Goal: Task Accomplishment & Management: Complete application form

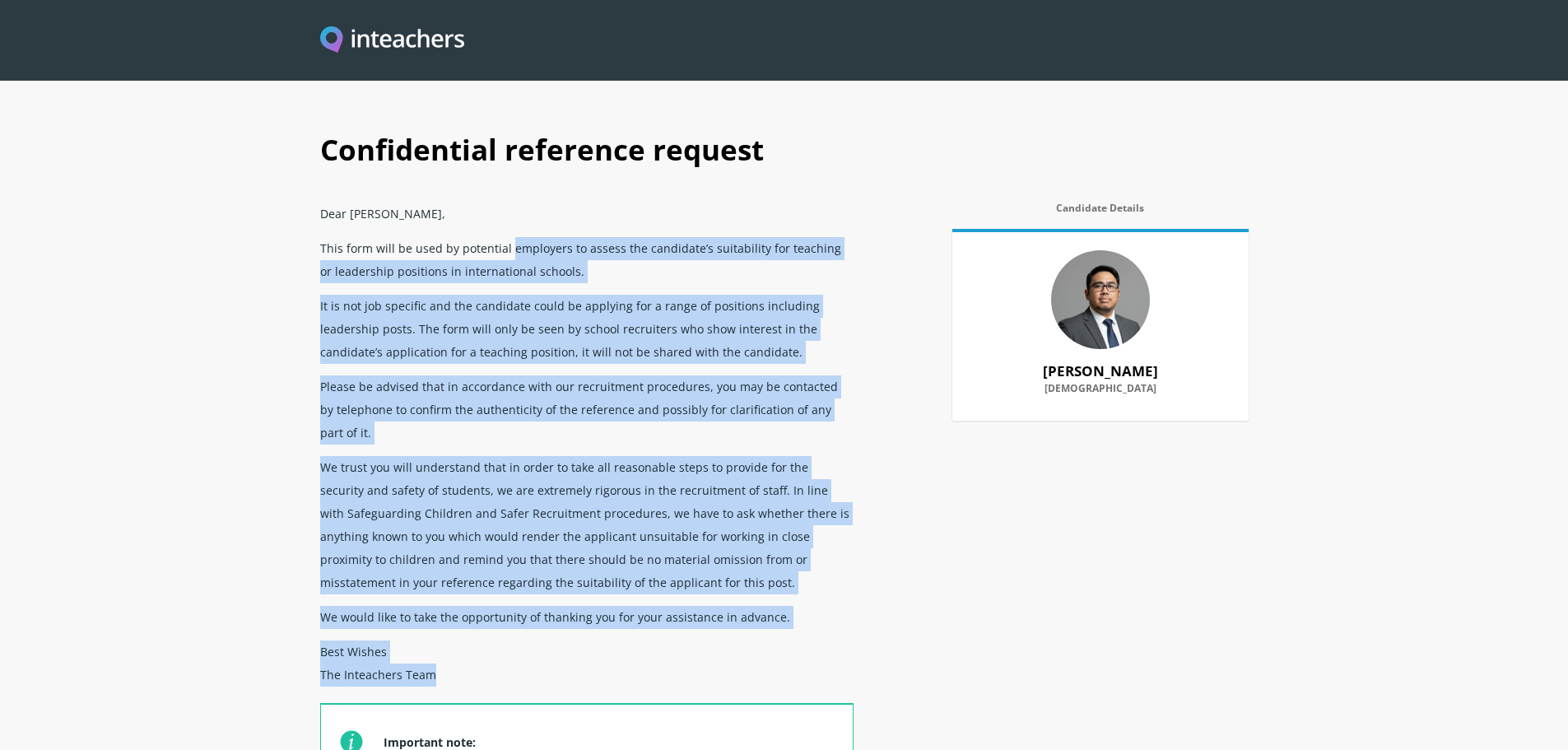
drag, startPoint x: 505, startPoint y: 250, endPoint x: 846, endPoint y: 666, distance: 537.9
click at [846, 666] on div "Dear [PERSON_NAME], This form will be used by potential employers to assess the…" at bounding box center [586, 561] width 533 height 730
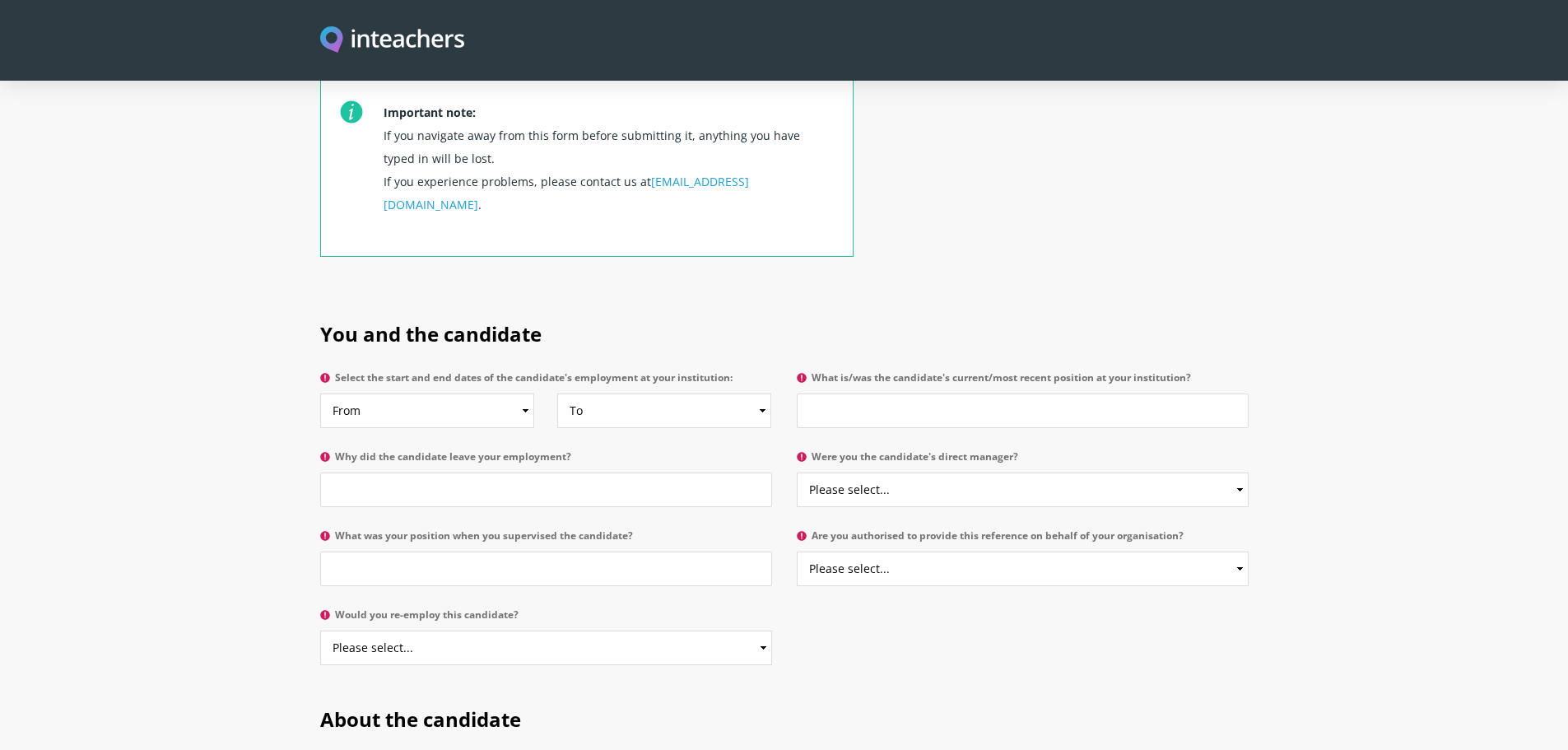
scroll to position [659, 0]
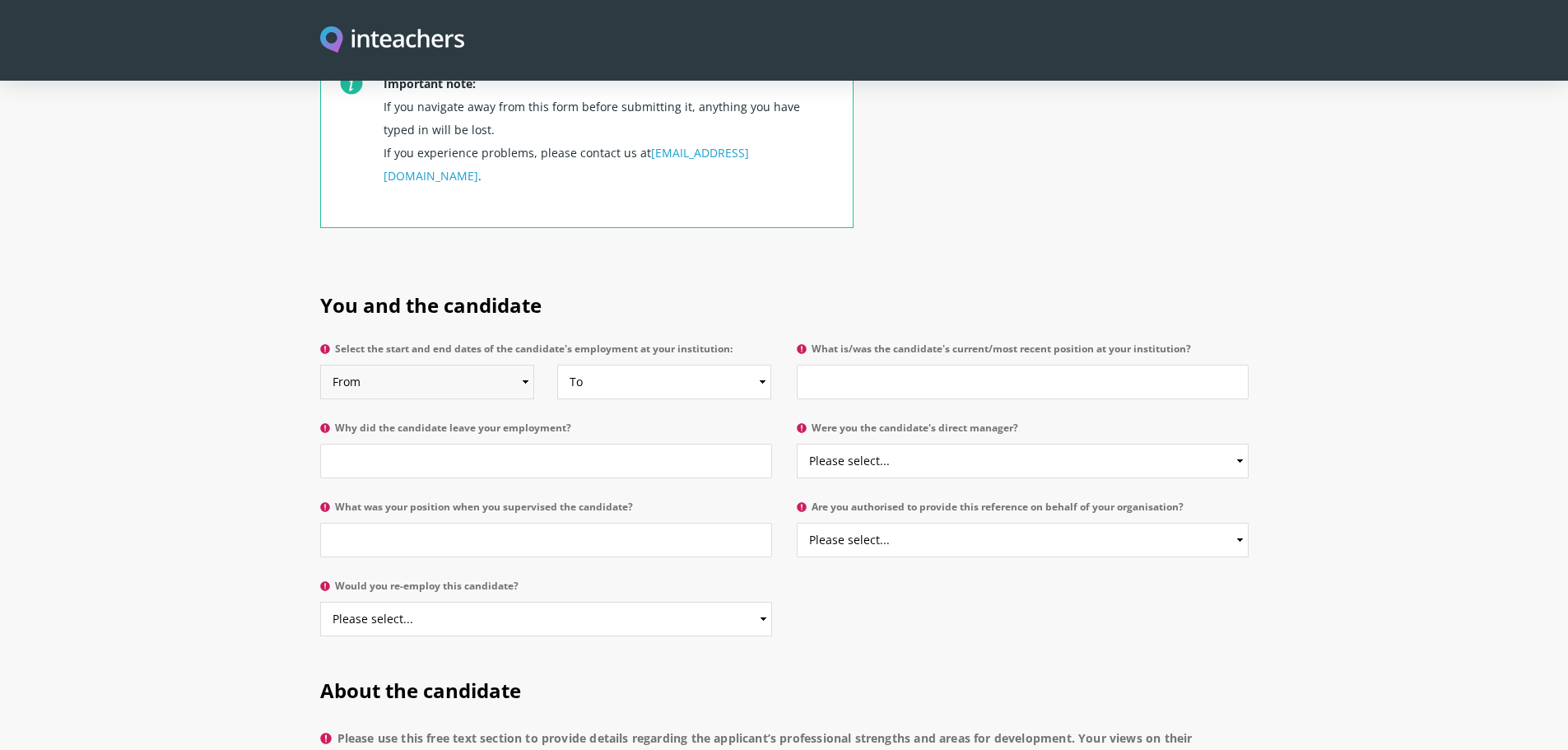
click at [490, 364] on select "From 2025 2024 2023 2022 2021 2020 2019 2018 2017 2016 2015 2014 2013 2012 2011…" at bounding box center [427, 381] width 214 height 34
select select "2010"
click at [320, 364] on select "From 2025 2024 2023 2022 2021 2020 2019 2018 2017 2016 2015 2014 2013 2012 2011…" at bounding box center [427, 381] width 214 height 34
click at [641, 364] on select "To Currently 2025 2024 2023 2022 2021 2020 2019 2018 2017 2016 2015 2014 2013 2…" at bounding box center [664, 381] width 214 height 34
select select
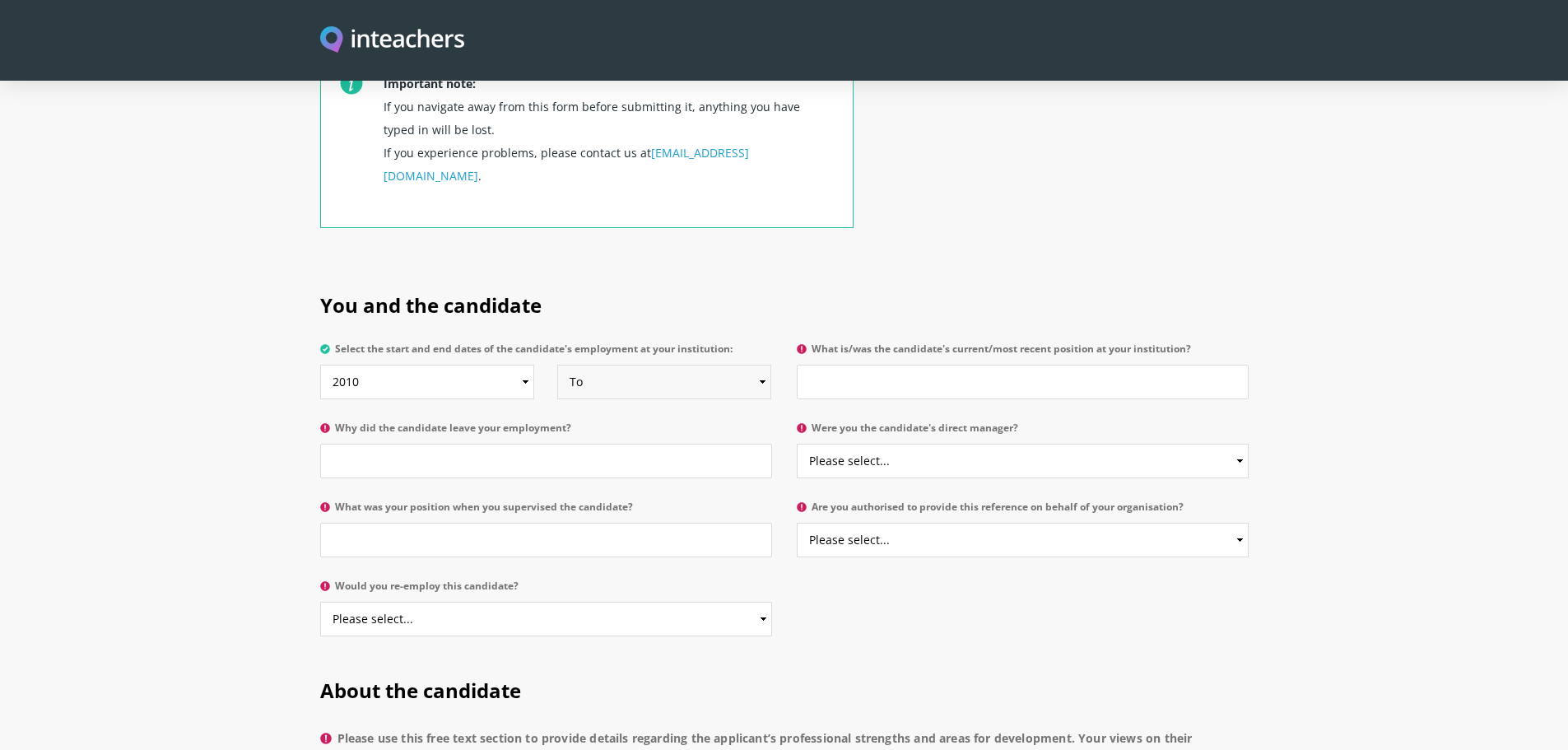
click at [557, 364] on select "To Currently 2025 2024 2023 2022 2021 2020 2019 2018 2017 2016 2015 2014 2013 2…" at bounding box center [664, 381] width 214 height 34
click at [859, 364] on input "What is/was the candidate's current/most recent position at your institution?" at bounding box center [1022, 381] width 452 height 34
click at [694, 443] on input "Why did the candidate leave your employment?" at bounding box center [546, 461] width 452 height 34
click at [871, 443] on select "Please select... Yes No" at bounding box center [1022, 461] width 452 height 34
select select "Yes"
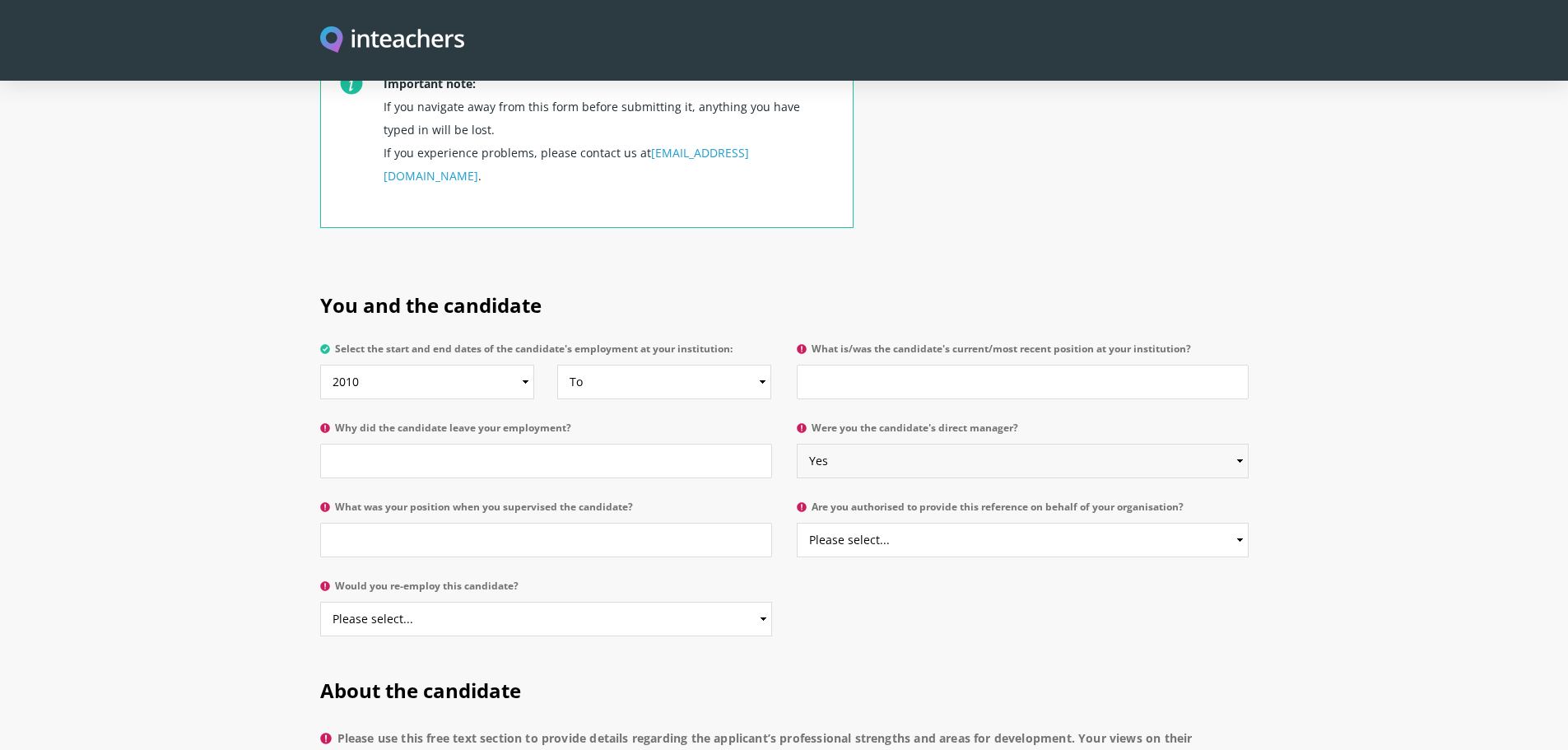
click at [796, 443] on select "Please select... Yes No" at bounding box center [1022, 461] width 452 height 34
click at [894, 523] on select "Please select... Yes No" at bounding box center [1022, 540] width 452 height 34
select select "Yes"
click at [796, 523] on select "Please select... Yes No" at bounding box center [1022, 540] width 452 height 34
click at [615, 523] on input "What was your position when you supervised the candidate?" at bounding box center [546, 540] width 452 height 34
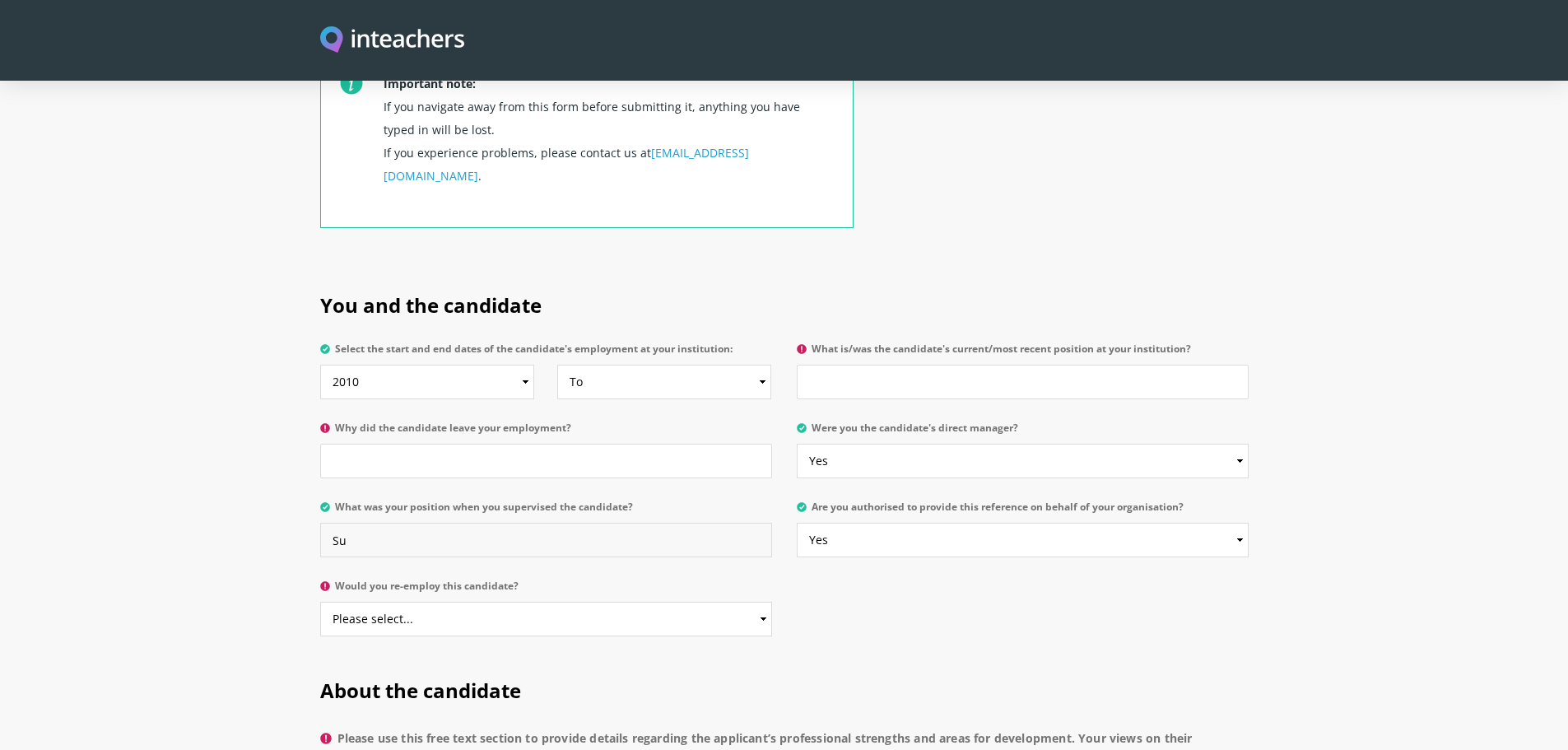
type input "S"
type input "B2B Supervisor"
click at [527, 580] on label "Would you re-employ this candidate?" at bounding box center [546, 591] width 452 height 22
click at [527, 602] on select "Please select... Yes No" at bounding box center [546, 619] width 452 height 34
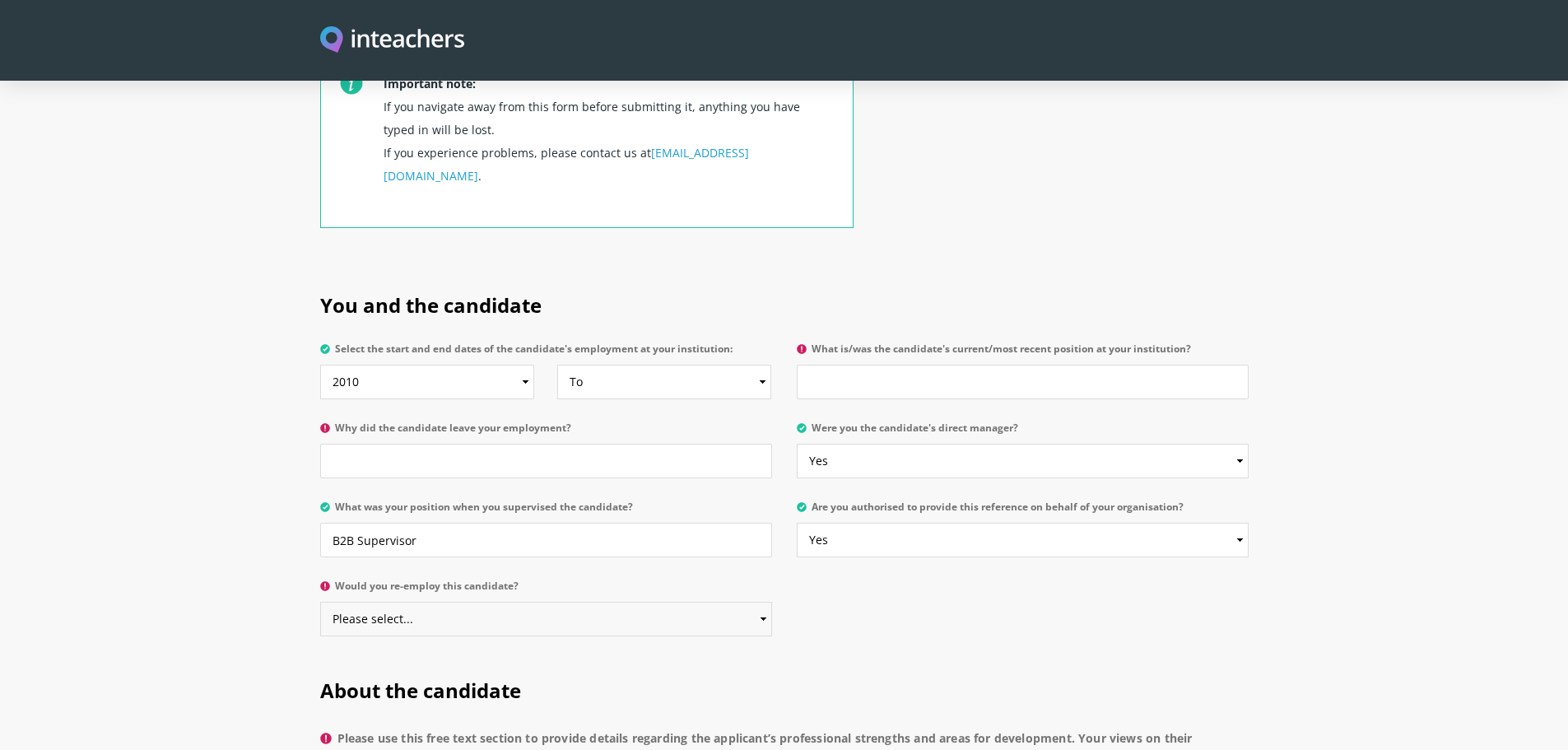
select select "Yes"
click at [320, 602] on select "Please select... Yes No" at bounding box center [546, 619] width 452 height 34
click at [551, 422] on label "Why did the candidate leave your employment?" at bounding box center [546, 432] width 452 height 22
click at [551, 443] on input "Why did the candidate leave your employment?" at bounding box center [546, 461] width 452 height 34
click at [546, 443] on input "Why did the candidate leave your employment?" at bounding box center [546, 461] width 452 height 34
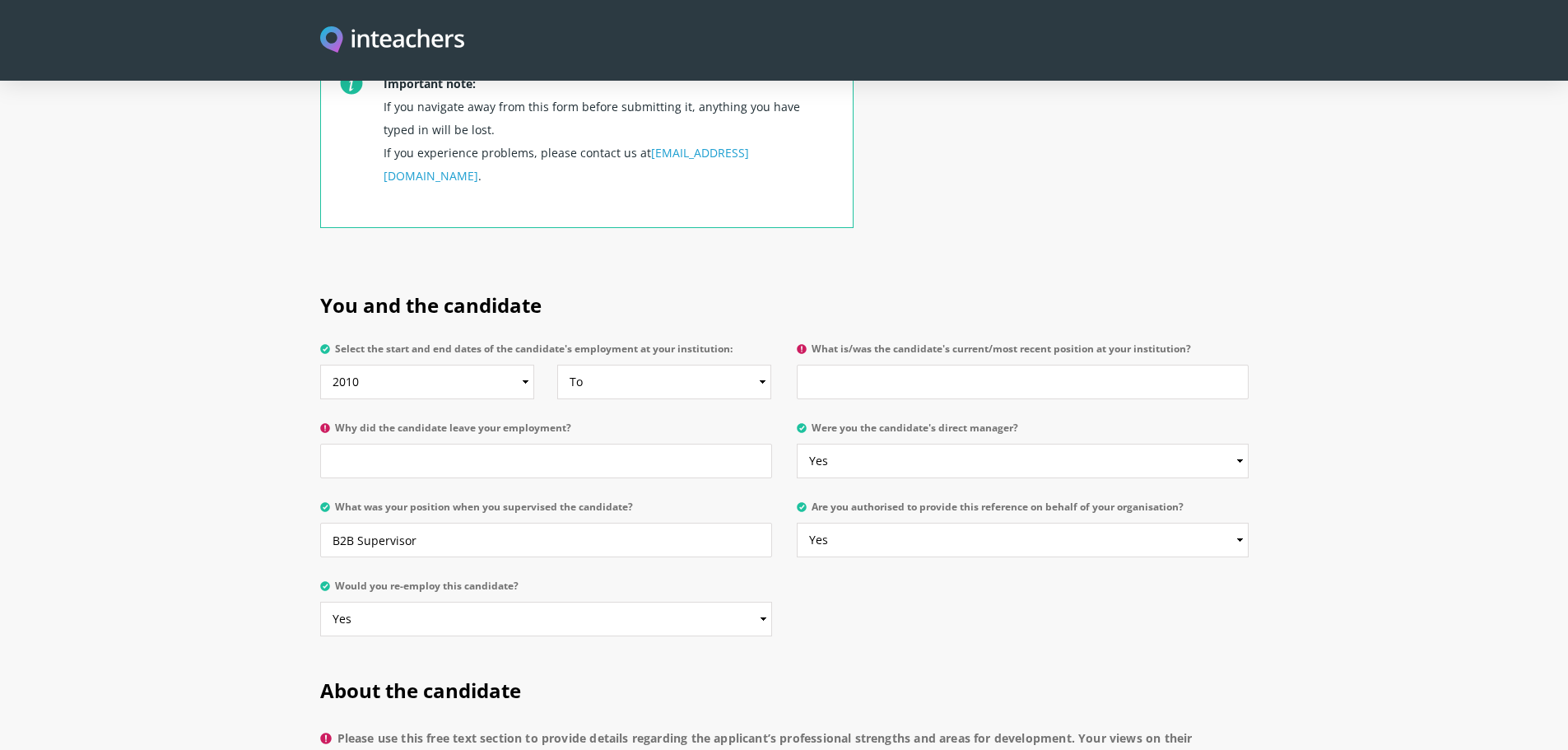
click at [638, 592] on p "Would you re-employ this candidate? Please select... Yes No" at bounding box center [552, 613] width 464 height 79
click at [641, 602] on select "Please select... Yes No" at bounding box center [546, 619] width 452 height 34
click at [902, 344] on label "What is/was the candidate's current/most recent position at your institution?" at bounding box center [1022, 354] width 452 height 22
click at [902, 364] on input "What is/was the candidate's current/most recent position at your institution?" at bounding box center [1022, 381] width 452 height 34
click at [901, 344] on label "What is/was the candidate's current/most recent position at your institution?" at bounding box center [1022, 354] width 452 height 22
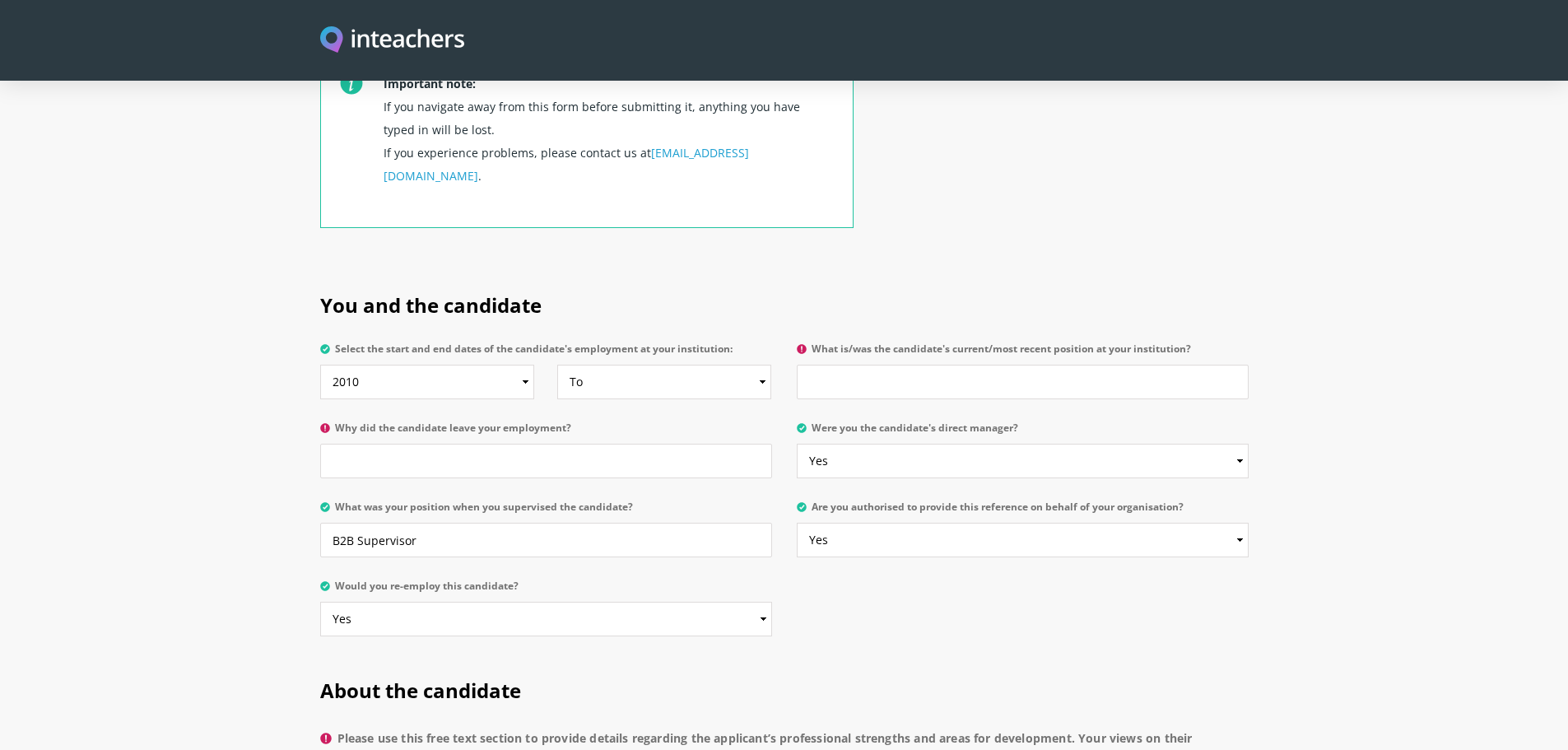
click at [901, 364] on input "What is/was the candidate's current/most recent position at your institution?" at bounding box center [1022, 381] width 452 height 34
click at [898, 364] on input "What is/was the candidate's current/most recent position at your institution?" at bounding box center [1022, 381] width 452 height 34
type input "B2B Analyst"
click at [670, 443] on input "Why did the candidate leave your employment?" at bounding box center [546, 461] width 452 height 34
paste input "Senior Business Support Supervisor"
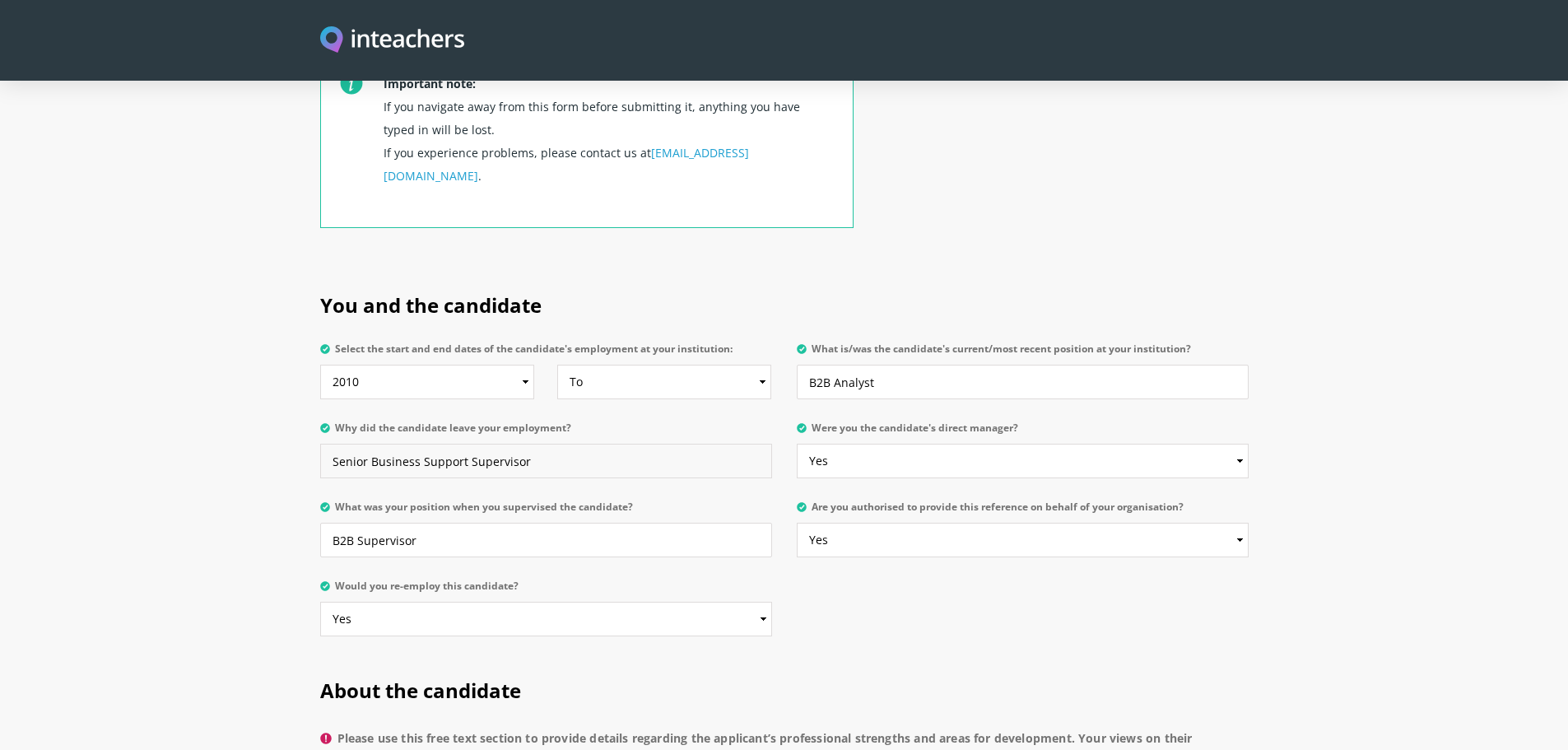
type input "Senior Business Support Supervisor"
click at [453, 602] on select "Please select... Yes No" at bounding box center [546, 619] width 452 height 34
click at [451, 580] on label "Would you re-employ this candidate?" at bounding box center [546, 591] width 452 height 22
click at [451, 602] on select "Please select... Yes No" at bounding box center [546, 619] width 452 height 34
drag, startPoint x: 450, startPoint y: 493, endPoint x: 186, endPoint y: 489, distance: 264.0
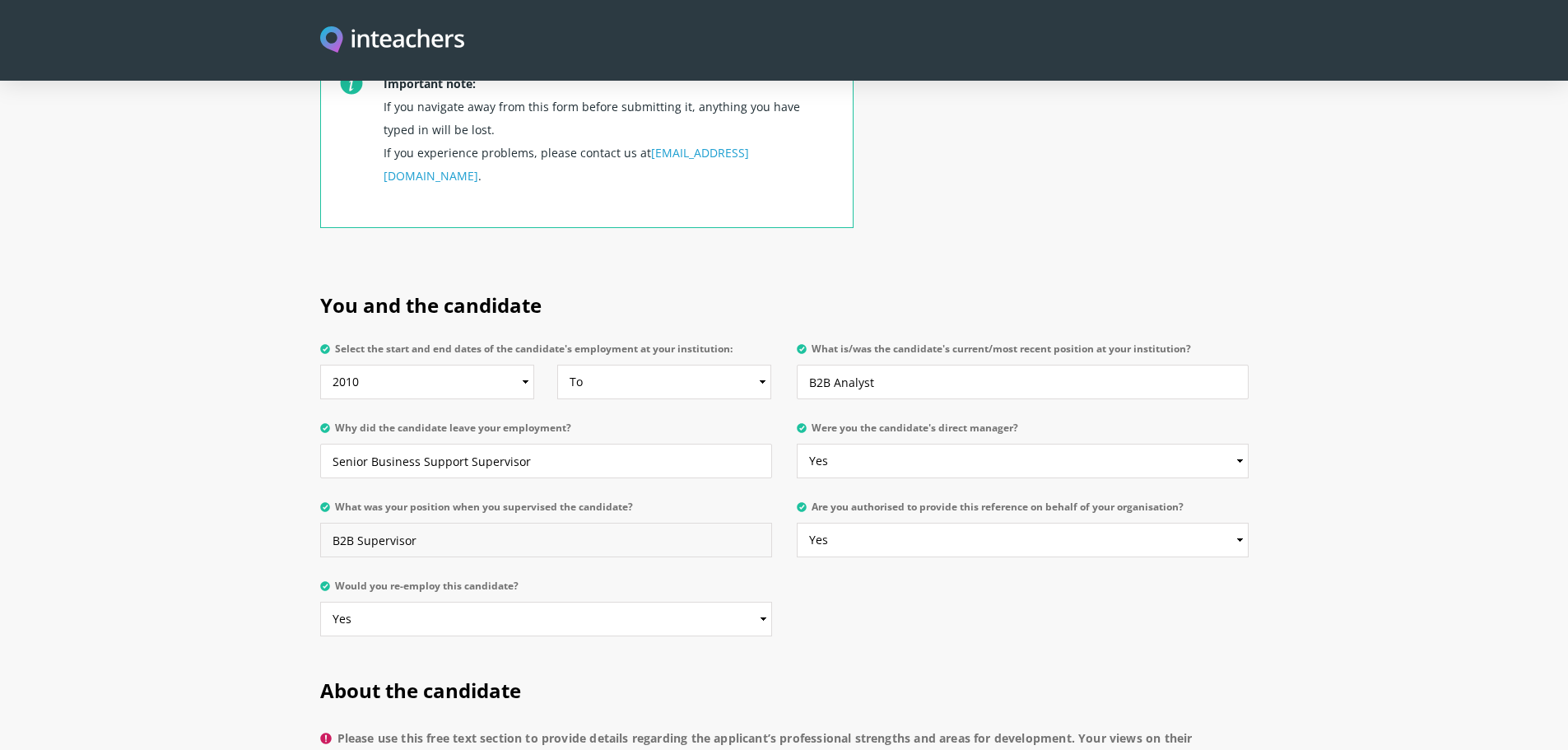
click at [186, 489] on section "You and the candidate Select the start and end dates of the candidate's employm…" at bounding box center [784, 460] width 1568 height 385
click at [184, 497] on section "You and the candidate Select the start and end dates of the candidate's employm…" at bounding box center [784, 460] width 1568 height 385
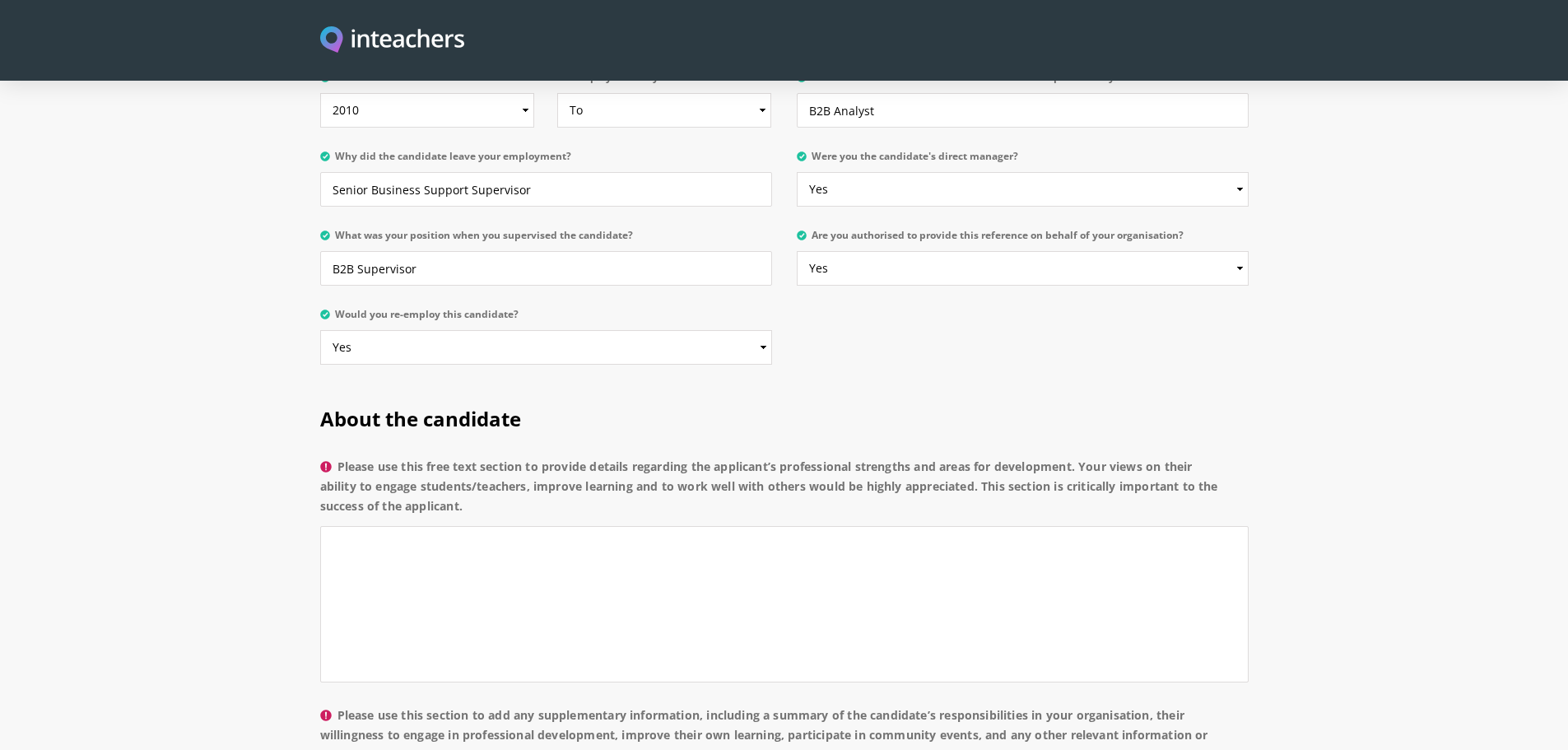
scroll to position [906, 0]
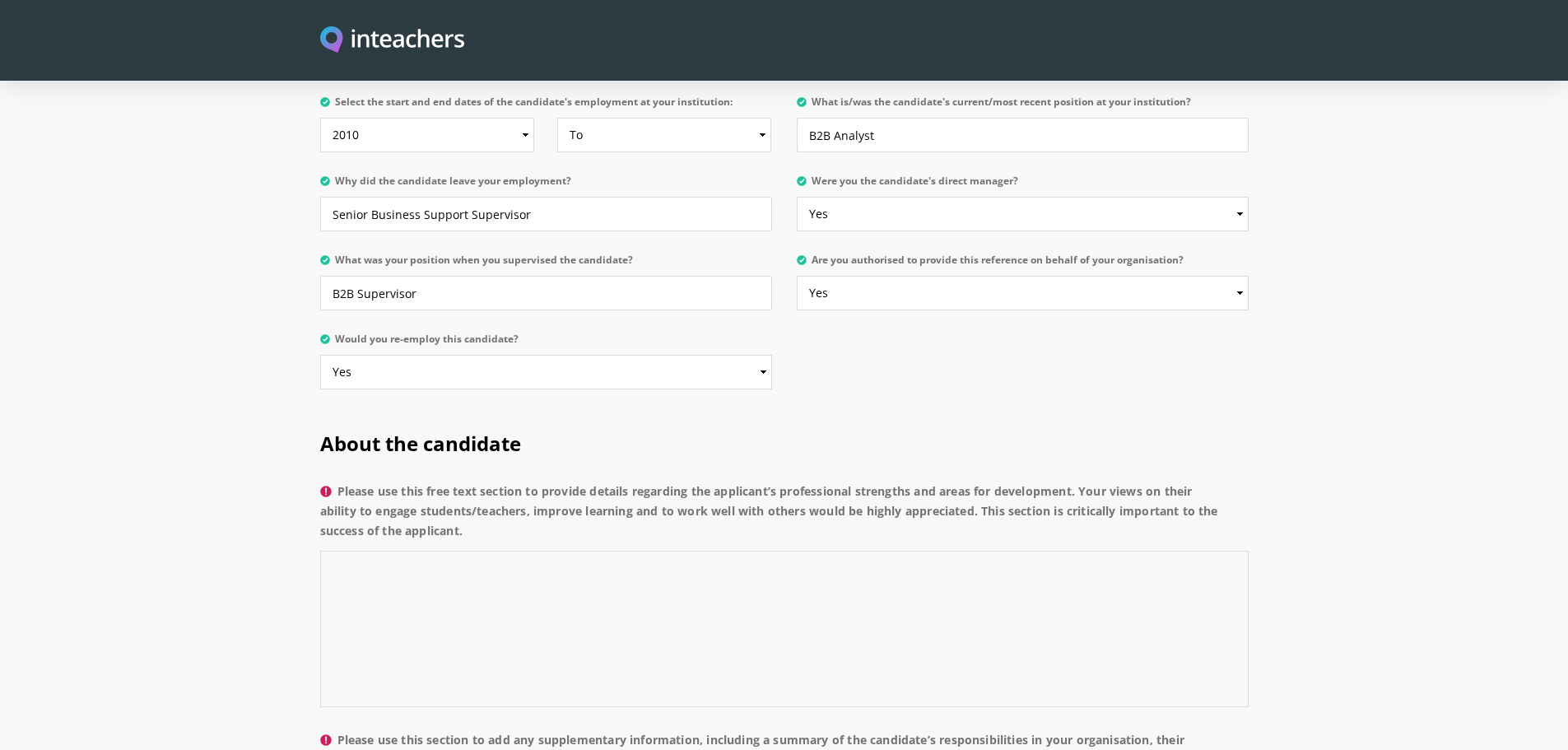
click at [794, 551] on textarea "Please use this free text section to provide details regarding the applicant’s …" at bounding box center [784, 629] width 928 height 157
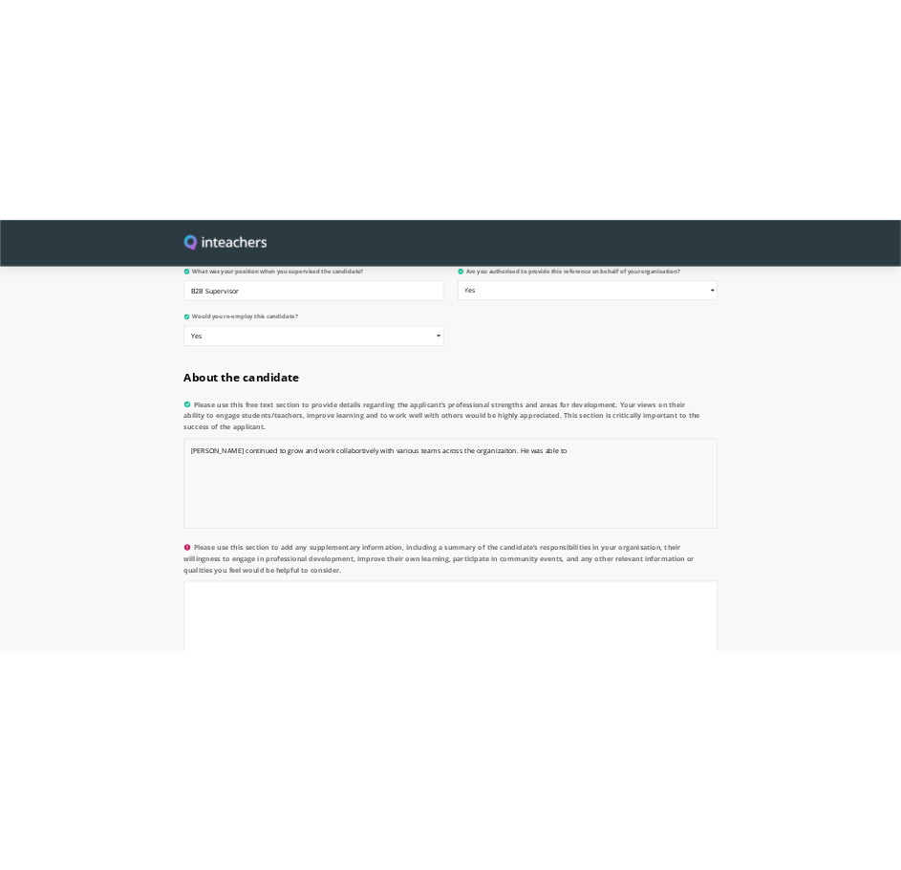
scroll to position [1243, 0]
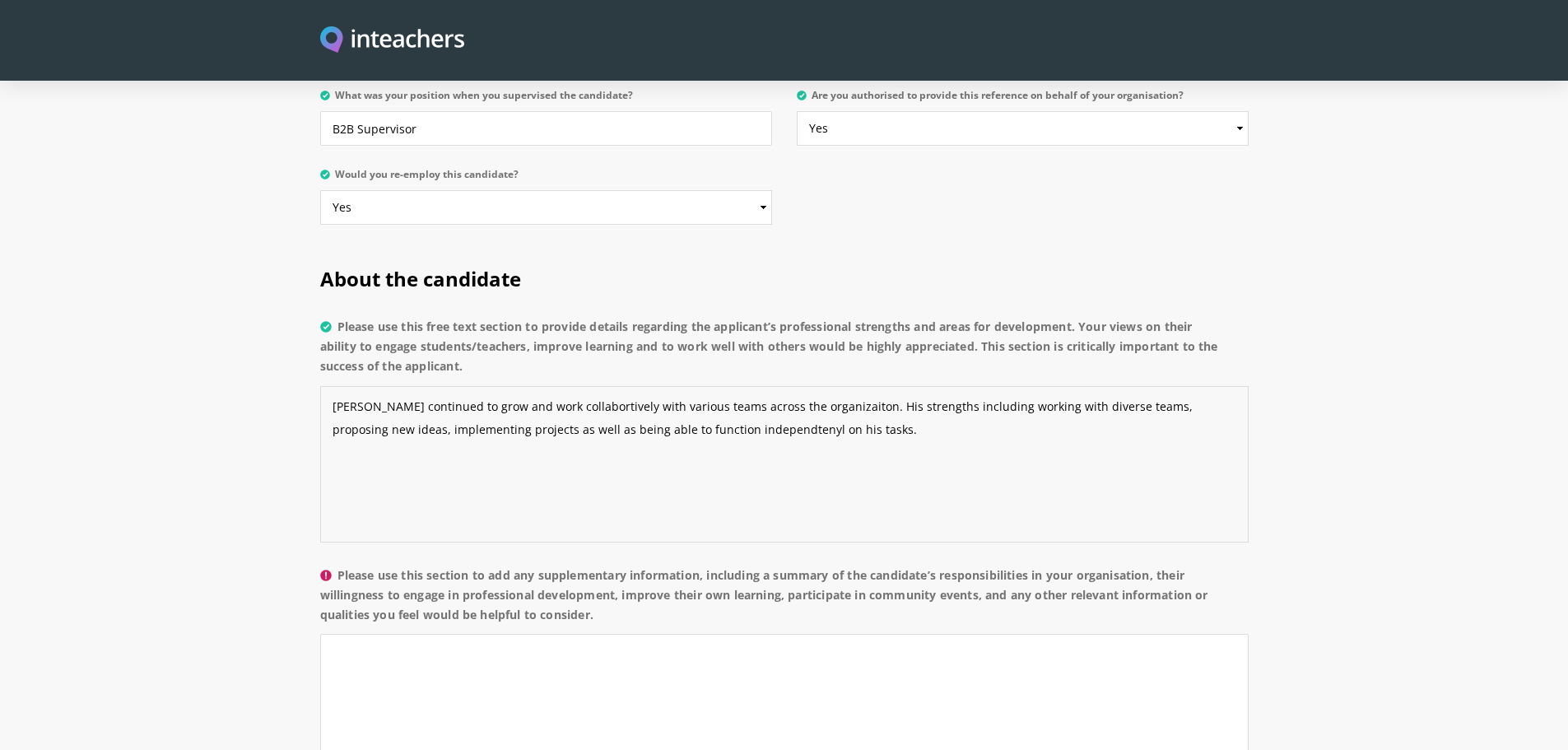
drag, startPoint x: 930, startPoint y: 417, endPoint x: 32, endPoint y: 135, distance: 941.2
click at [788, 421] on textarea "[PERSON_NAME] continued to grow and work collabortively with various teams acro…" at bounding box center [784, 464] width 928 height 157
drag, startPoint x: 800, startPoint y: 421, endPoint x: 226, endPoint y: 122, distance: 647.2
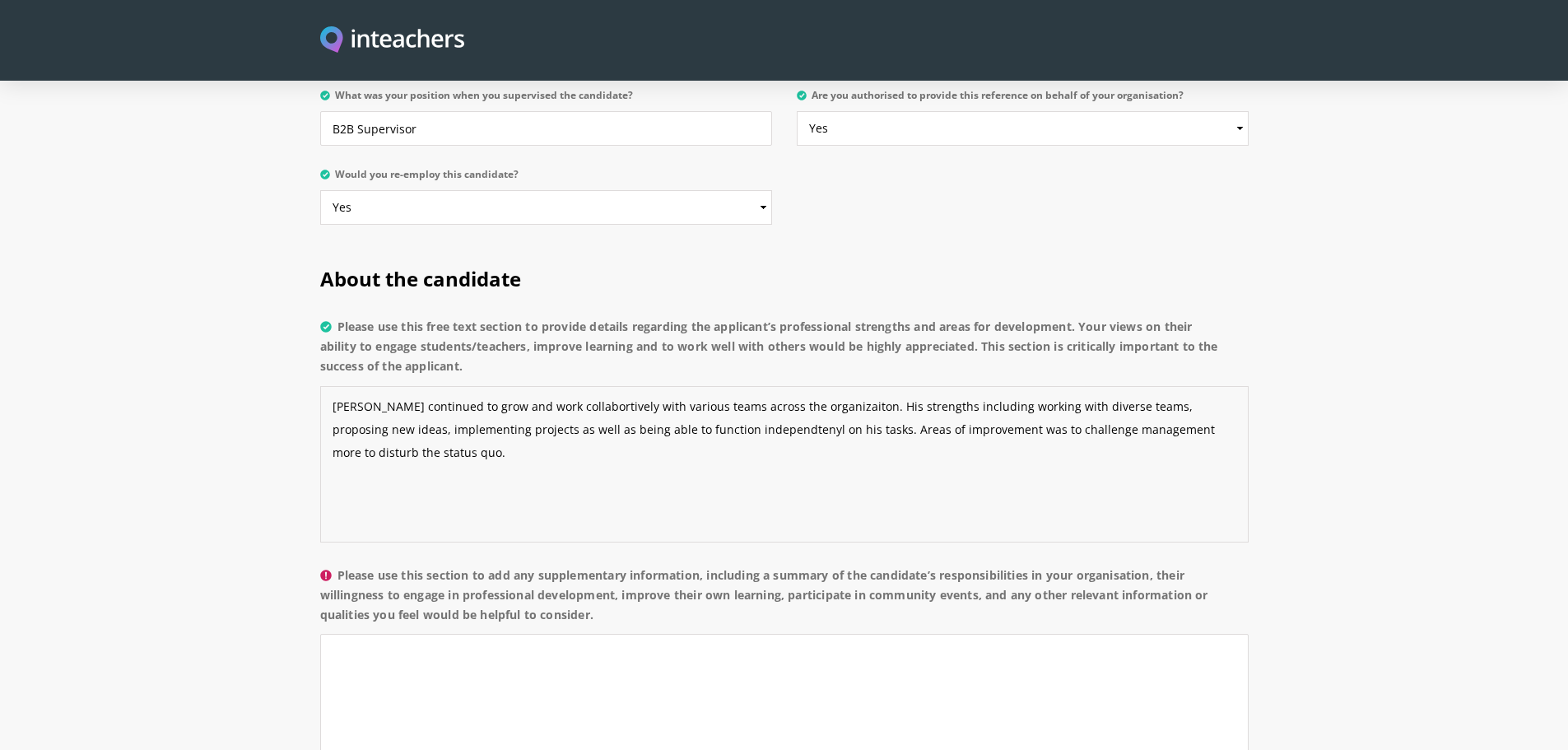
click at [474, 422] on textarea "[PERSON_NAME] continued to grow and work collabortively with various teams acro…" at bounding box center [784, 464] width 928 height 157
click at [384, 386] on textarea "[PERSON_NAME] continued to grow and work collabortively with various teams acro…" at bounding box center [784, 464] width 928 height 157
drag, startPoint x: 407, startPoint y: 493, endPoint x: 276, endPoint y: 360, distance: 186.7
click at [276, 360] on section "About the candidate Please use this free text section to provide details regard…" at bounding box center [784, 621] width 1568 height 759
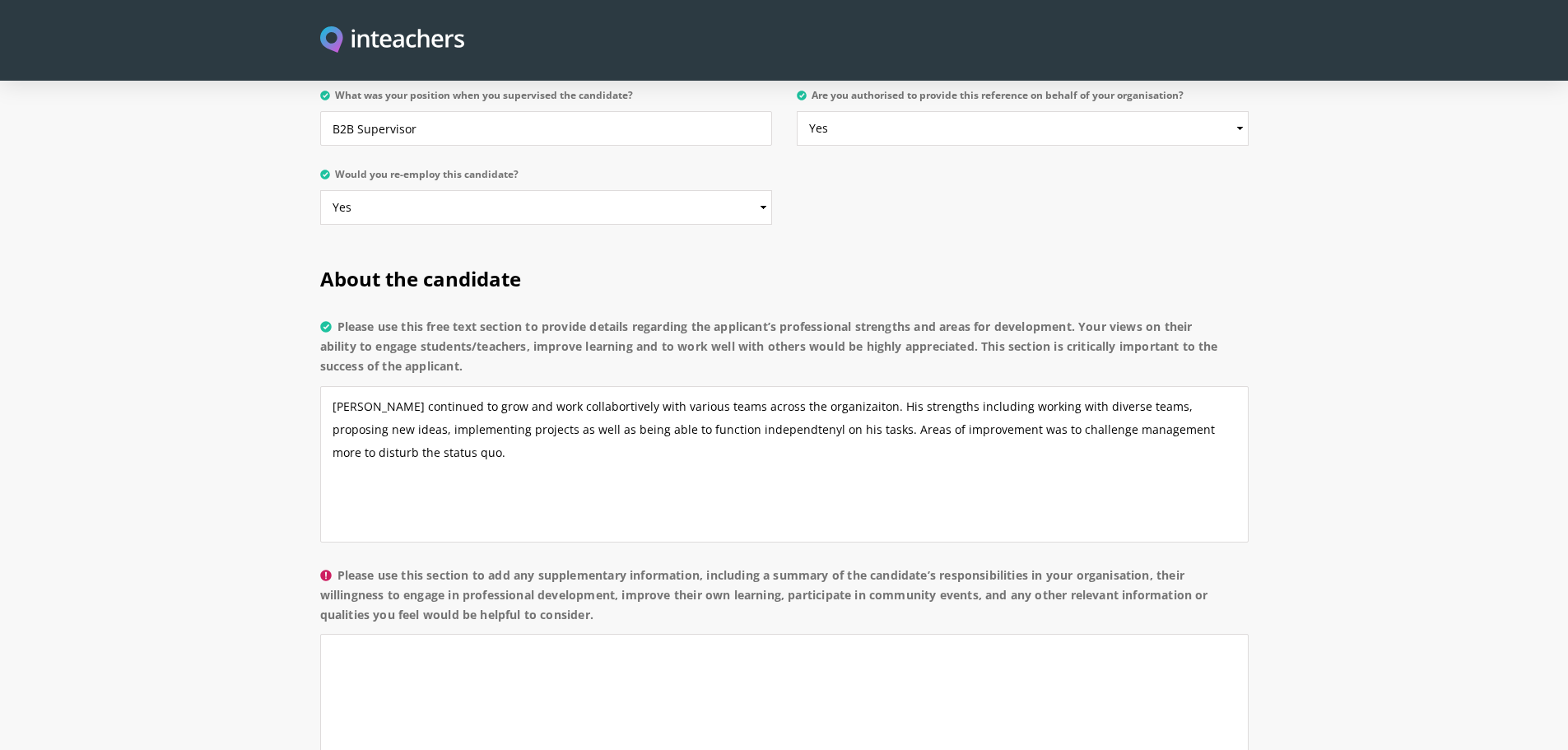
copy p
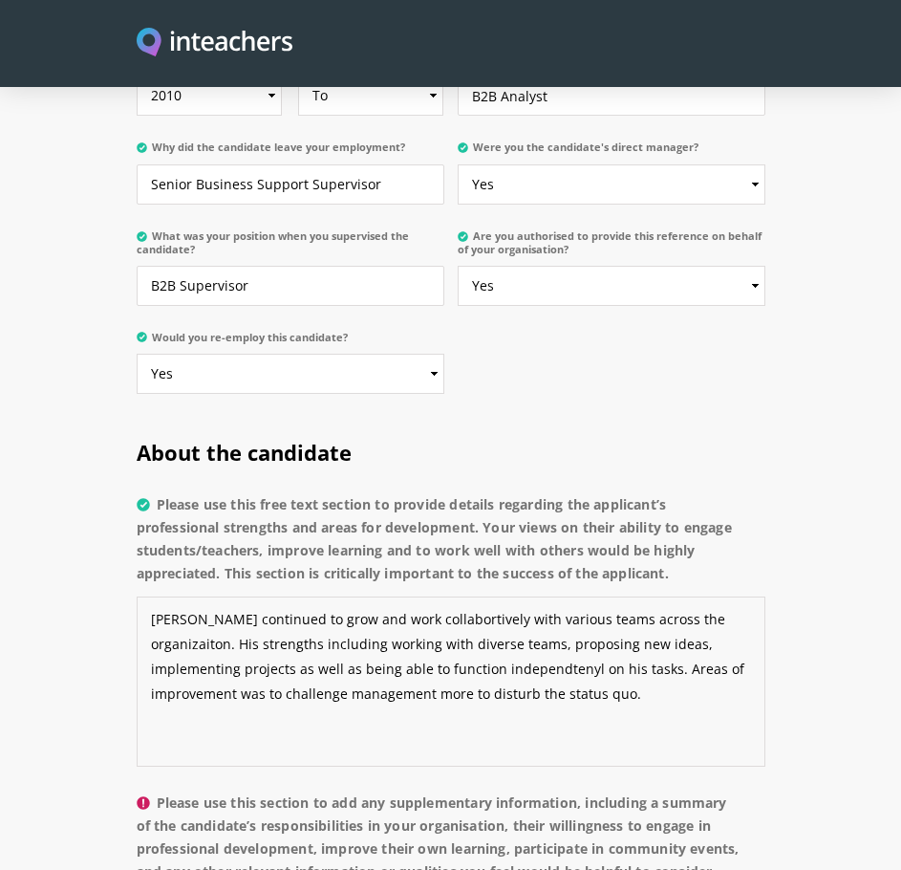
drag, startPoint x: 537, startPoint y: 699, endPoint x: 590, endPoint y: 702, distance: 52.7
click at [537, 699] on textarea "[PERSON_NAME] continued to grow and work collabortively with various teams acro…" at bounding box center [451, 681] width 629 height 170
click at [523, 674] on textarea "[PERSON_NAME] continued to grow and work collabortively with various teams acro…" at bounding box center [451, 681] width 629 height 170
drag, startPoint x: 553, startPoint y: 692, endPoint x: 35, endPoint y: 470, distance: 562.7
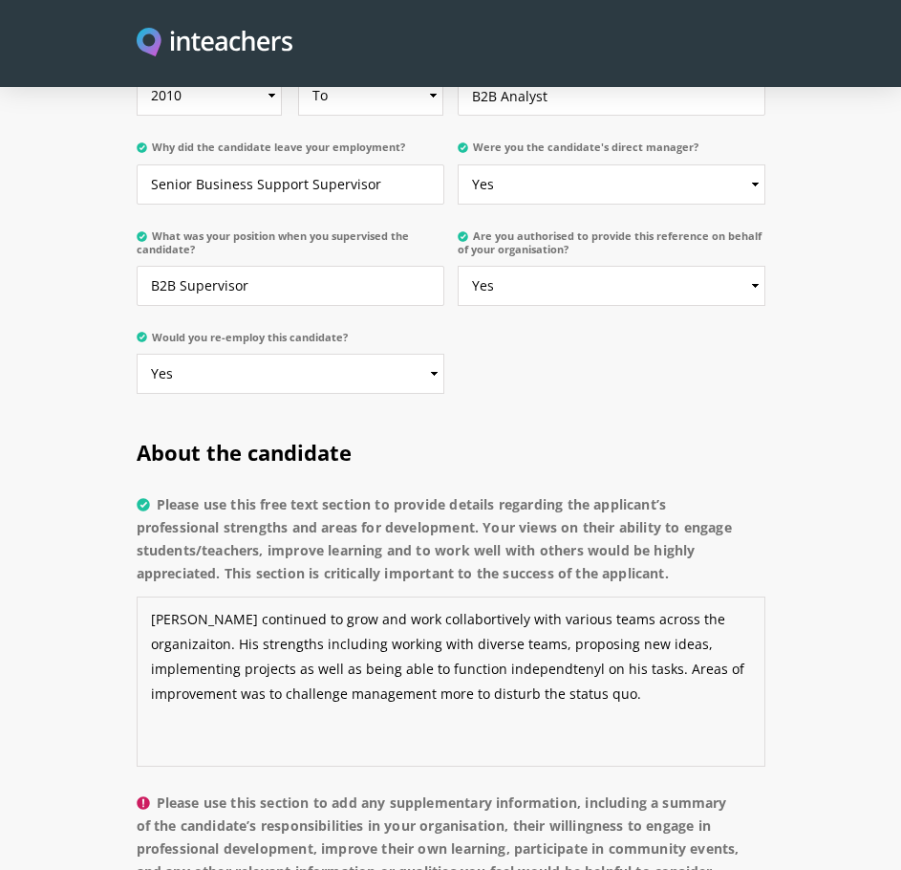
paste textarea "has continued to grow in his role, demonstrating strong collaboration across va…"
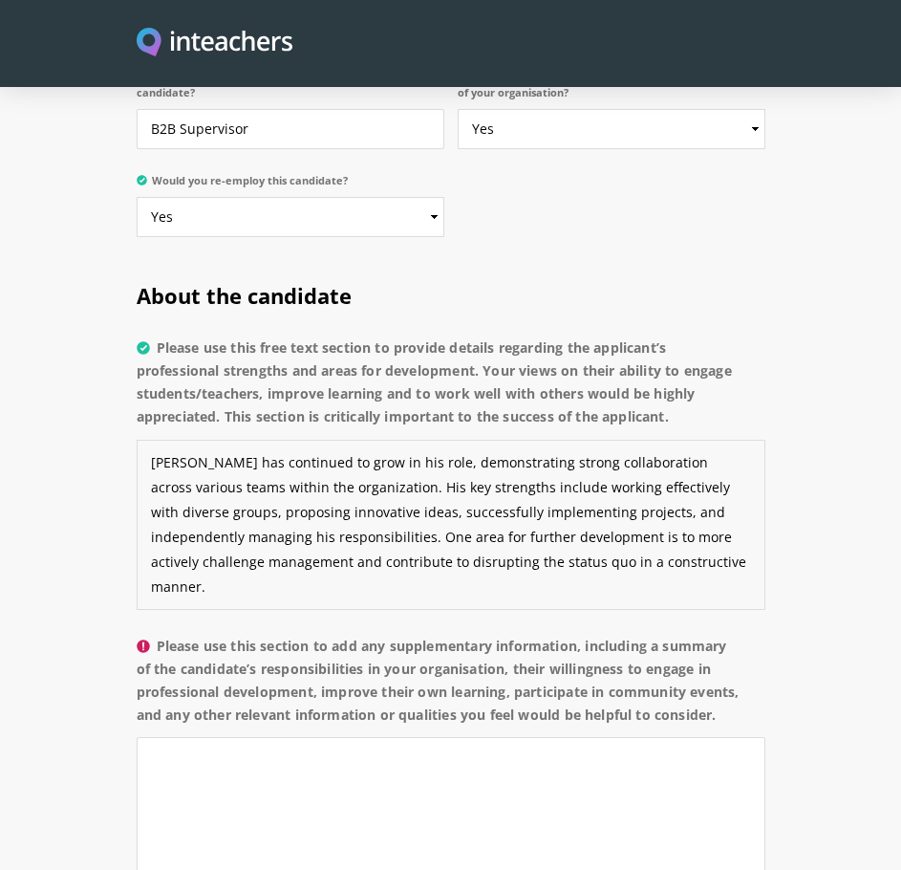
scroll to position [1434, 0]
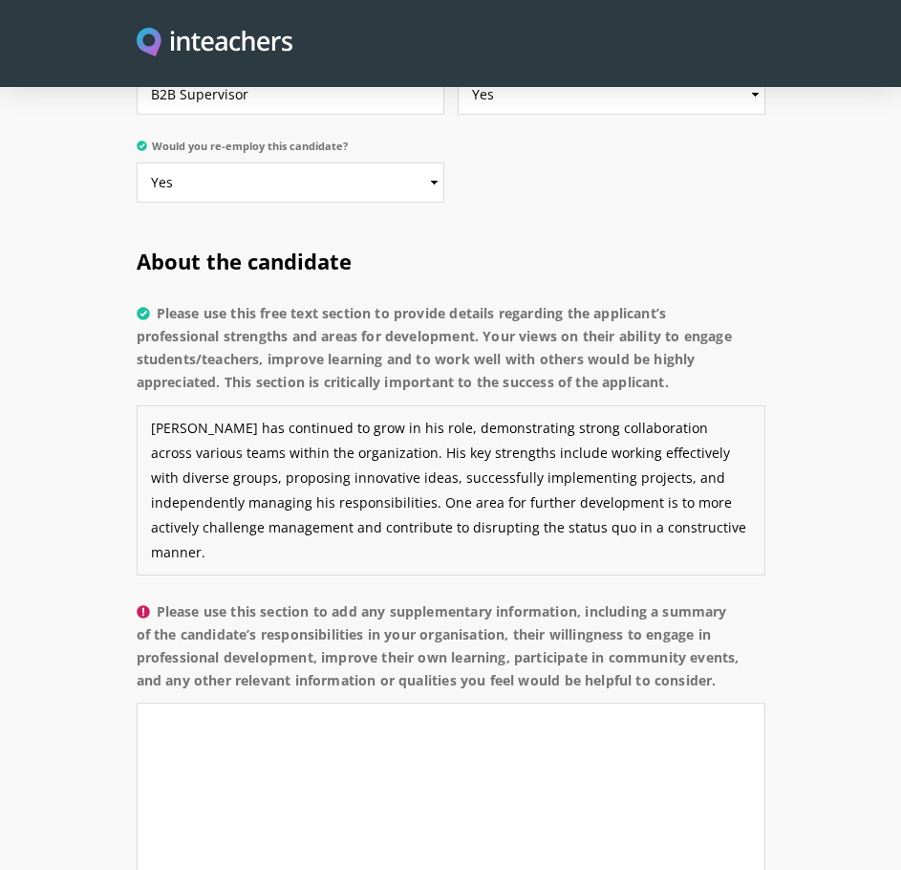
click at [337, 508] on textarea "[PERSON_NAME] has continued to grow in his role, demonstrating strong collabora…" at bounding box center [451, 490] width 629 height 170
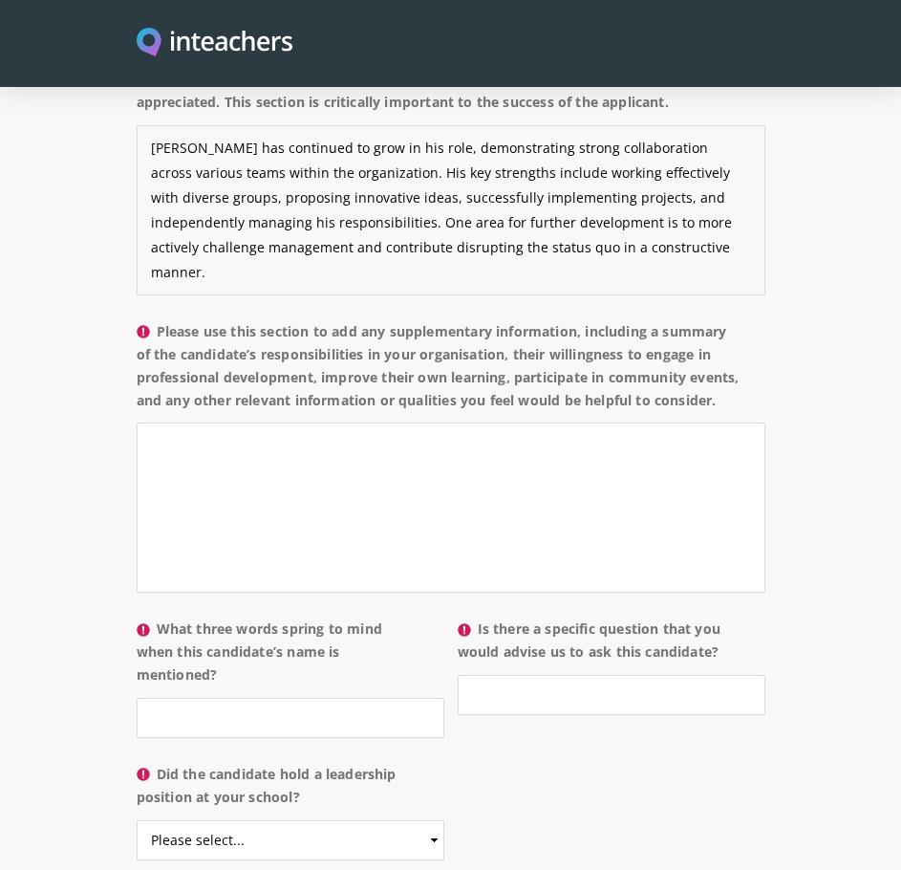
scroll to position [1721, 0]
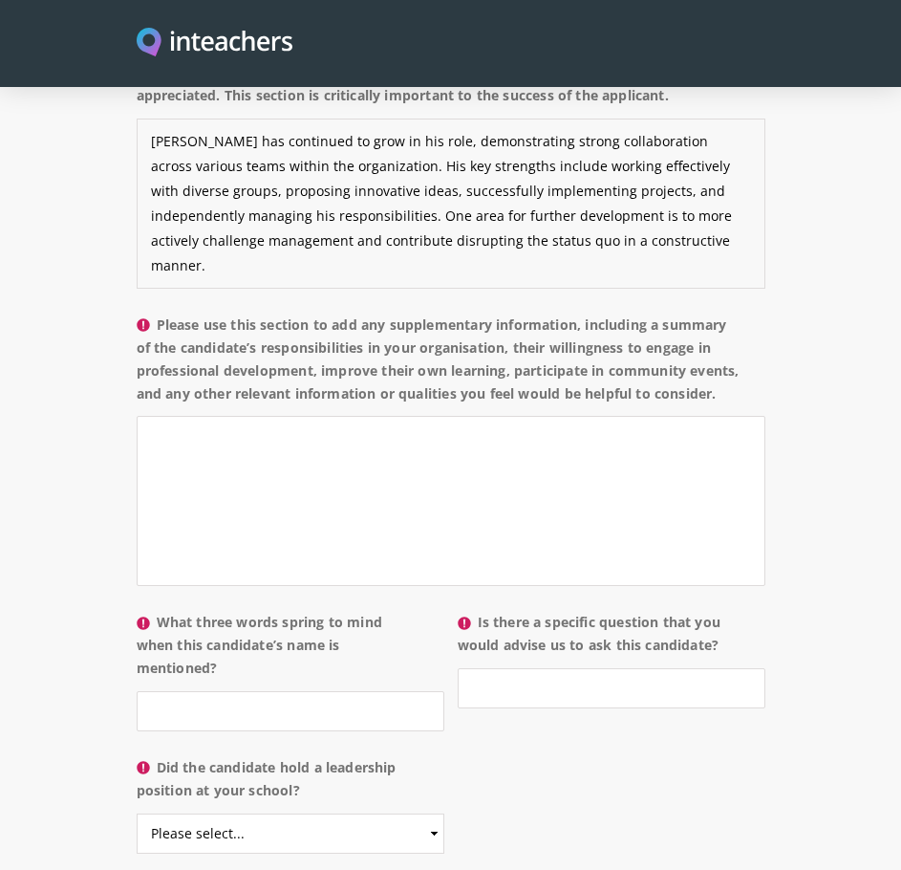
type textarea "[PERSON_NAME] has continued to grow in his role, demonstrating strong collabora…"
click at [489, 353] on label "Please use this section to add any supplementary information, including a summa…" at bounding box center [451, 365] width 629 height 103
click at [489, 416] on textarea "Please use this section to add any supplementary information, including a summa…" at bounding box center [451, 501] width 629 height 170
click at [489, 353] on label "Please use this section to add any supplementary information, including a summa…" at bounding box center [451, 365] width 629 height 103
click at [489, 416] on textarea "Please use this section to add any supplementary information, including a summa…" at bounding box center [451, 501] width 629 height 170
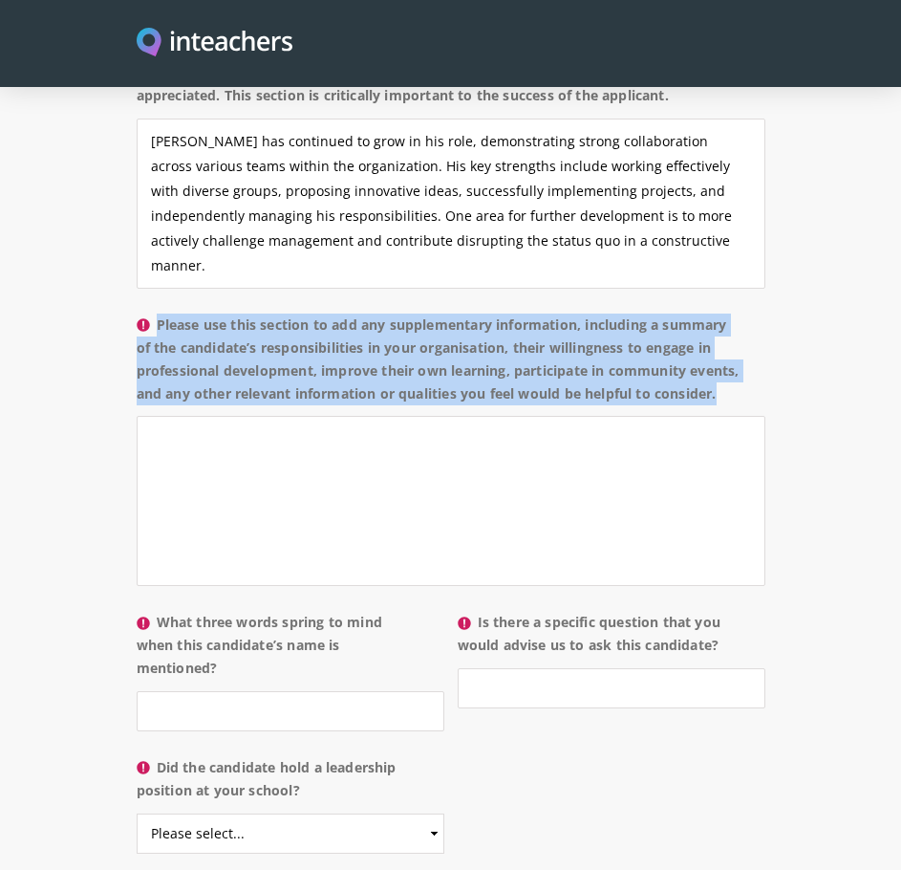
click at [489, 353] on label "Please use this section to add any supplementary information, including a summa…" at bounding box center [451, 365] width 629 height 103
click at [489, 416] on textarea "Please use this section to add any supplementary information, including a summa…" at bounding box center [451, 501] width 629 height 170
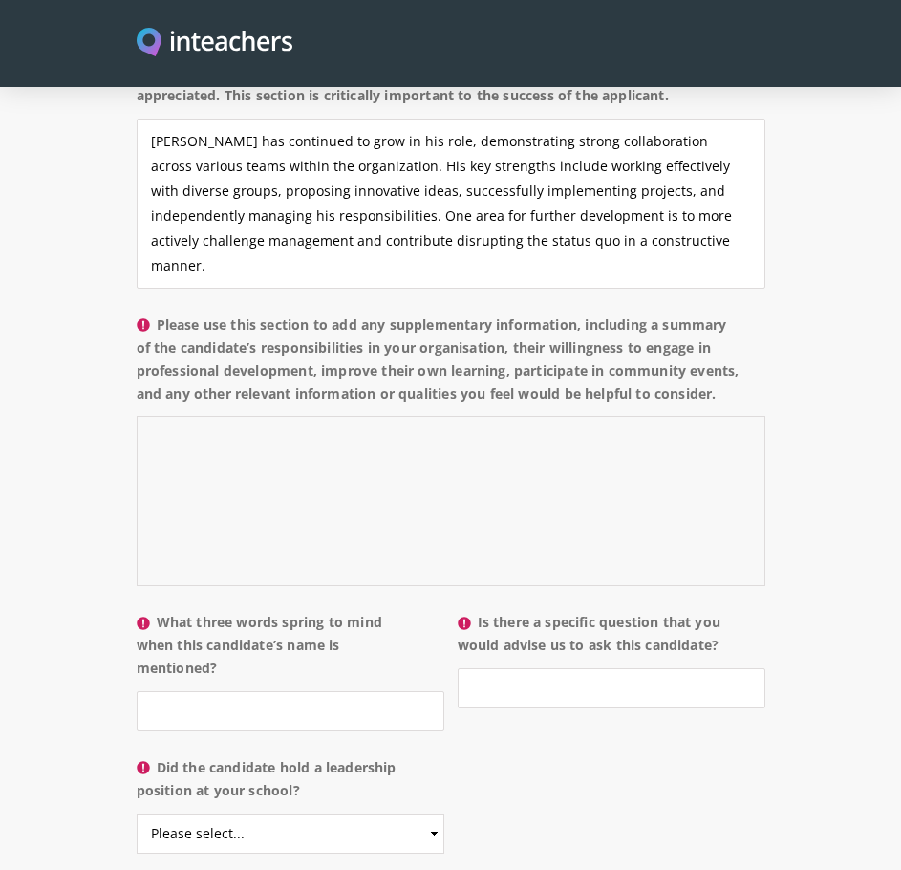
click at [414, 456] on textarea "Please use this section to add any supplementary information, including a summa…" at bounding box center [451, 501] width 629 height 170
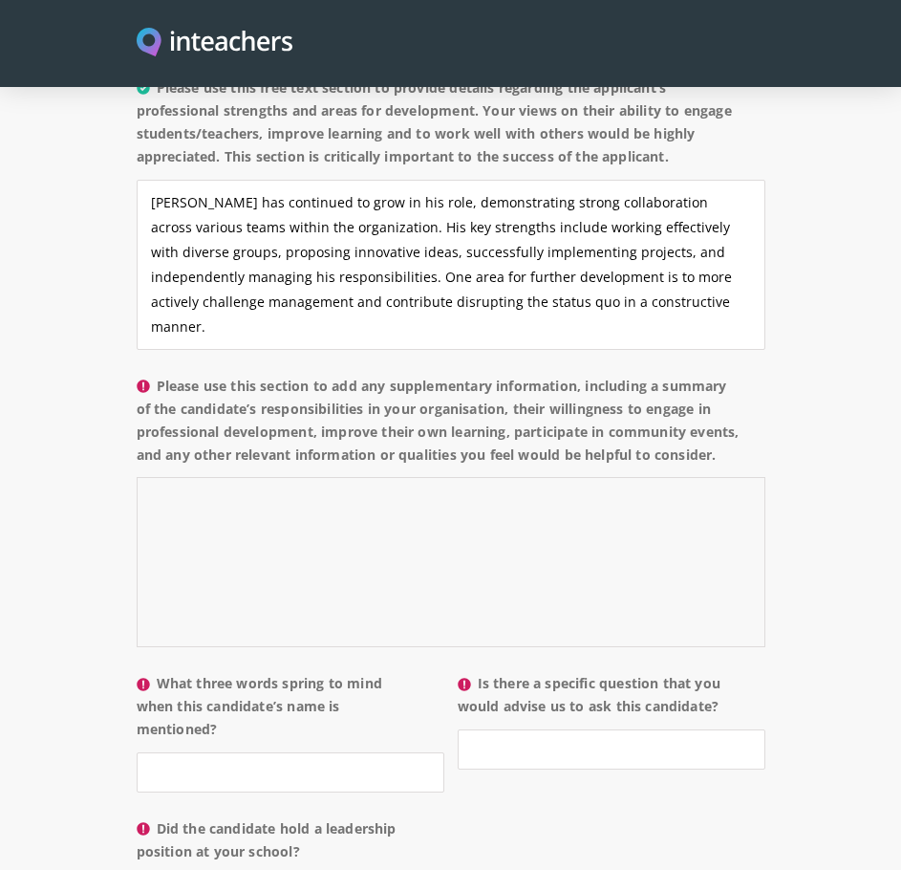
scroll to position [1625, 0]
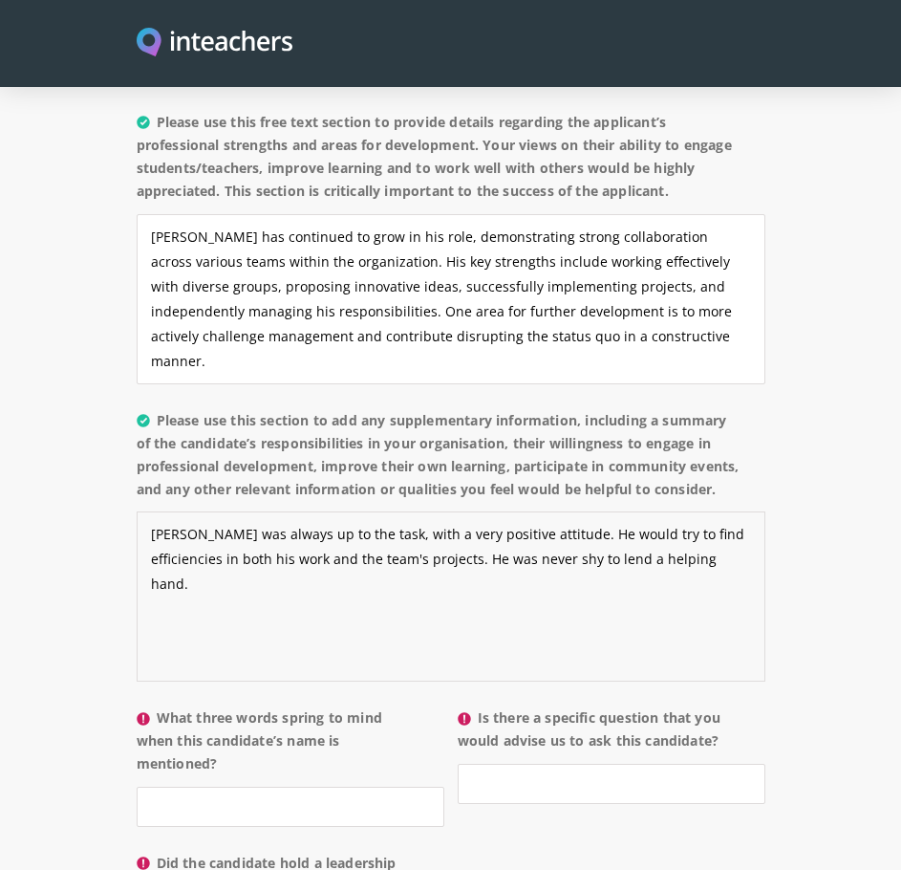
drag, startPoint x: 691, startPoint y: 560, endPoint x: 8, endPoint y: 323, distance: 723.4
click at [612, 580] on textarea "[PERSON_NAME] was always up to the task, with a very positive attitude. He woul…" at bounding box center [451, 596] width 629 height 170
paste textarea "consistently approached tasks with a positive attitude and a strong sense of re…"
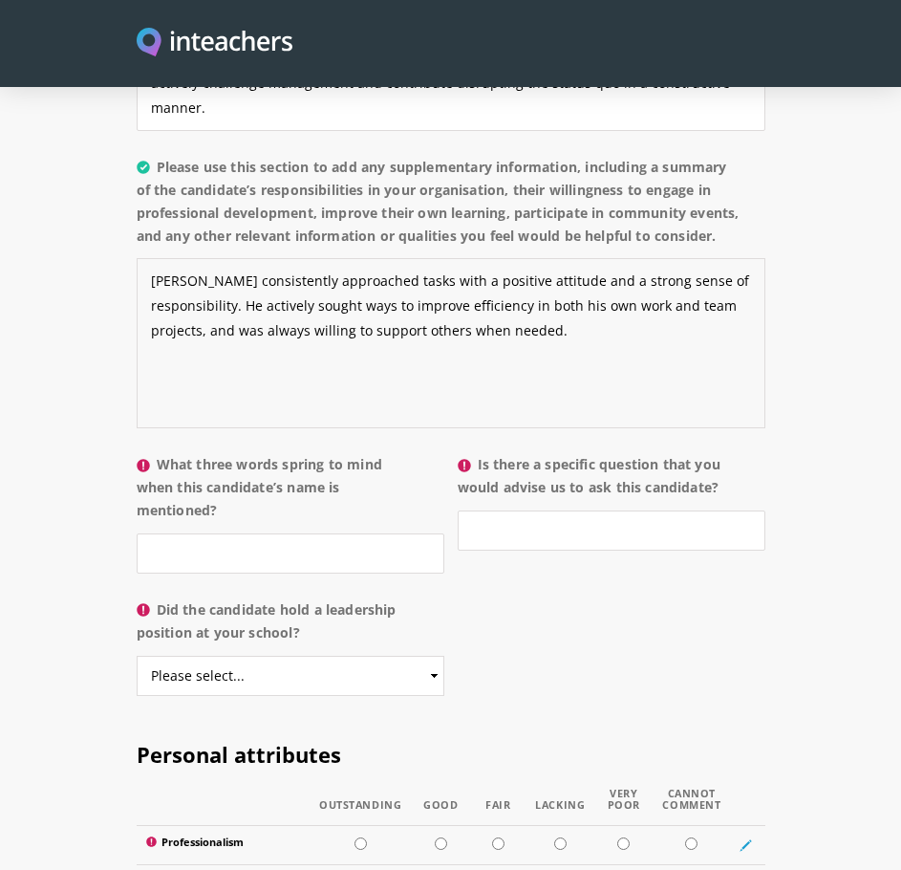
scroll to position [1912, 0]
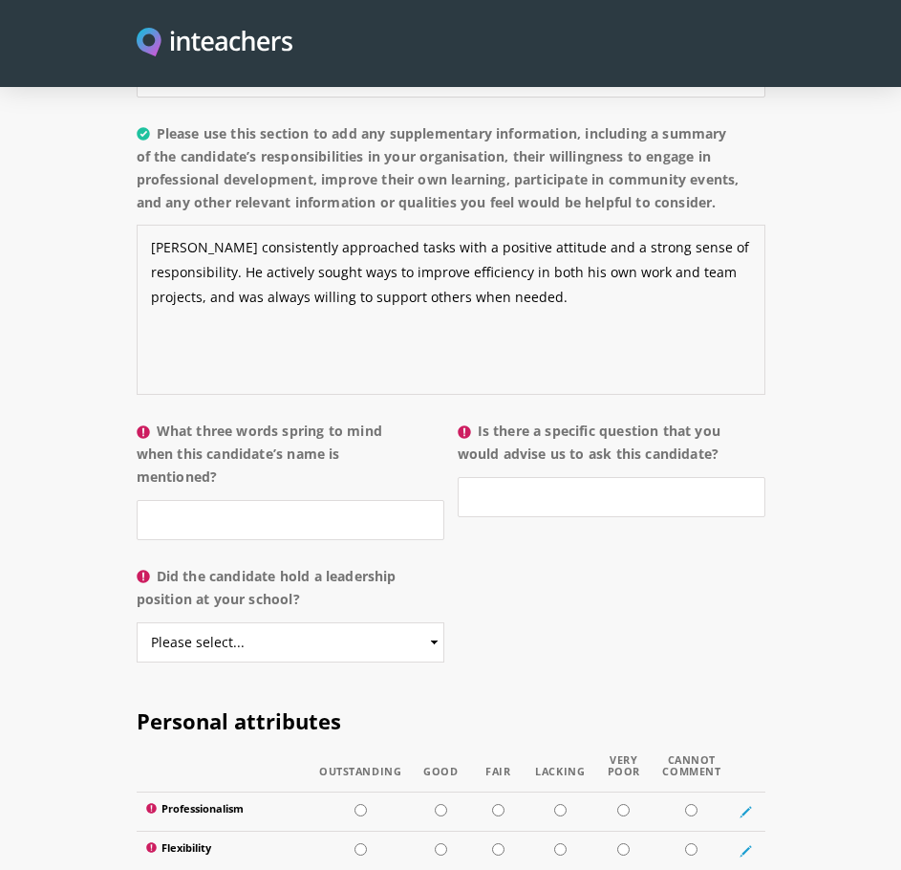
type textarea "[PERSON_NAME] consistently approached tasks with a positive attitude and a stro…"
click at [362, 506] on input "What three words spring to mind when this candidate’s name is mentioned?" at bounding box center [291, 520] width 308 height 40
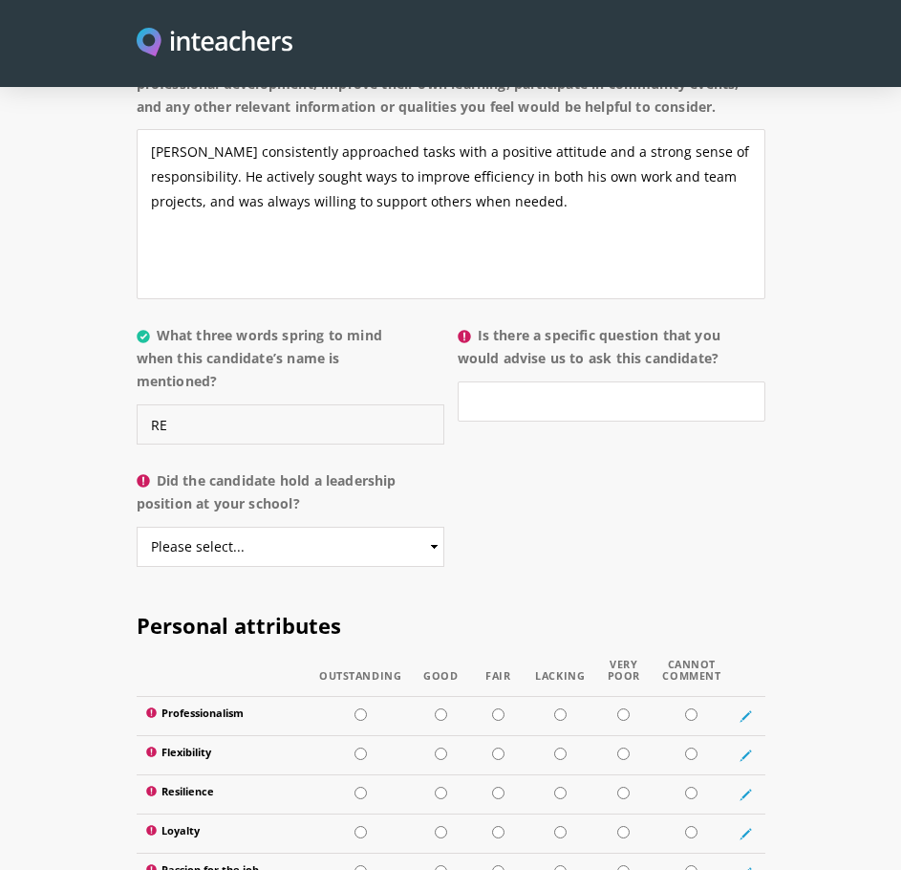
type input "R"
type input "r"
click at [347, 441] on input "Reliable, Supportive &" at bounding box center [291, 424] width 308 height 40
click at [350, 432] on input "Reliable, Supportive &" at bounding box center [291, 424] width 308 height 40
type input "Reliable, Supportive & Resourceful"
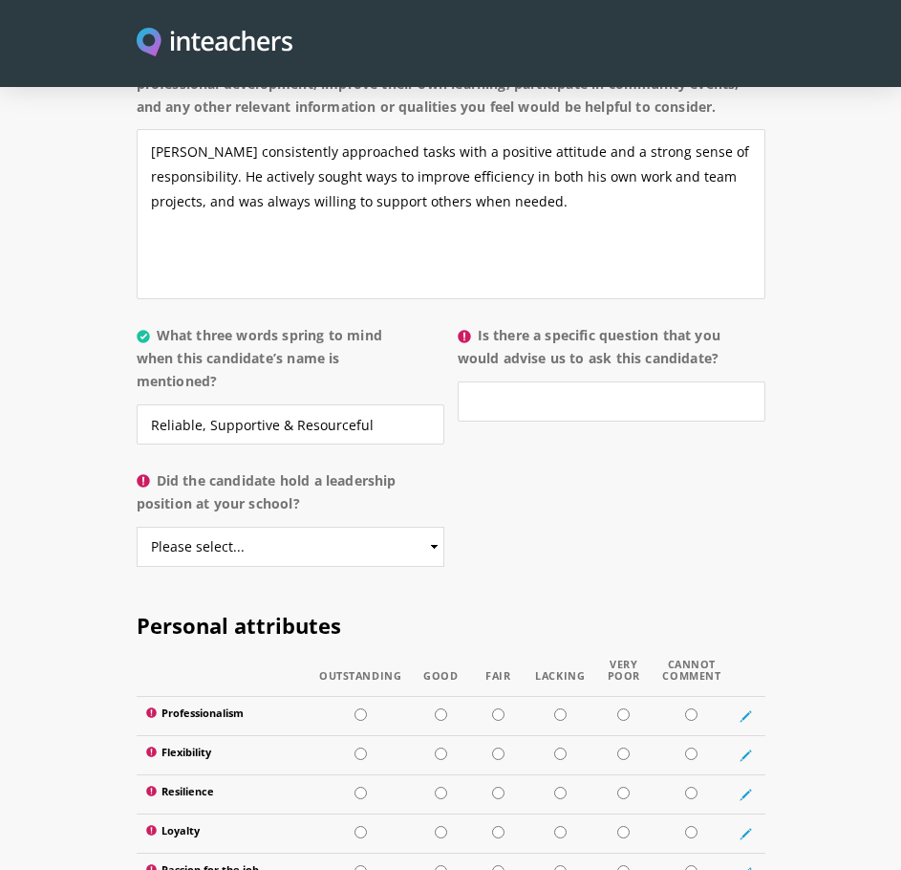
click at [612, 365] on label "Is there a specific question that you would advise us to ask this candidate?" at bounding box center [612, 352] width 308 height 57
click at [612, 381] on input "Is there a specific question that you would advise us to ask this candidate?" at bounding box center [612, 401] width 308 height 40
click at [605, 408] on input "Is there a specific question that you would advise us to ask this candidate?" at bounding box center [612, 401] width 308 height 40
type input "Where do you see yourself [DATE]?"
click at [329, 546] on select "Please select... Yes No" at bounding box center [291, 547] width 308 height 40
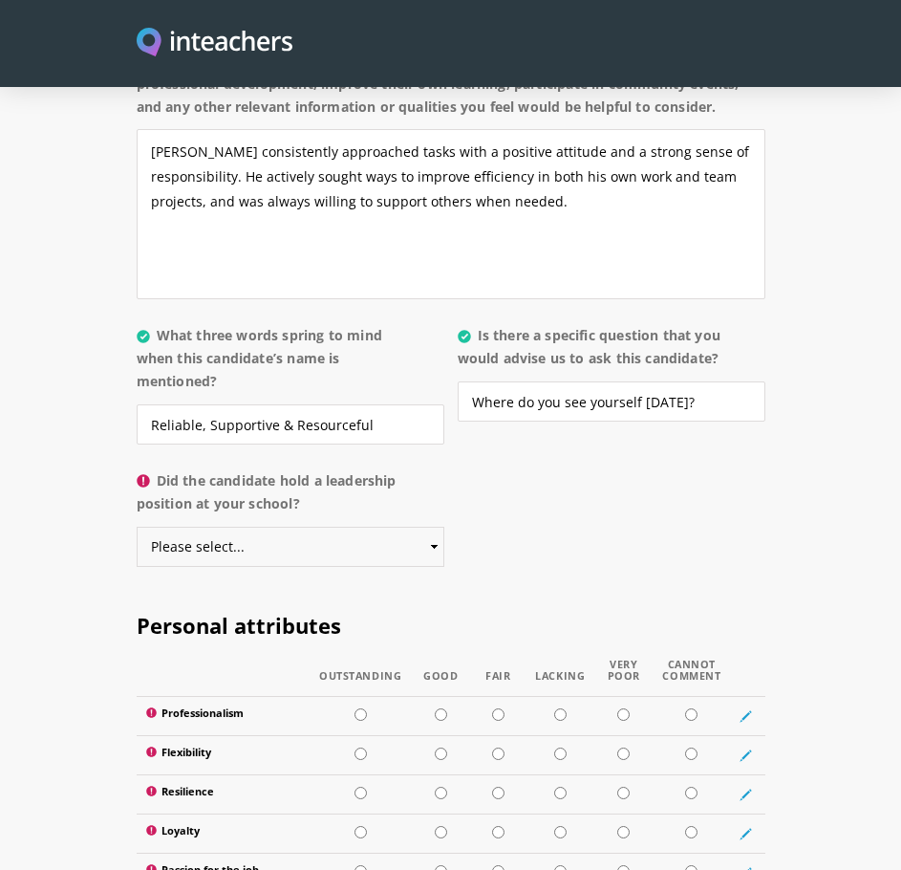
select select "No"
click at [137, 527] on select "Please select... Yes No" at bounding box center [291, 547] width 308 height 40
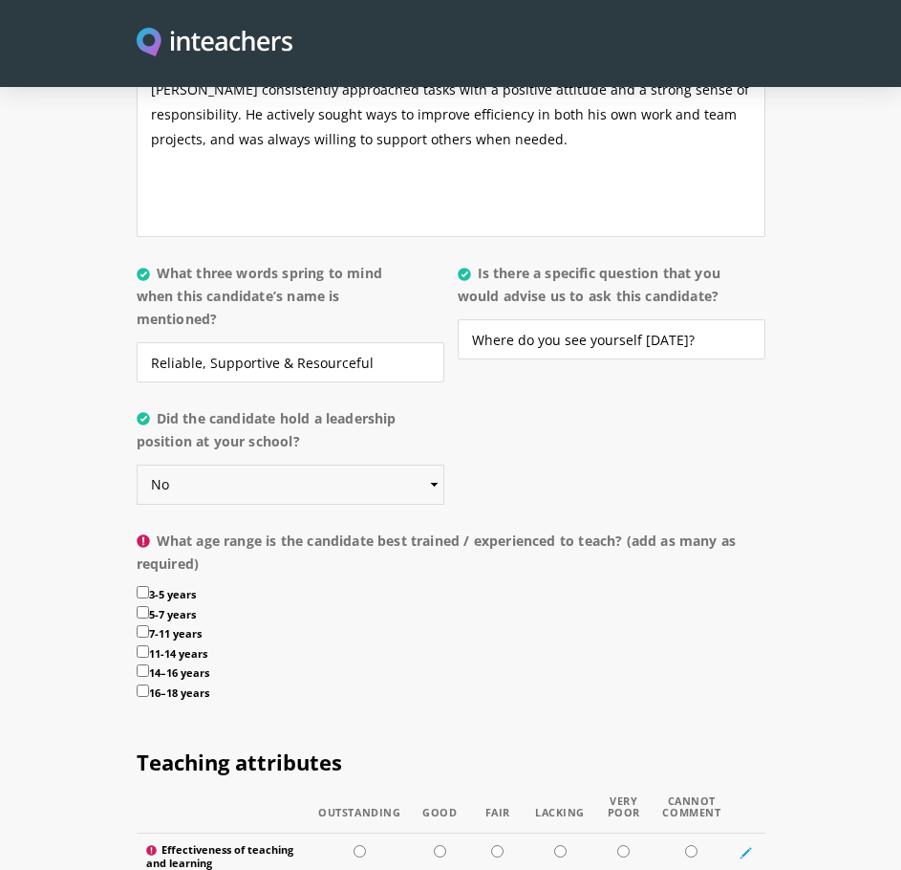
scroll to position [2103, 0]
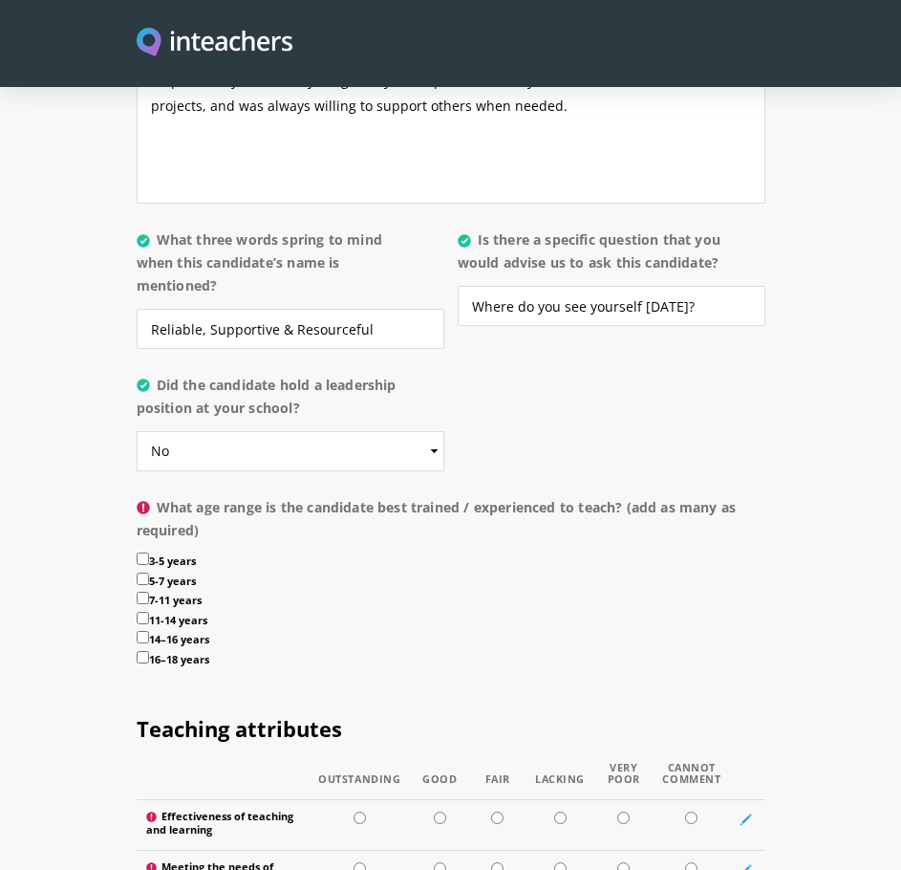
click at [197, 656] on label "16–18 years" at bounding box center [451, 661] width 629 height 20
click at [149, 656] on input "16–18 years" at bounding box center [143, 657] width 12 height 12
checkbox input "true"
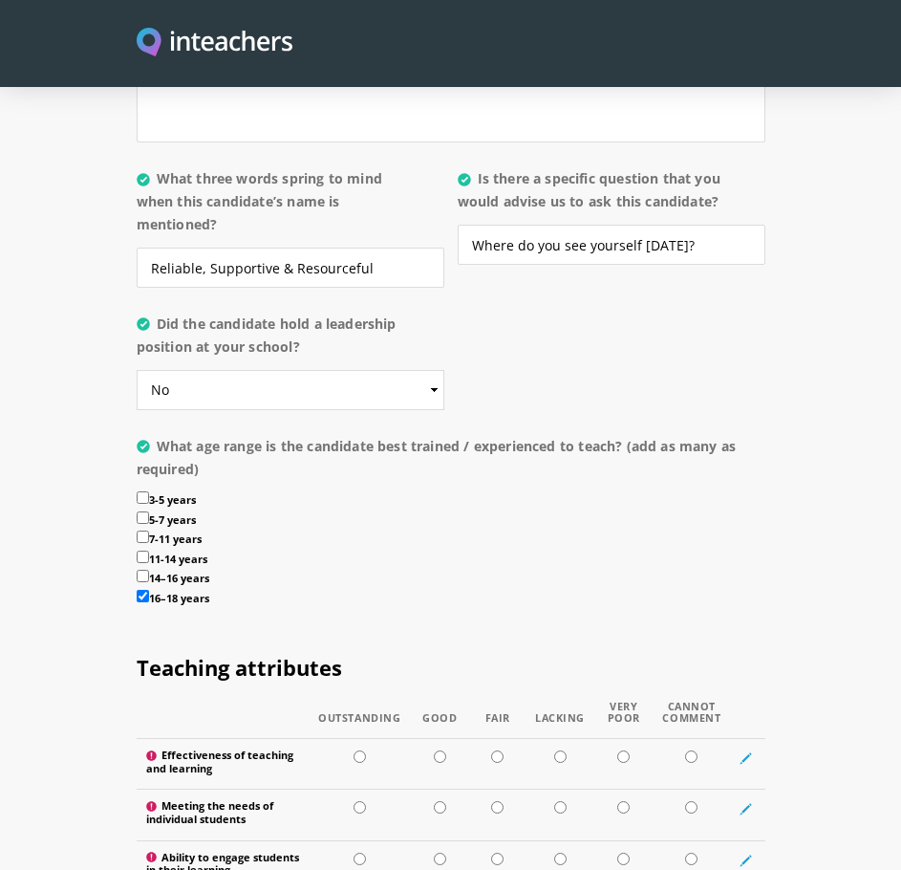
scroll to position [2199, 0]
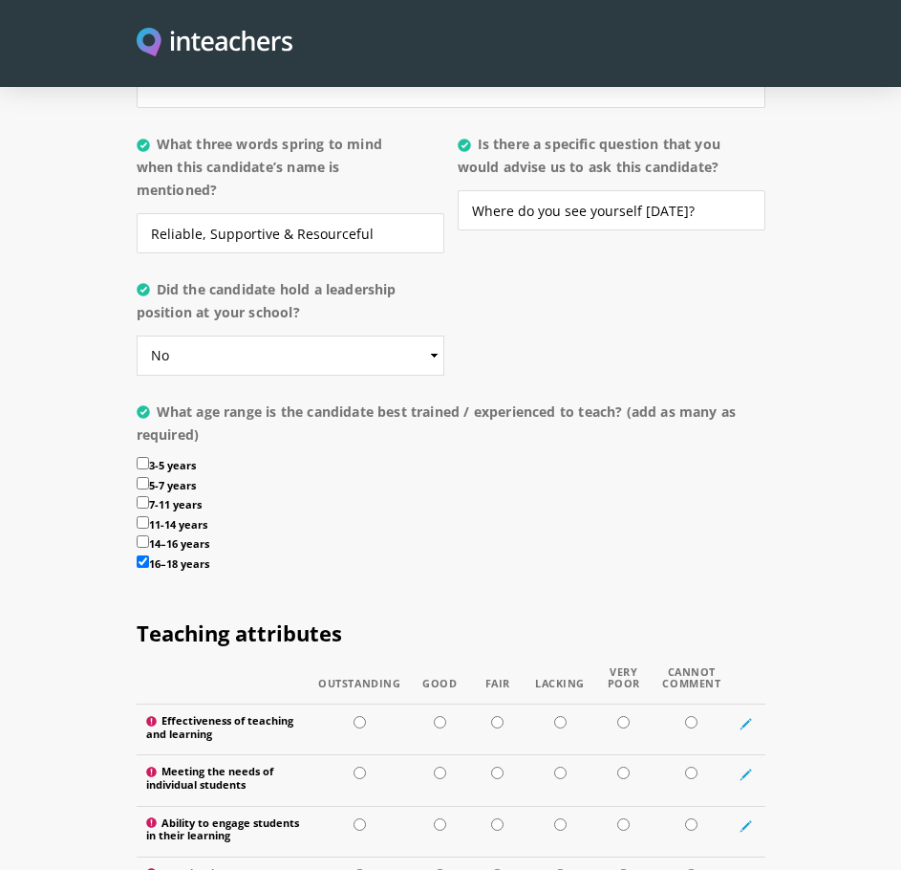
click at [191, 545] on label "14–16 years" at bounding box center [451, 545] width 629 height 20
click at [149, 545] on input "14–16 years" at bounding box center [143, 541] width 12 height 12
checkbox input "true"
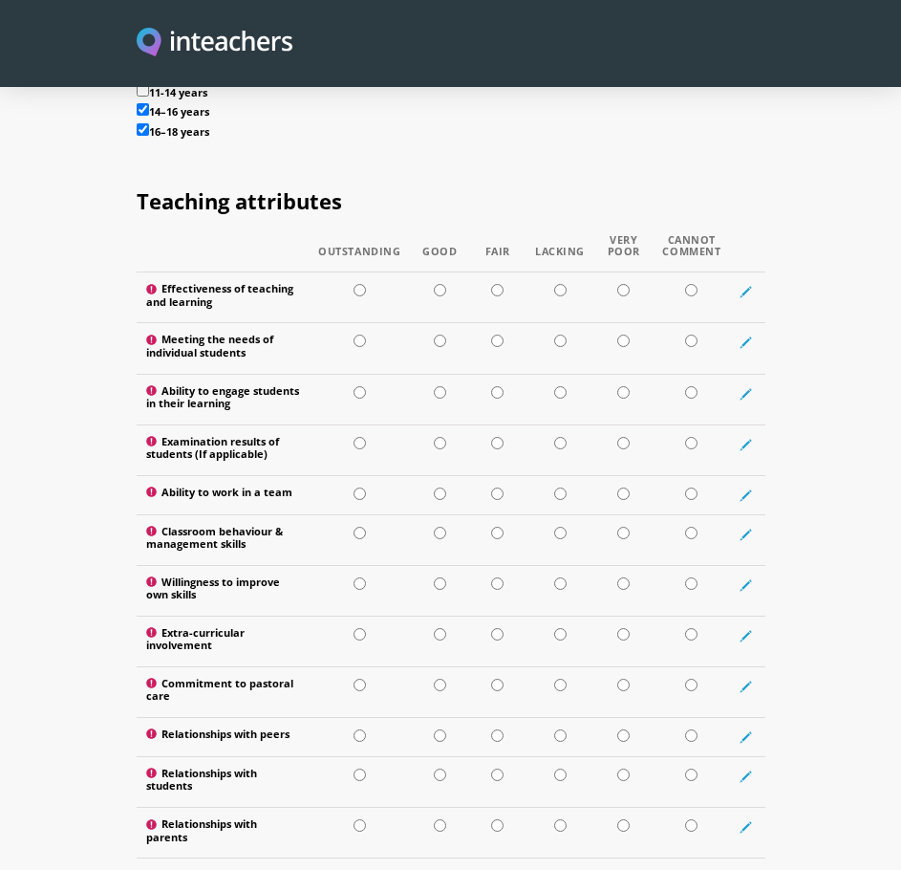
scroll to position [2677, 0]
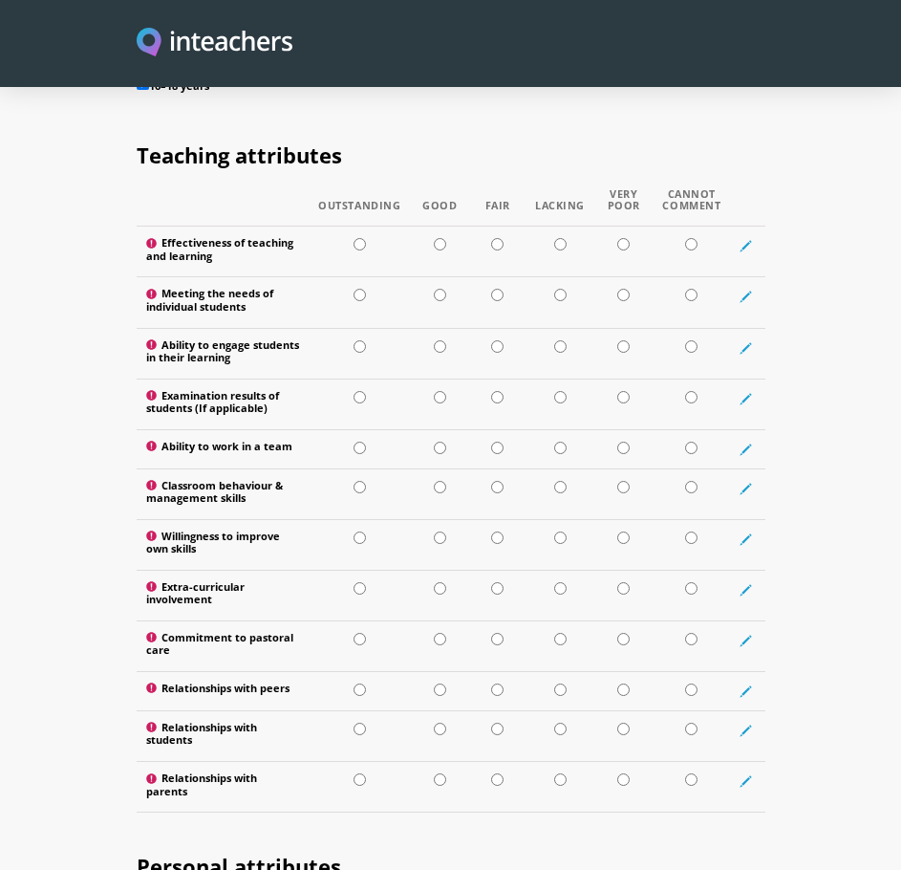
click at [364, 246] on input "radio" at bounding box center [360, 244] width 12 height 12
radio input "true"
click at [369, 296] on td at bounding box center [359, 302] width 101 height 51
radio input "true"
click at [442, 344] on input "radio" at bounding box center [440, 346] width 12 height 12
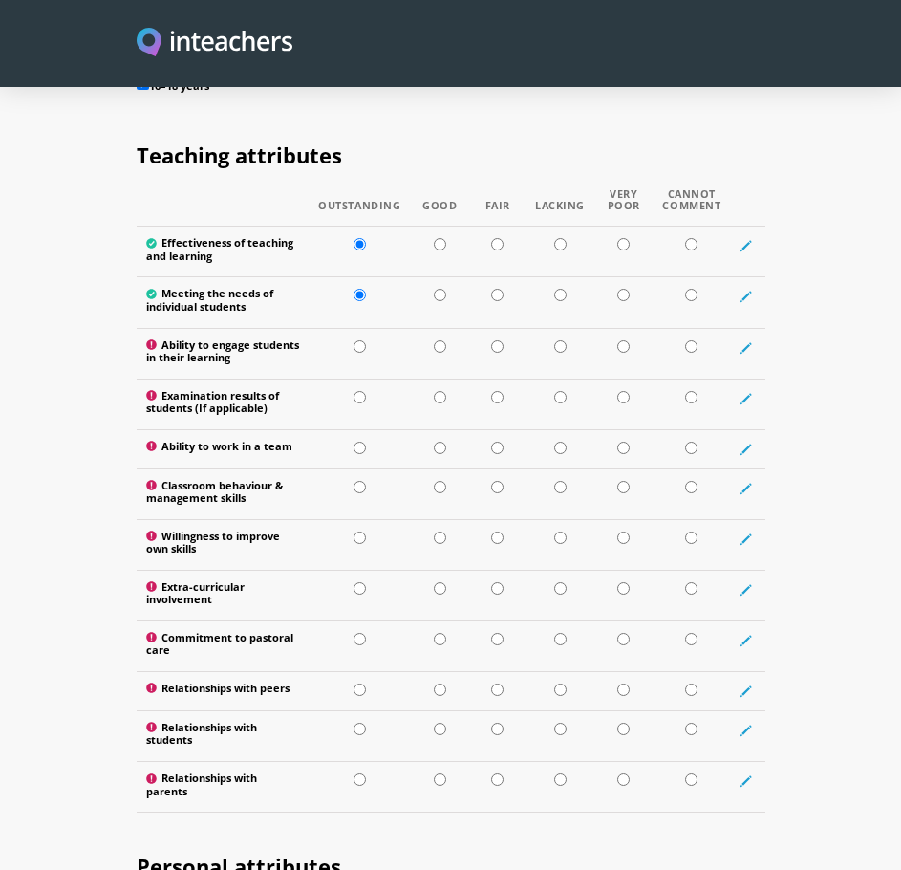
radio input "true"
click at [445, 394] on input "radio" at bounding box center [440, 397] width 12 height 12
radio input "true"
click at [362, 445] on input "radio" at bounding box center [360, 448] width 12 height 12
radio input "true"
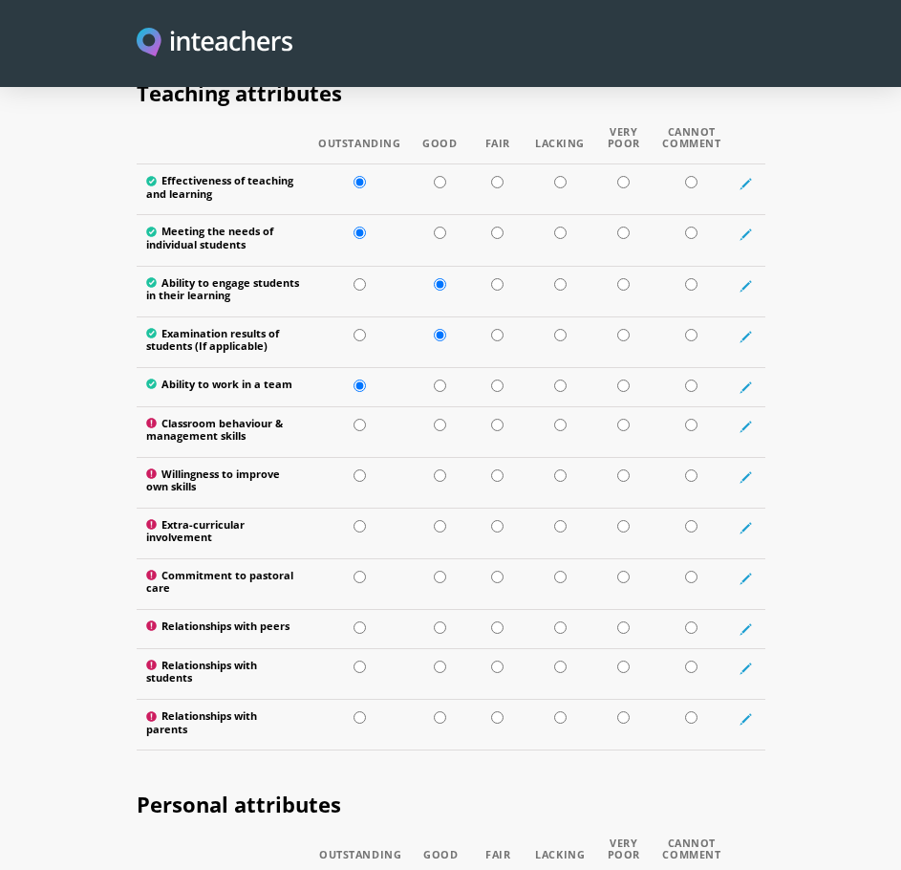
scroll to position [2772, 0]
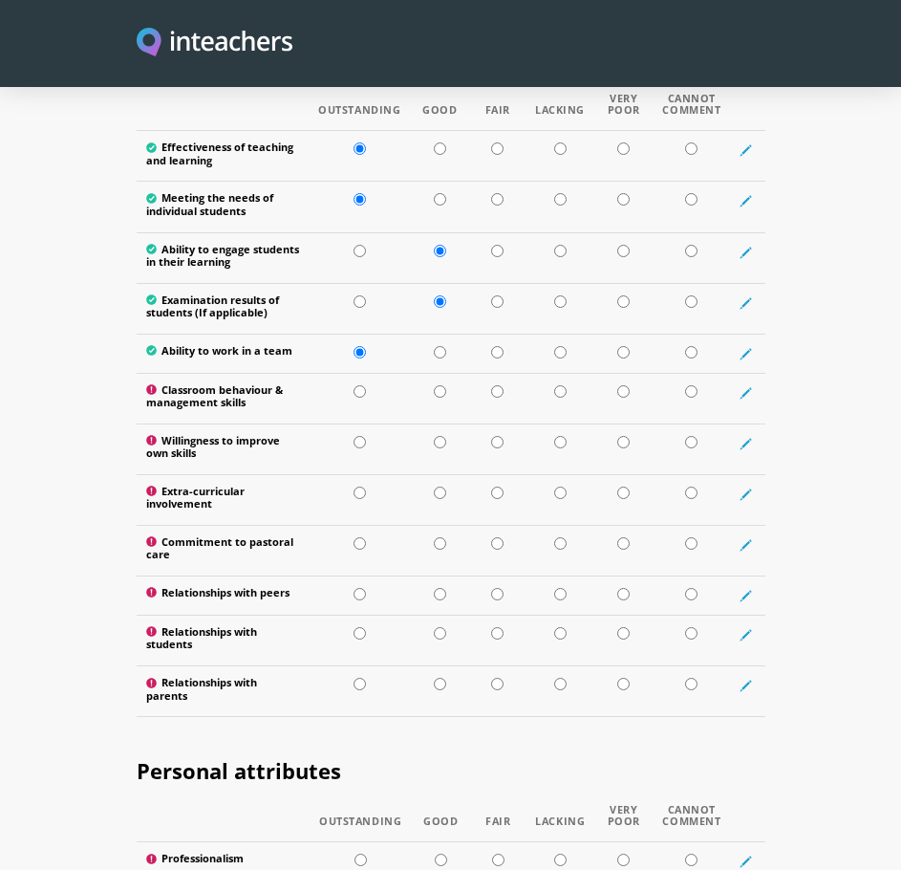
click at [361, 396] on td at bounding box center [359, 398] width 101 height 51
radio input "true"
click at [444, 441] on input "radio" at bounding box center [440, 442] width 12 height 12
radio input "true"
click at [452, 495] on td at bounding box center [439, 499] width 59 height 51
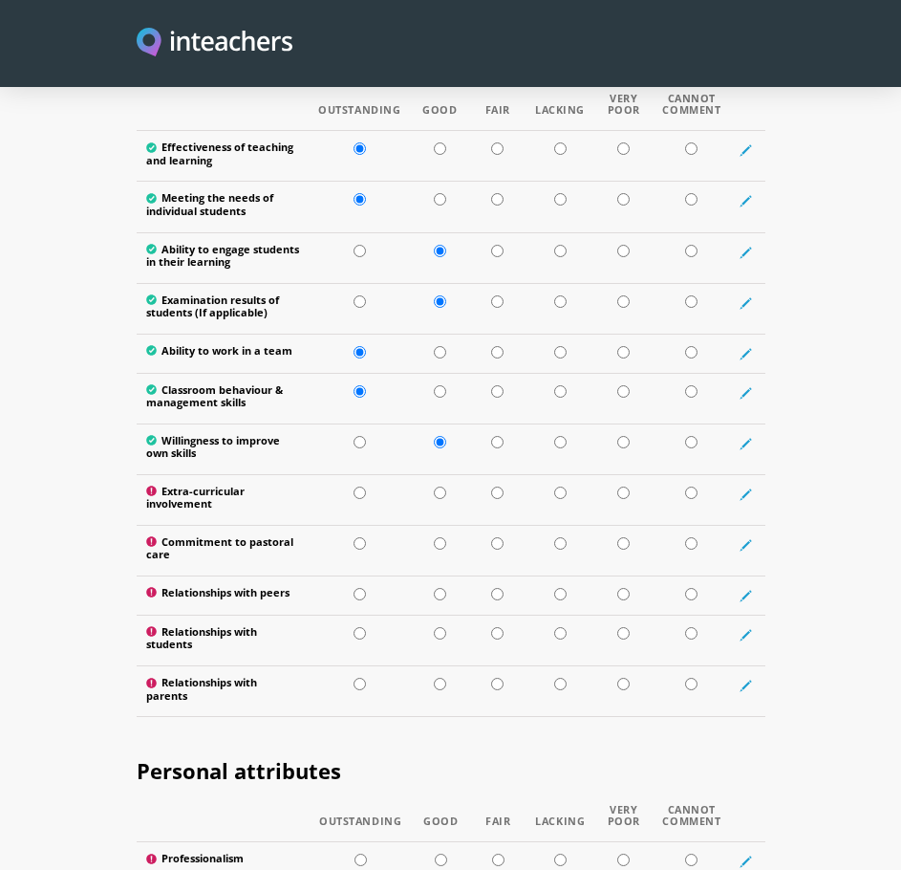
radio input "true"
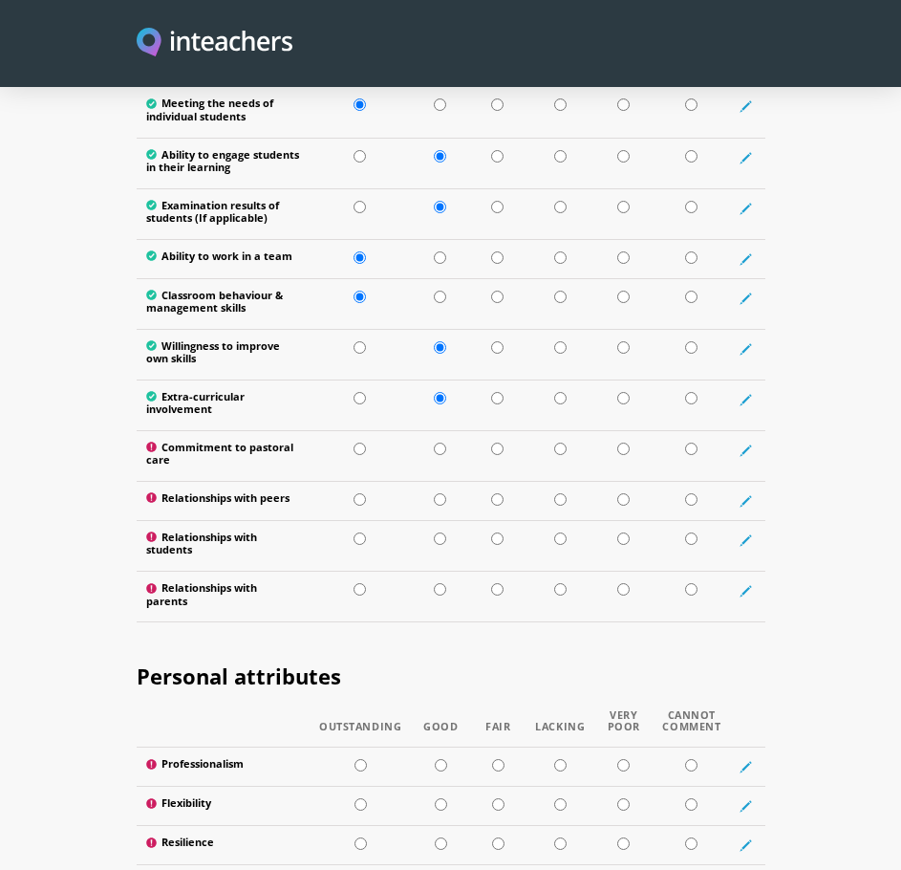
scroll to position [2868, 0]
click at [445, 443] on input "radio" at bounding box center [440, 448] width 12 height 12
radio input "true"
click at [366, 498] on input "radio" at bounding box center [360, 498] width 12 height 12
radio input "true"
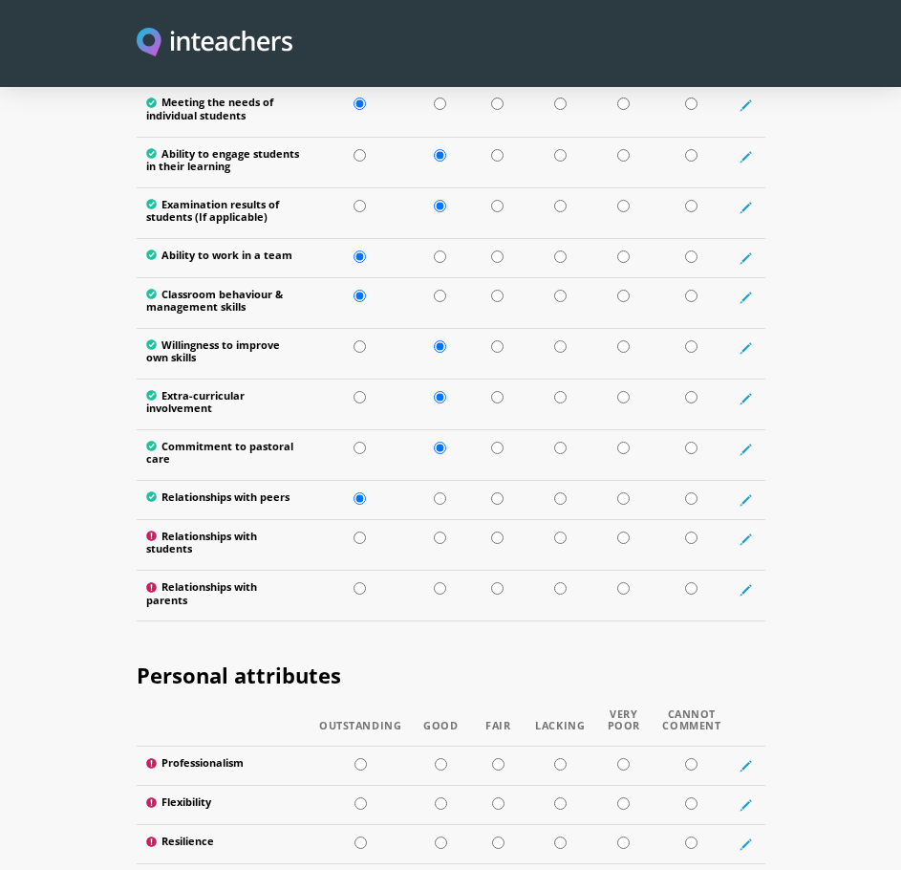
click at [365, 537] on input "radio" at bounding box center [360, 537] width 12 height 12
radio input "true"
click at [358, 587] on input "radio" at bounding box center [360, 588] width 12 height 12
radio input "true"
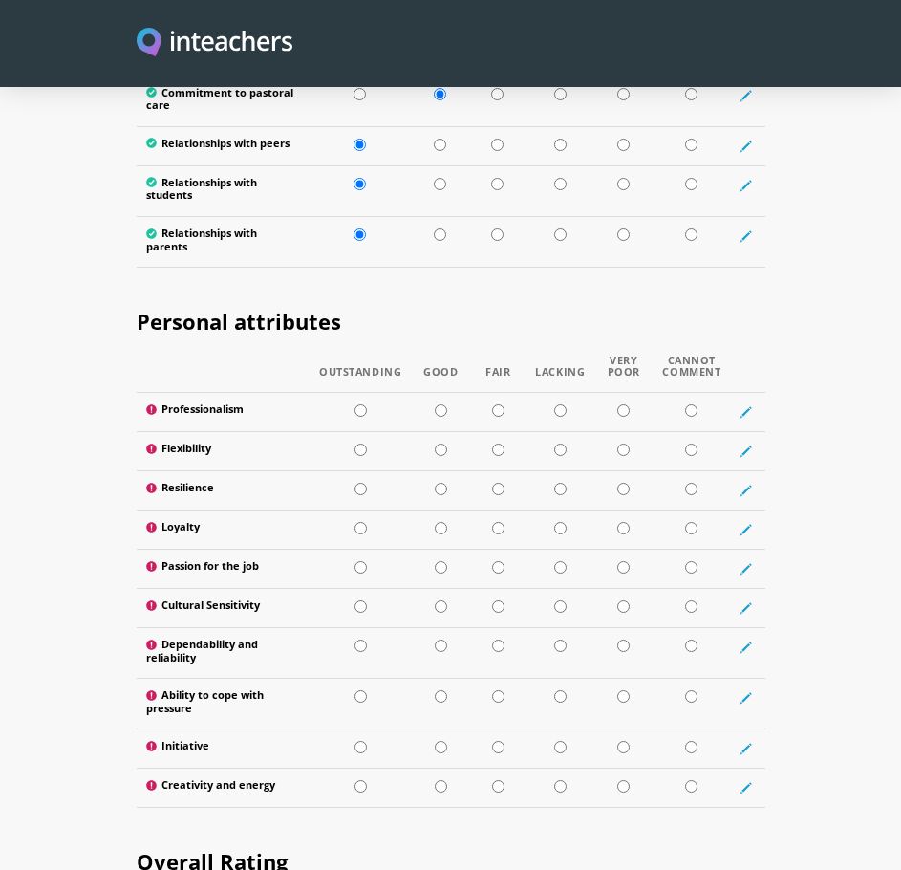
scroll to position [3250, 0]
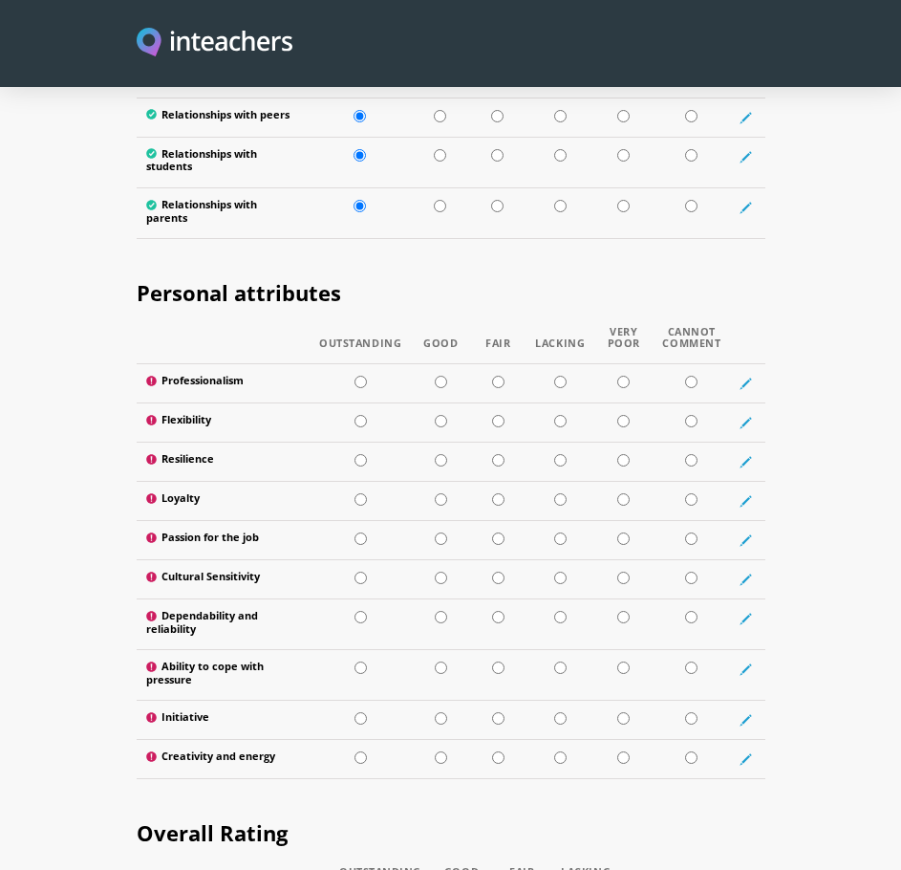
click at [360, 373] on td at bounding box center [360, 383] width 101 height 39
radio input "true"
click at [359, 419] on input "radio" at bounding box center [361, 421] width 12 height 12
radio input "true"
click at [363, 463] on input "radio" at bounding box center [361, 460] width 12 height 12
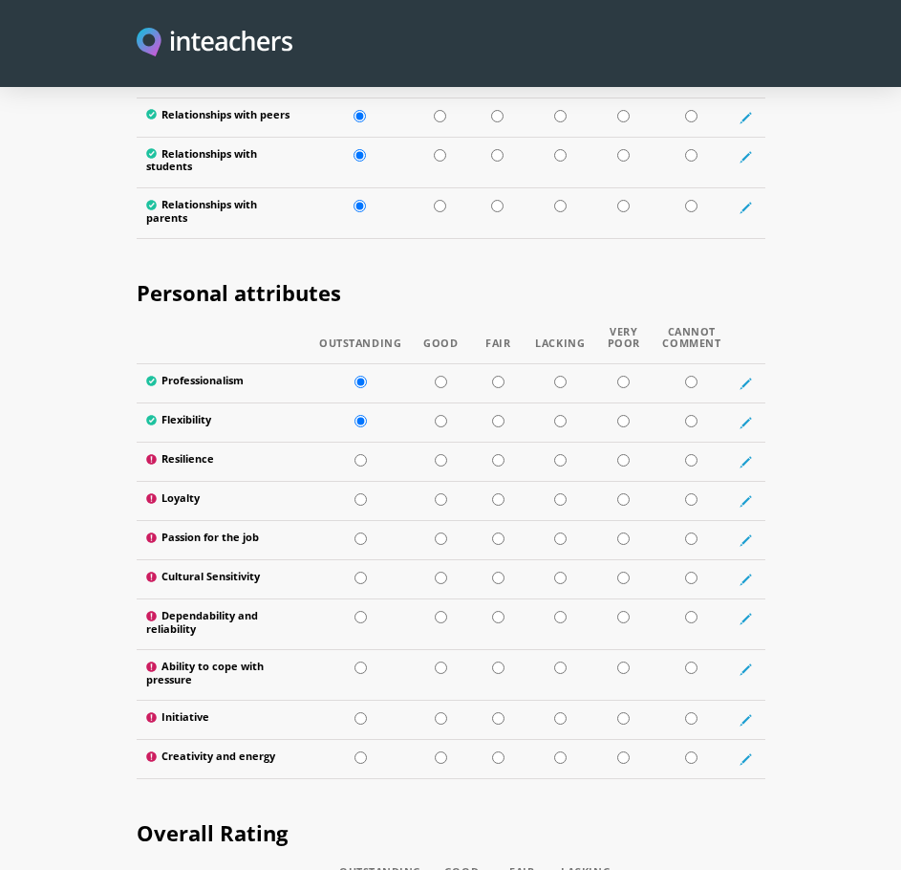
radio input "true"
click at [361, 497] on input "radio" at bounding box center [361, 499] width 12 height 12
radio input "true"
click at [442, 533] on input "radio" at bounding box center [441, 538] width 12 height 12
radio input "true"
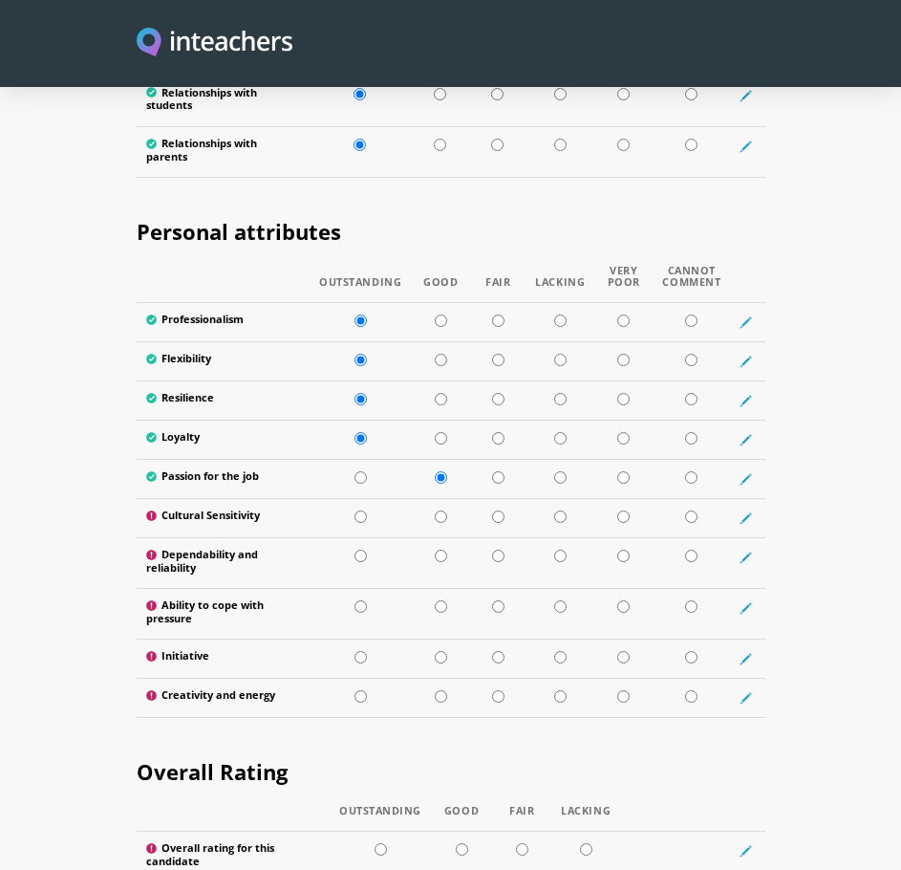
scroll to position [3346, 0]
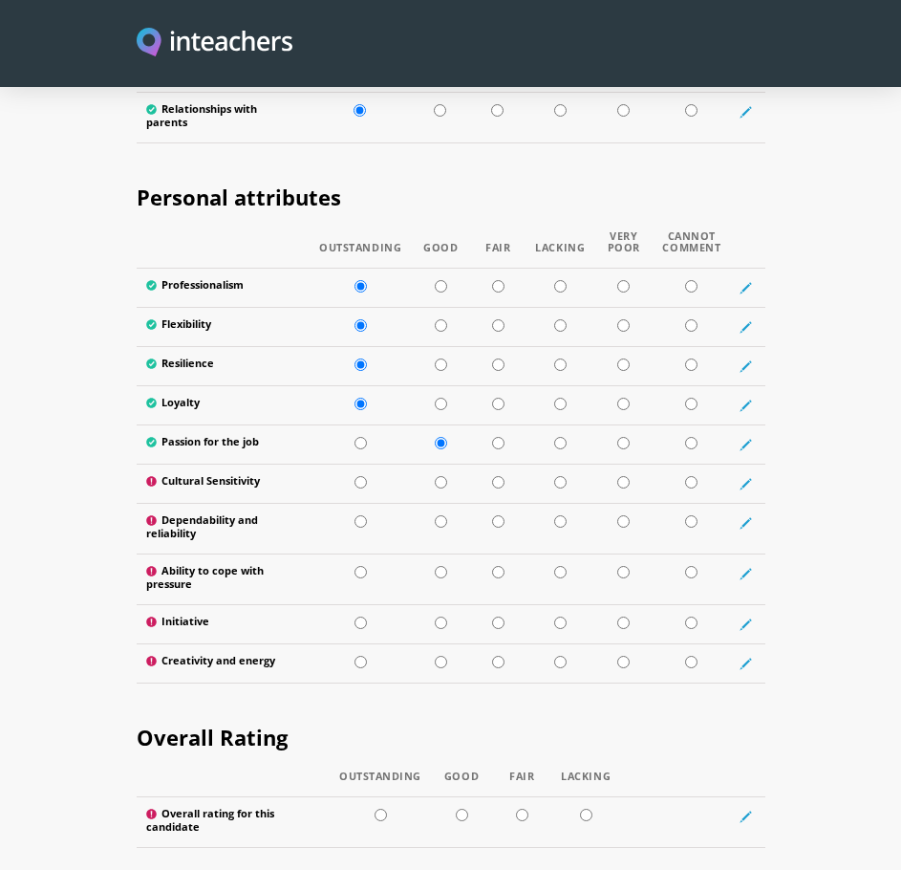
click at [364, 484] on input "radio" at bounding box center [361, 482] width 12 height 12
radio input "true"
click at [363, 515] on input "radio" at bounding box center [361, 521] width 12 height 12
radio input "true"
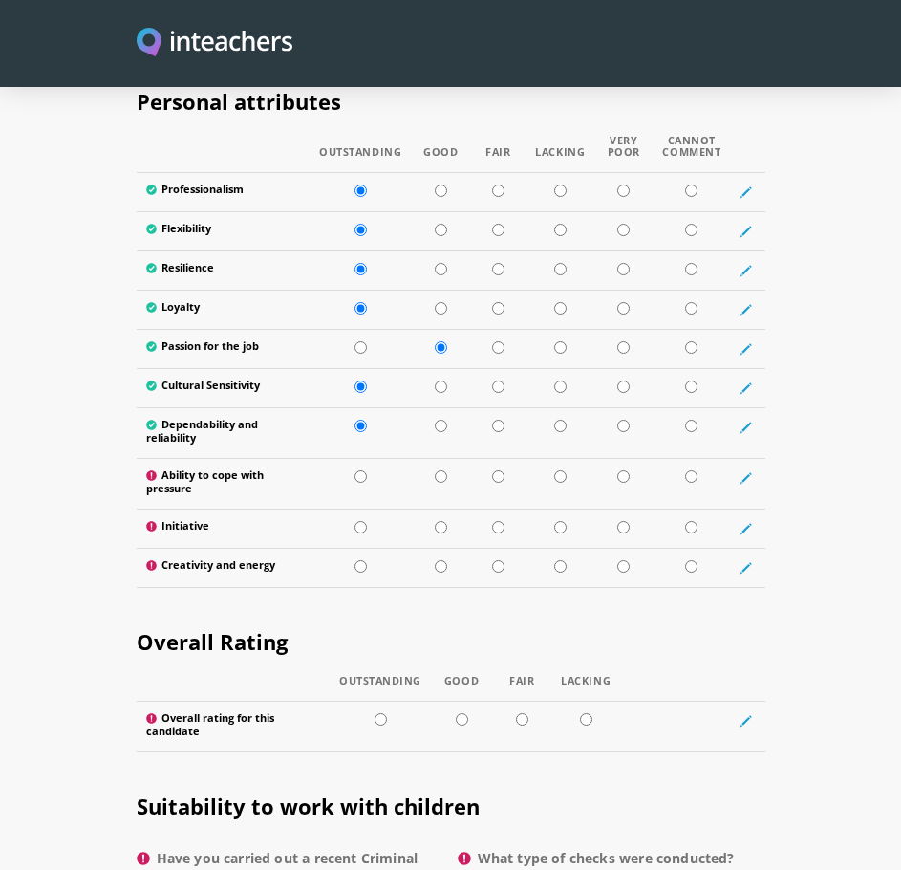
click at [440, 477] on input "radio" at bounding box center [441, 476] width 12 height 12
radio input "true"
click at [367, 526] on td at bounding box center [360, 529] width 101 height 39
radio input "true"
click at [434, 530] on td at bounding box center [440, 529] width 59 height 39
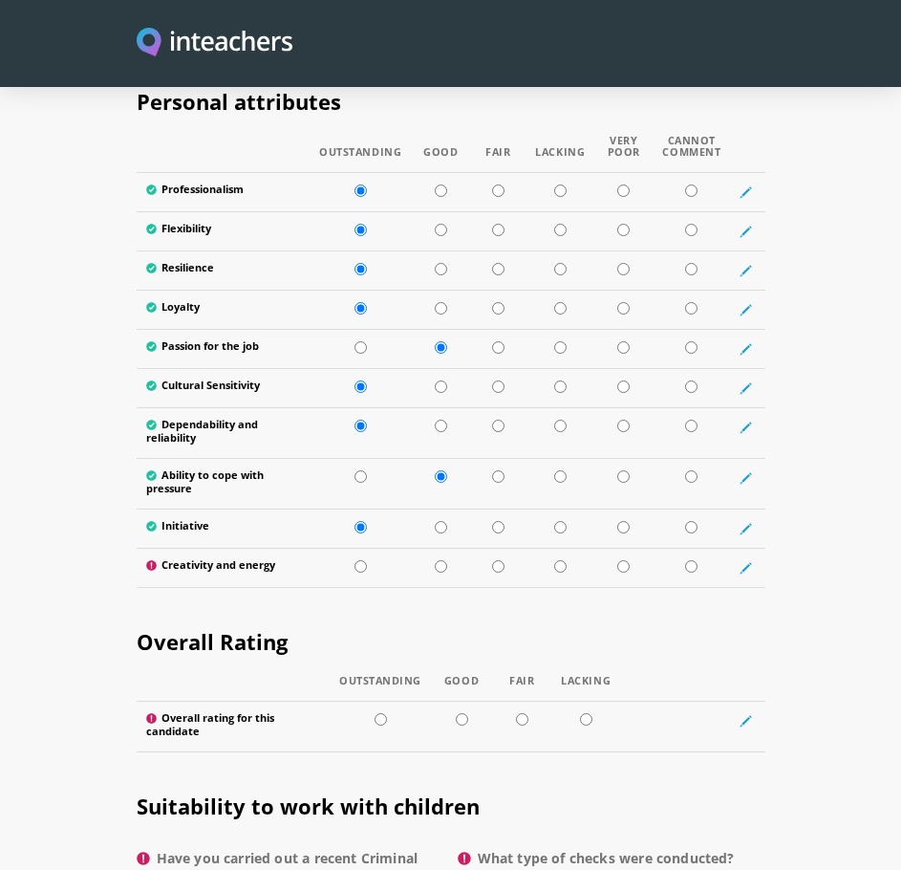
radio input "true"
click at [364, 566] on input "radio" at bounding box center [361, 566] width 12 height 12
radio input "true"
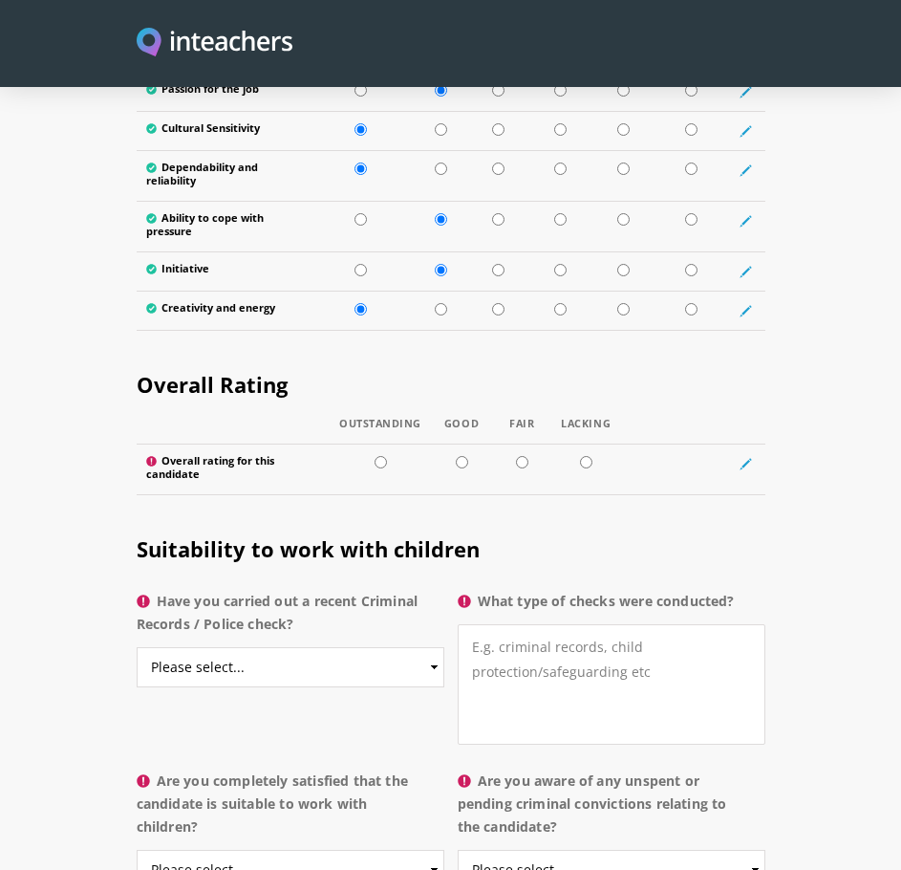
scroll to position [3728, 0]
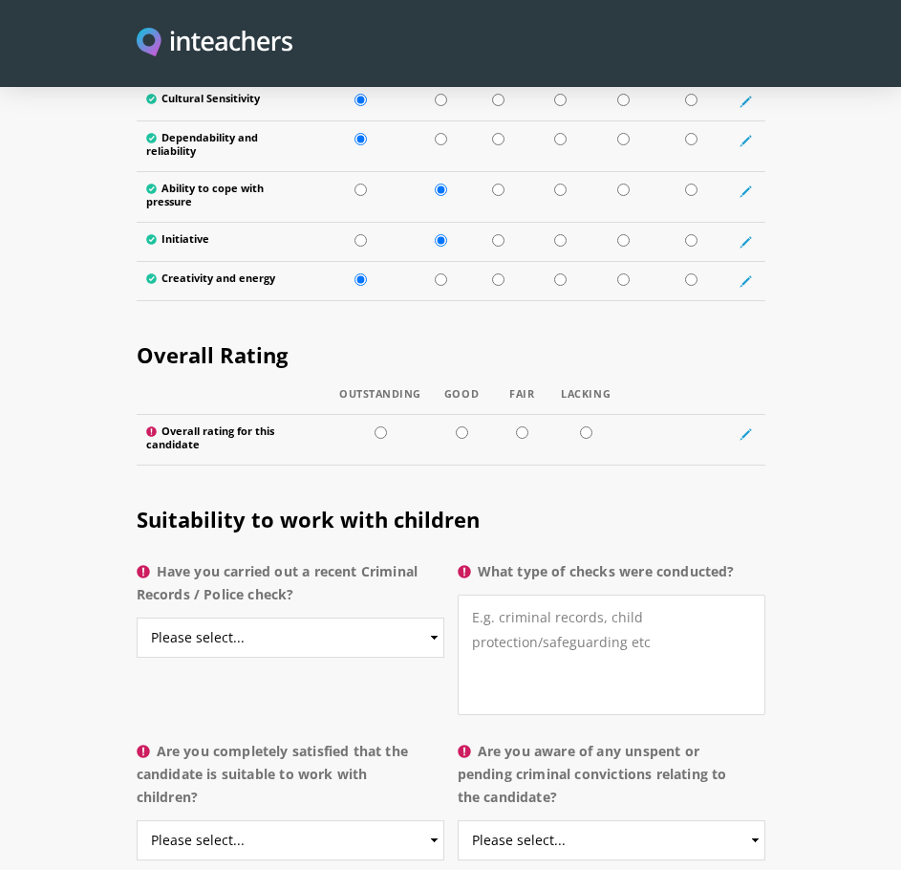
click at [382, 430] on input "radio" at bounding box center [381, 432] width 12 height 12
radio input "true"
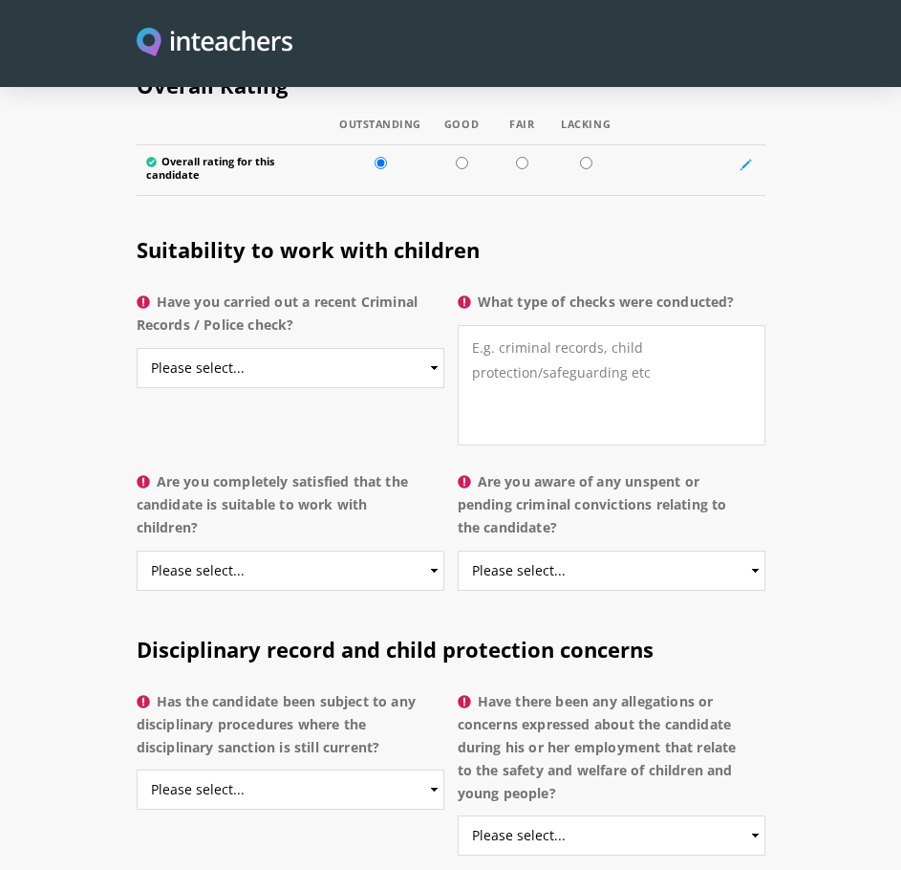
scroll to position [4015, 0]
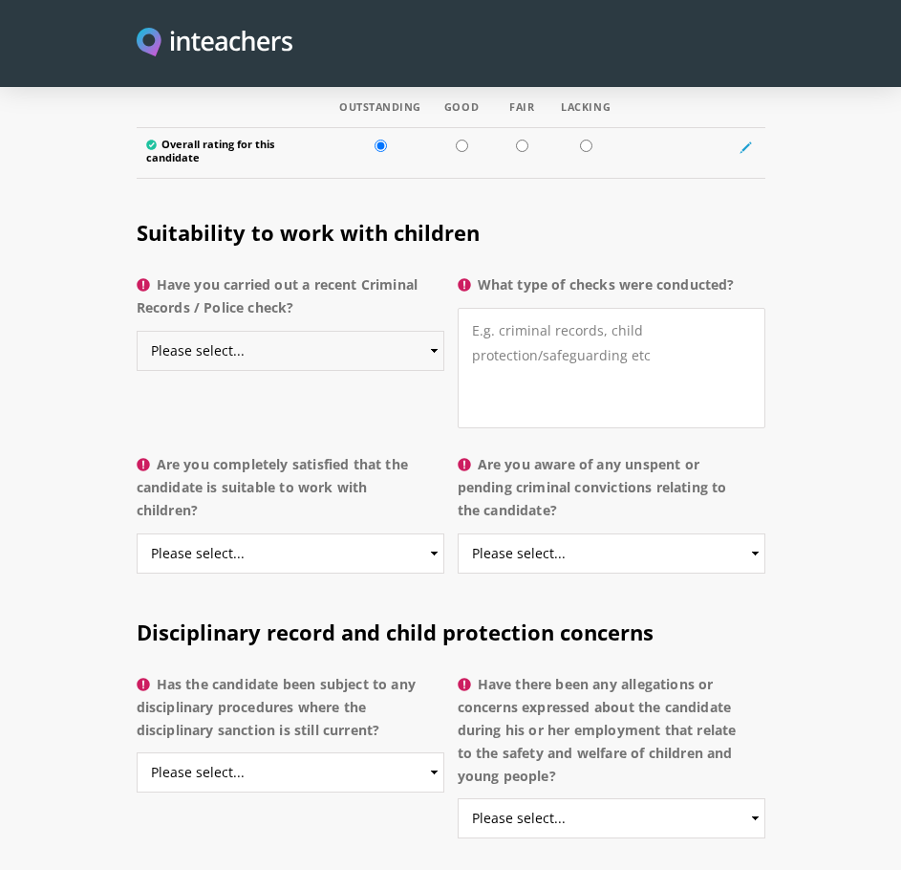
click at [359, 357] on select "Please select... Yes No Do not know" at bounding box center [291, 351] width 308 height 40
select select "No"
click at [137, 331] on select "Please select... Yes No Do not know" at bounding box center [291, 351] width 308 height 40
click at [553, 375] on textarea "What type of checks were conducted?" at bounding box center [612, 368] width 308 height 120
click at [341, 560] on select "Please select... Yes No Do not know" at bounding box center [291, 553] width 308 height 40
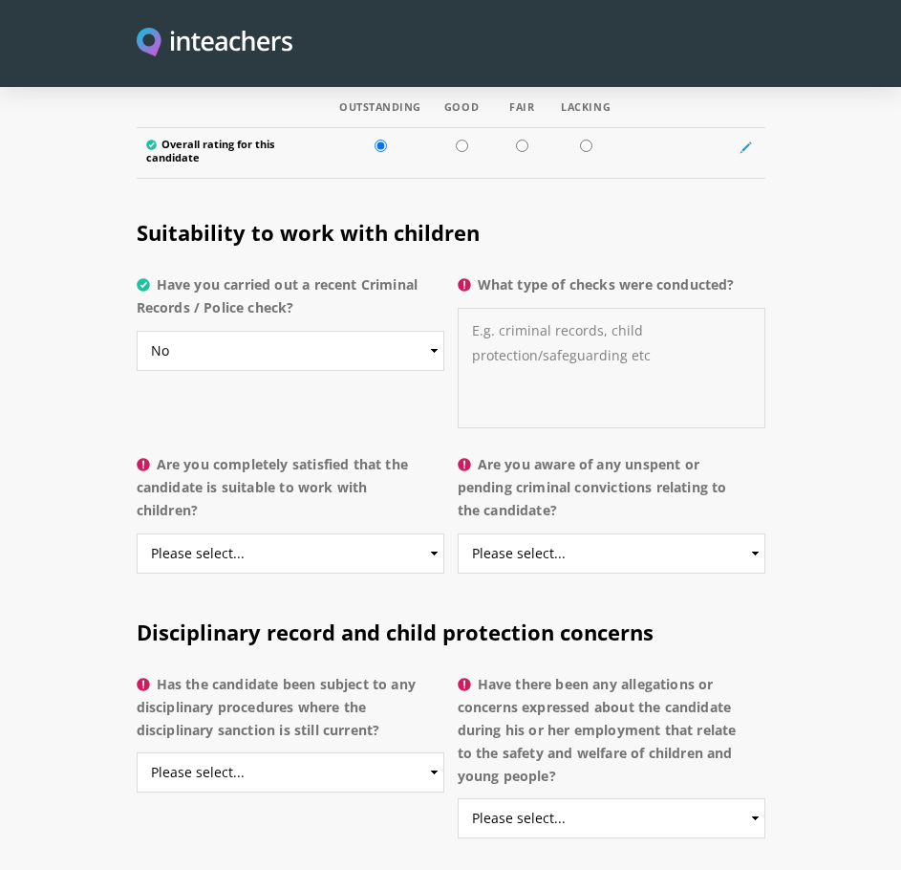
click at [600, 336] on textarea "What type of checks were conducted?" at bounding box center [612, 368] width 308 height 120
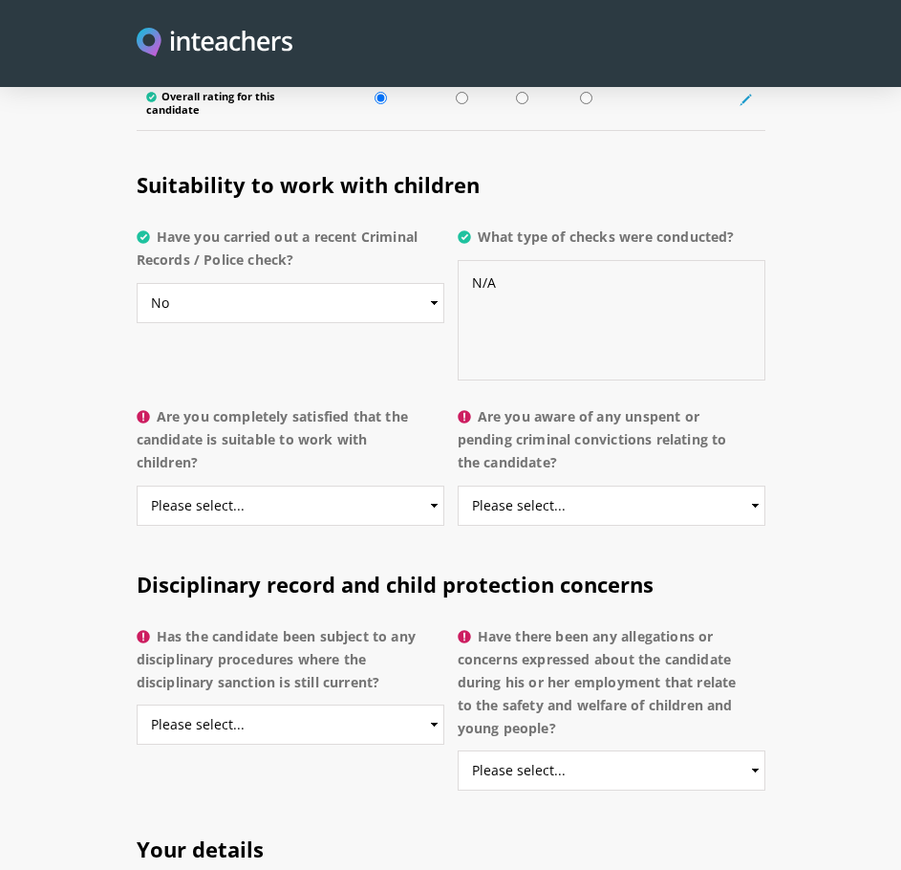
scroll to position [4110, 0]
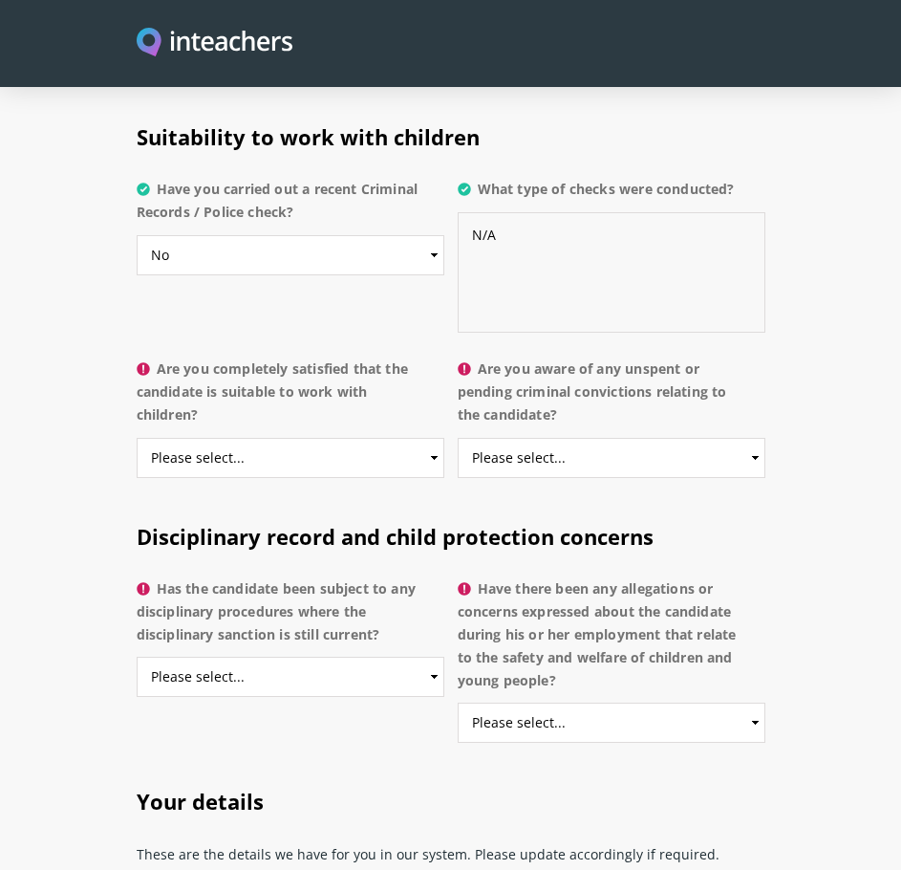
type textarea "N/A"
click at [343, 459] on select "Please select... Yes No Do not know" at bounding box center [291, 458] width 308 height 40
select select "Yes"
click at [137, 438] on select "Please select... Yes No Do not know" at bounding box center [291, 458] width 308 height 40
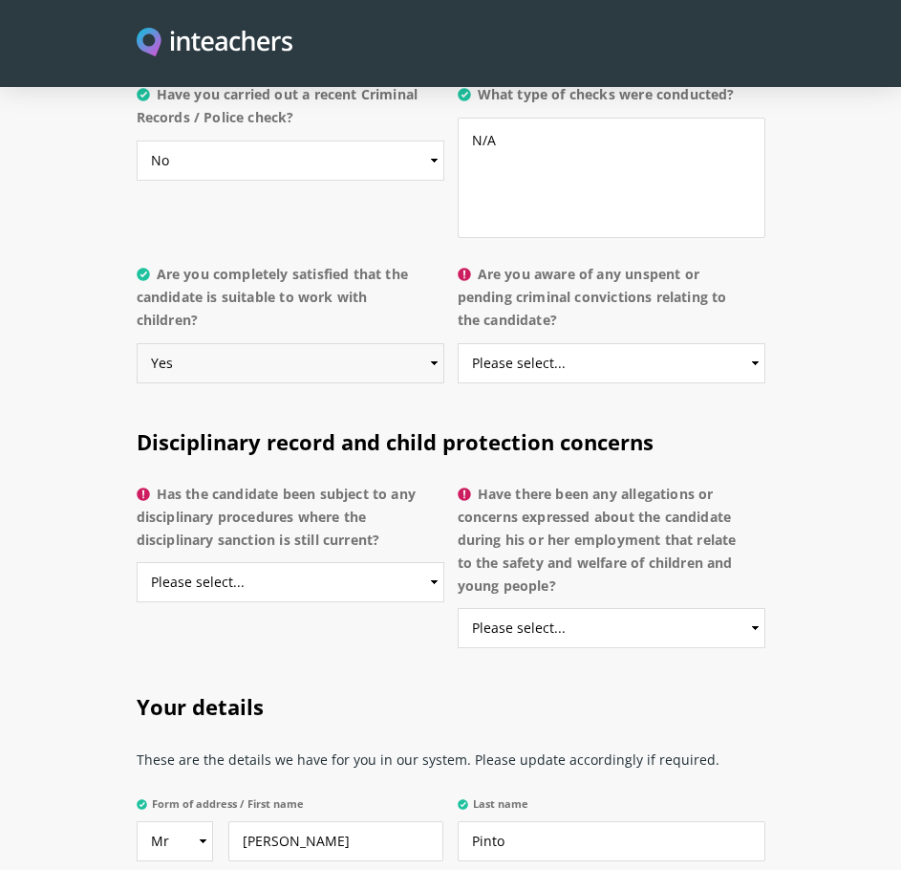
scroll to position [4206, 0]
click at [550, 350] on select "Please select... Yes No Do not know" at bounding box center [612, 362] width 308 height 40
select select "No"
click at [458, 342] on select "Please select... Yes No Do not know" at bounding box center [612, 362] width 308 height 40
click at [330, 444] on span "Disciplinary record and child protection concerns" at bounding box center [395, 440] width 517 height 29
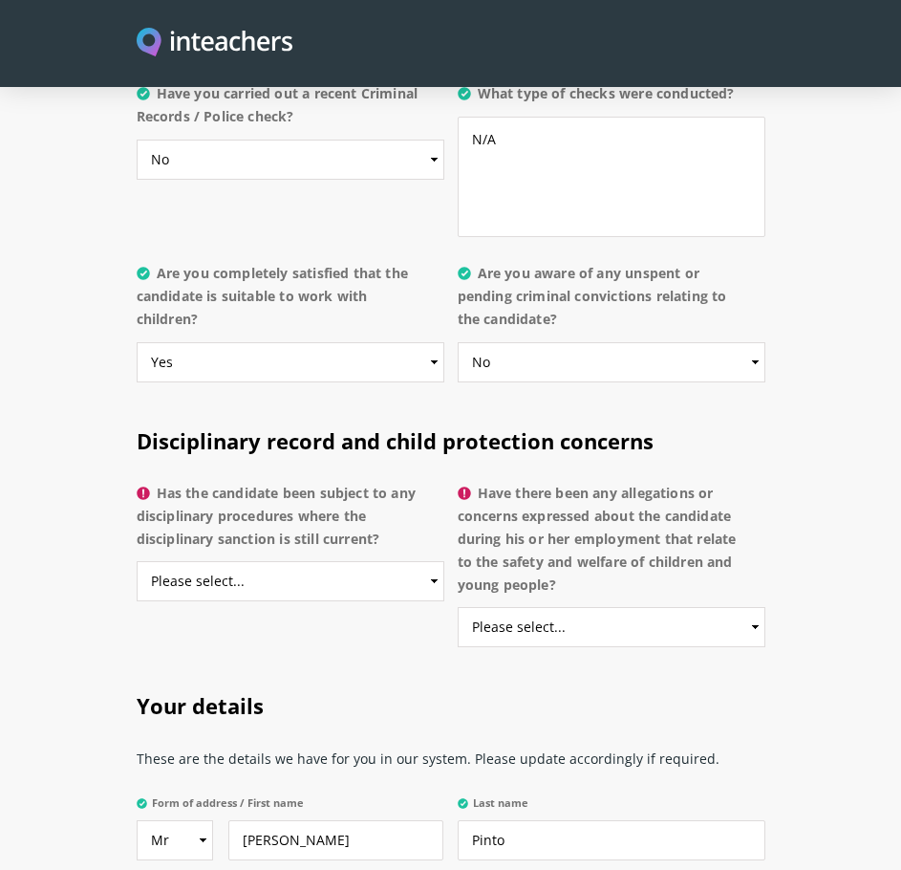
scroll to position [4302, 0]
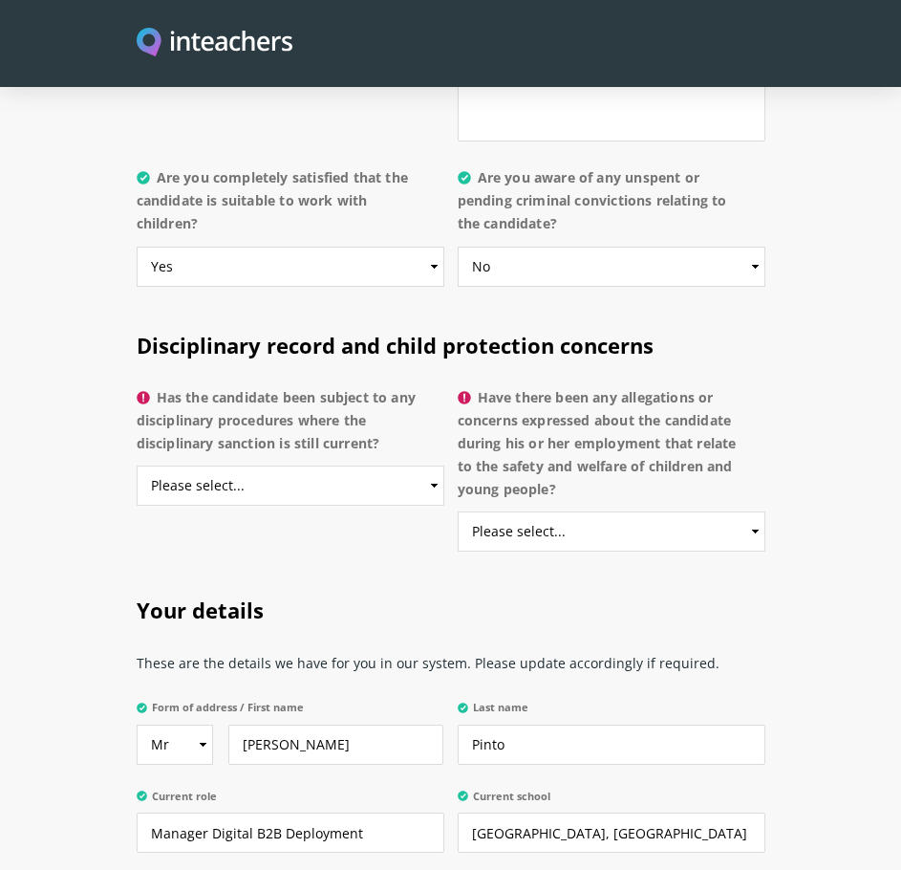
click at [295, 411] on label "Has the candidate been subject to any disciplinary procedures where the discipl…" at bounding box center [291, 426] width 308 height 80
click at [295, 466] on select "Please select... Yes No Do not know" at bounding box center [291, 486] width 308 height 40
click at [295, 411] on label "Has the candidate been subject to any disciplinary procedures where the discipl…" at bounding box center [291, 426] width 308 height 80
click at [295, 466] on select "Please select... Yes No Do not know" at bounding box center [291, 486] width 308 height 40
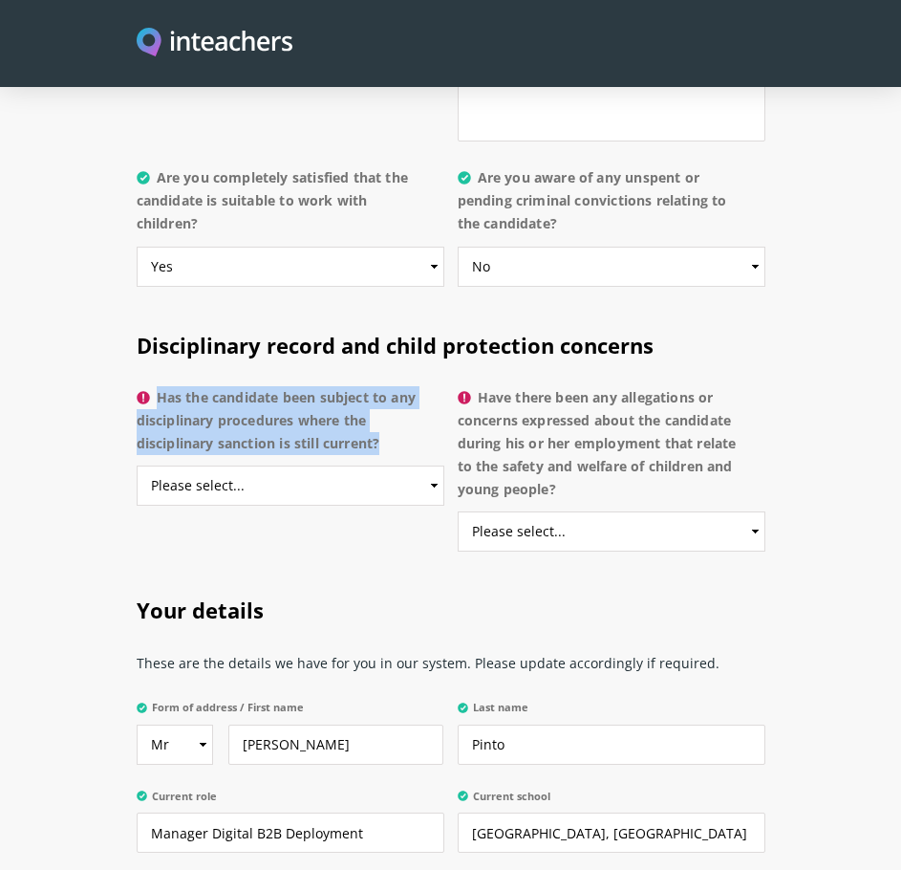
click at [295, 411] on label "Has the candidate been subject to any disciplinary procedures where the discipl…" at bounding box center [291, 426] width 308 height 80
click at [295, 466] on select "Please select... Yes No Do not know" at bounding box center [291, 486] width 308 height 40
click at [343, 427] on label "Has the candidate been subject to any disciplinary procedures where the discipl…" at bounding box center [291, 426] width 308 height 80
click at [343, 466] on select "Please select... Yes No Do not know" at bounding box center [291, 486] width 308 height 40
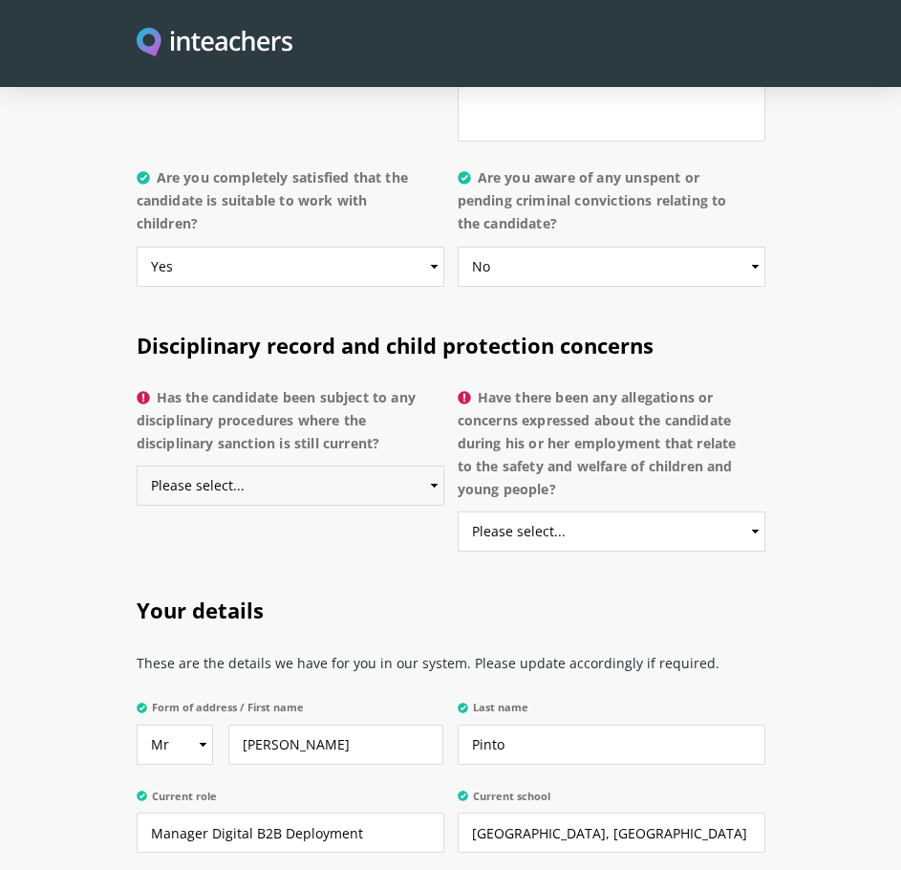
click at [345, 468] on select "Please select... Yes No Do not know" at bounding box center [291, 486] width 308 height 40
select select "No"
click at [137, 466] on select "Please select... Yes No Do not know" at bounding box center [291, 486] width 308 height 40
click at [544, 411] on label "Have there been any allegations or concerns expressed about the candidate durin…" at bounding box center [612, 449] width 308 height 126
click at [544, 511] on select "Please select... Yes No Do not know" at bounding box center [612, 531] width 308 height 40
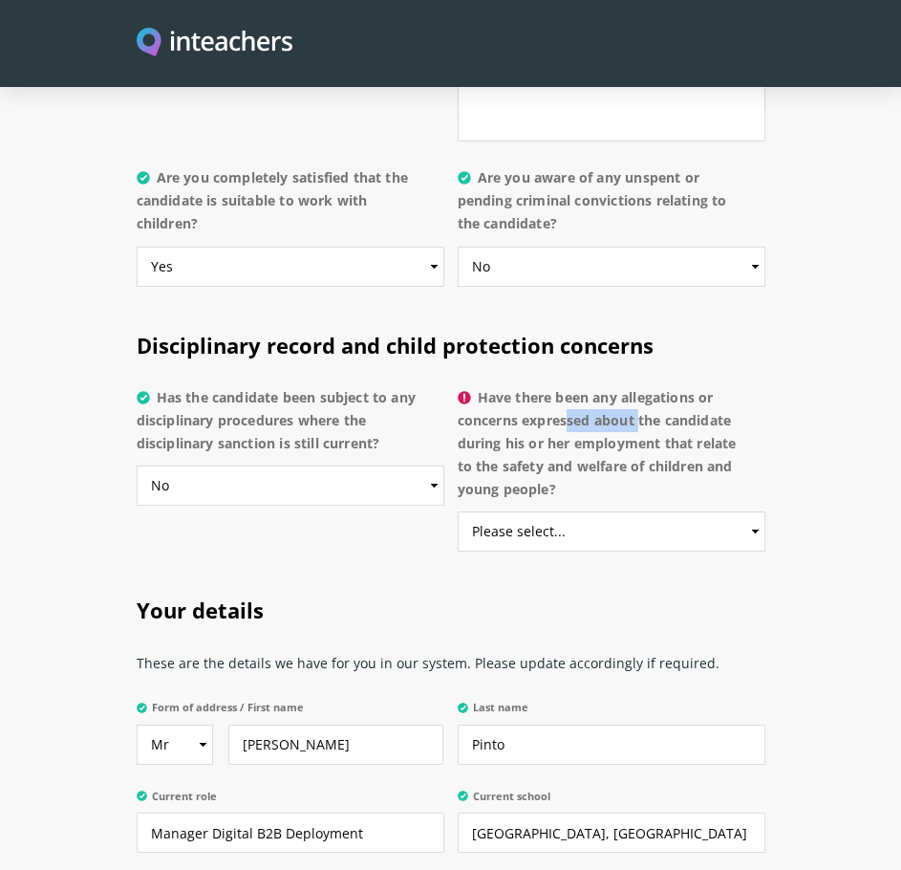
click at [544, 411] on label "Have there been any allegations or concerns expressed about the candidate durin…" at bounding box center [612, 449] width 308 height 126
click at [544, 511] on select "Please select... Yes No Do not know" at bounding box center [612, 531] width 308 height 40
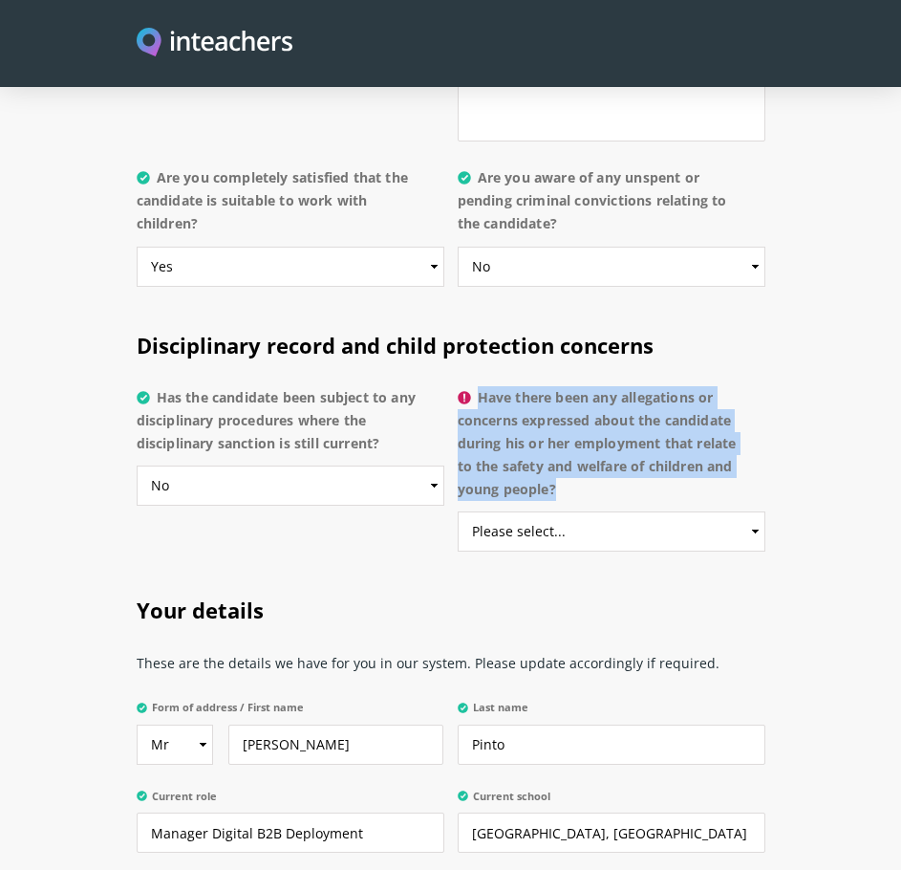
click at [544, 411] on label "Have there been any allegations or concerns expressed about the candidate durin…" at bounding box center [612, 449] width 308 height 126
click at [544, 511] on select "Please select... Yes No Do not know" at bounding box center [612, 531] width 308 height 40
click at [548, 467] on label "Have there been any allegations or concerns expressed about the candidate durin…" at bounding box center [612, 449] width 308 height 126
click at [548, 511] on select "Please select... Yes No Do not know" at bounding box center [612, 531] width 308 height 40
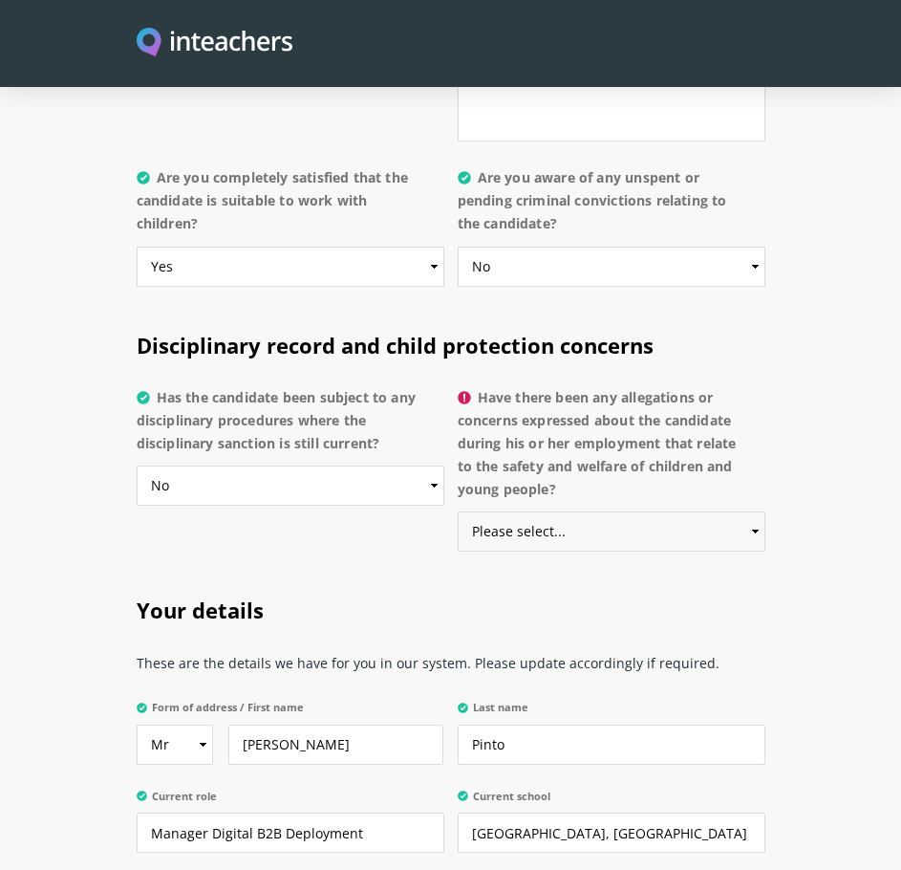
click at [547, 532] on select "Please select... Yes No Do not know" at bounding box center [612, 531] width 308 height 40
select select "No"
click at [458, 511] on select "Please select... Yes No Do not know" at bounding box center [612, 531] width 308 height 40
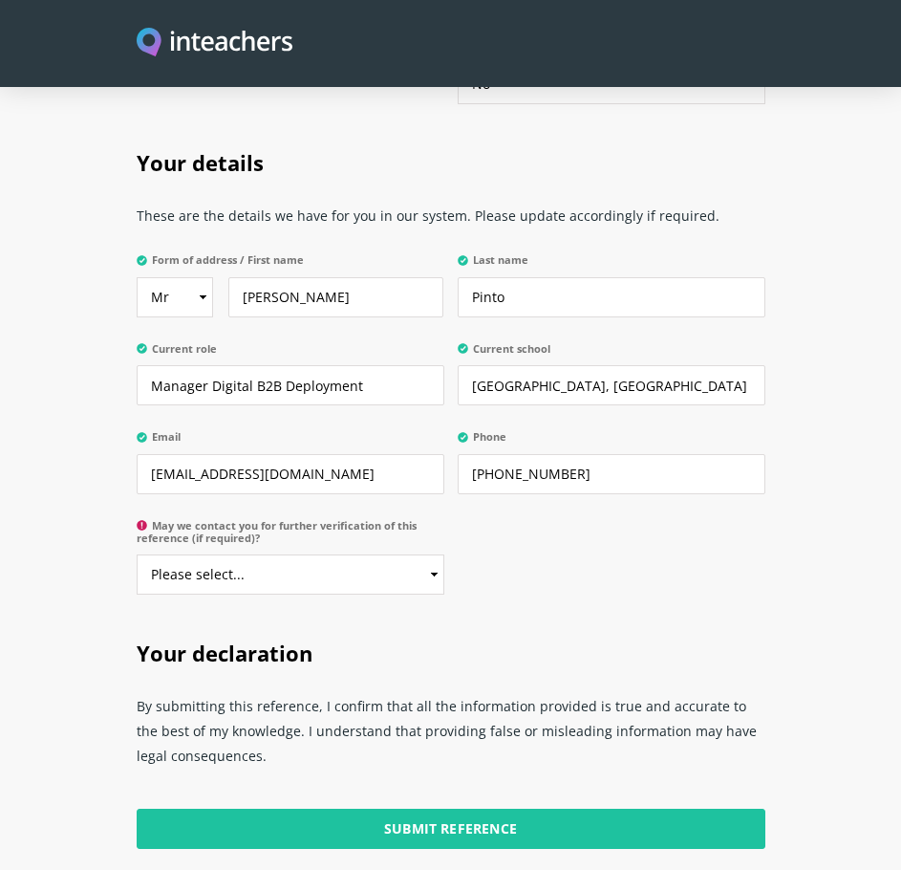
scroll to position [4780, 0]
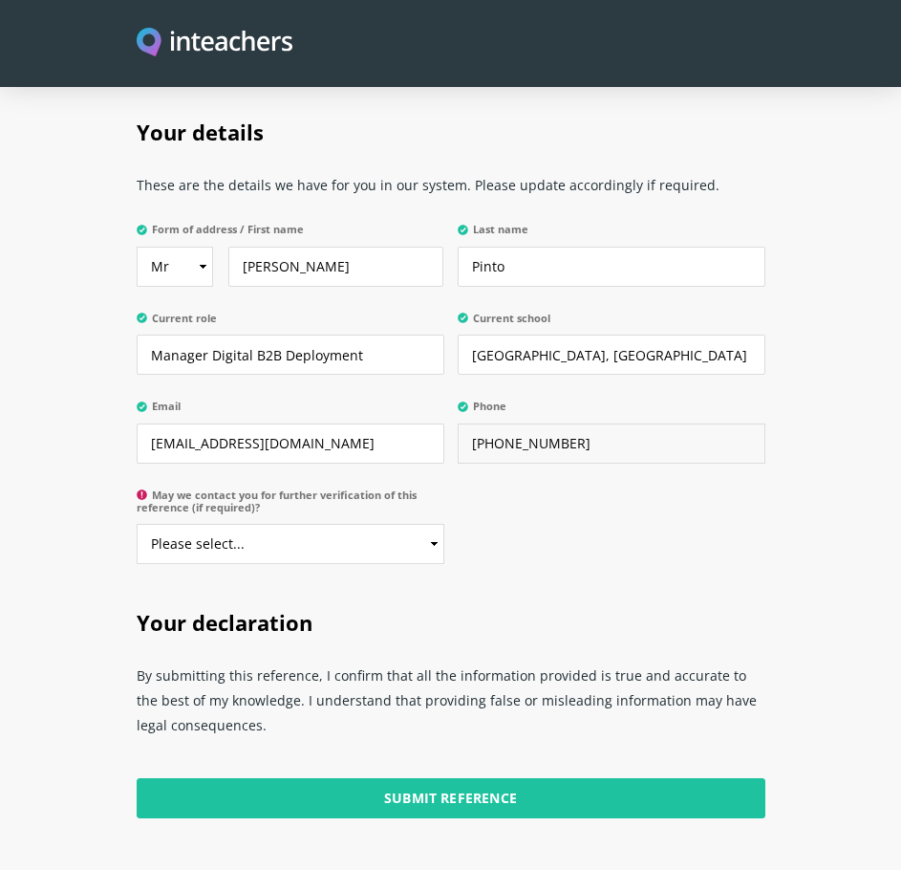
drag, startPoint x: 511, startPoint y: 444, endPoint x: 680, endPoint y: 473, distance: 170.8
click at [687, 455] on input "[PHONE_NUMBER]" at bounding box center [612, 443] width 308 height 40
type input "[PHONE_NUMBER]"
click at [325, 557] on select "Please select... Yes No" at bounding box center [291, 544] width 308 height 40
click at [344, 536] on select "Please select... Yes No" at bounding box center [291, 544] width 308 height 40
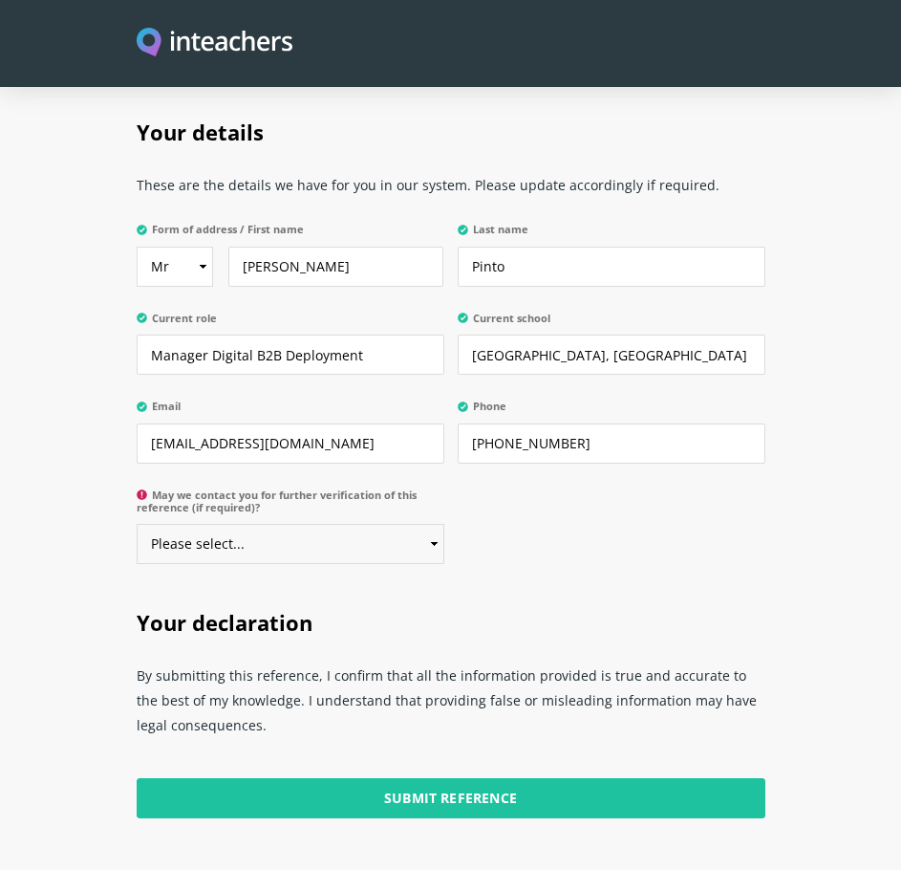
click at [337, 559] on select "Please select... Yes No" at bounding box center [291, 544] width 308 height 40
select select "Yes"
click at [137, 524] on select "Please select... Yes No" at bounding box center [291, 544] width 308 height 40
click at [524, 527] on div "Your details These are the details we have for you in our system. Please update…" at bounding box center [451, 336] width 642 height 490
click at [247, 266] on input "[PERSON_NAME]" at bounding box center [335, 267] width 215 height 40
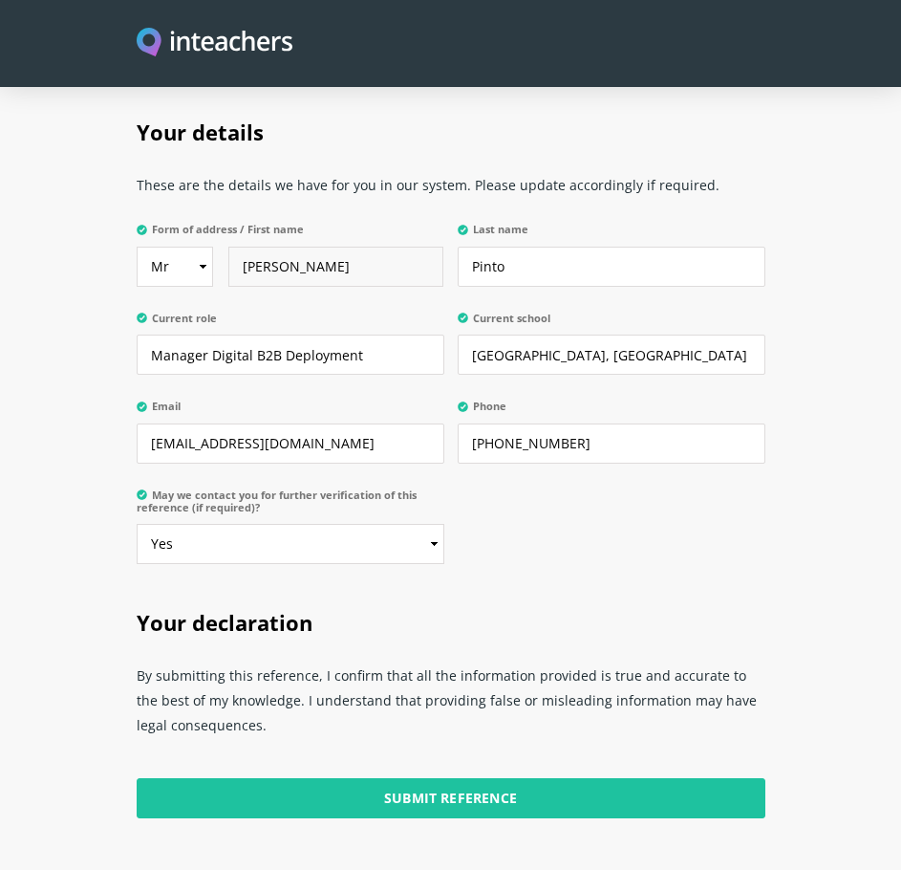
click at [246, 263] on input "[PERSON_NAME]" at bounding box center [335, 267] width 215 height 40
type input "M [PERSON_NAME]"
drag, startPoint x: 216, startPoint y: 352, endPoint x: 553, endPoint y: 351, distance: 337.4
click at [549, 215] on div "Form of address / First name Select Mr Mrs Miss Ms Dr Prof [PERSON_NAME] Last n…" at bounding box center [451, 215] width 629 height 0
click at [532, 566] on div "Your details These are the details we have for you in our system. Please update…" at bounding box center [451, 336] width 642 height 490
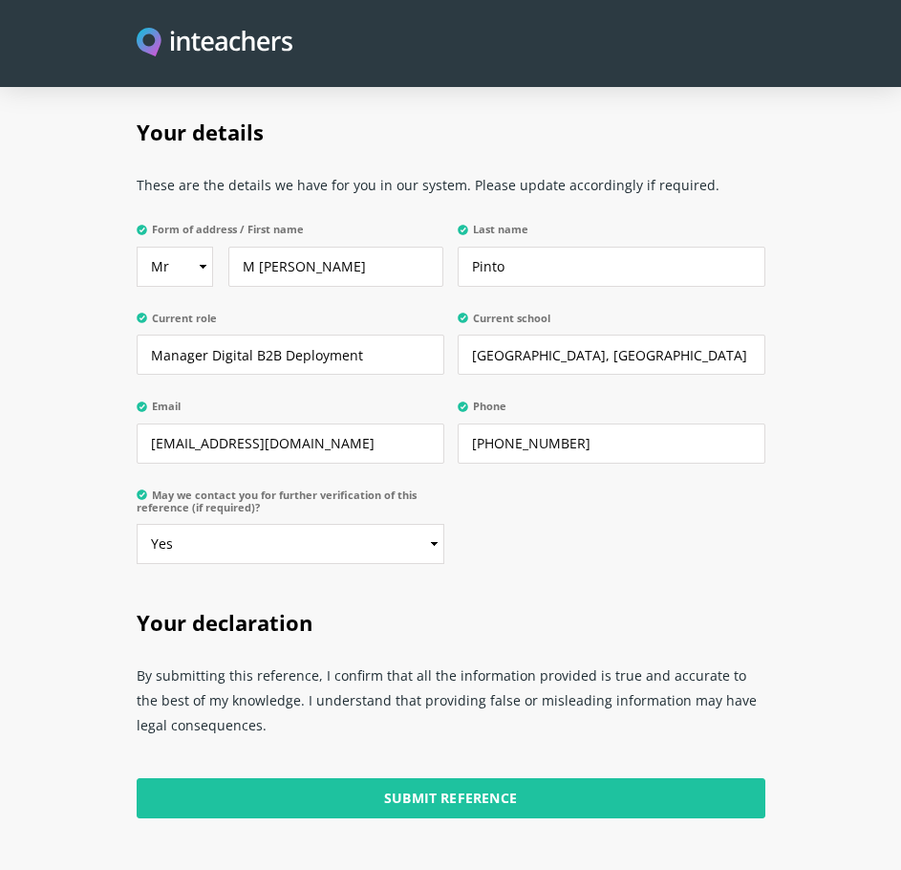
click at [523, 322] on label "Current school" at bounding box center [612, 324] width 308 height 24
click at [523, 335] on input "[GEOGRAPHIC_DATA], [GEOGRAPHIC_DATA]" at bounding box center [612, 355] width 308 height 40
click at [548, 368] on input "[GEOGRAPHIC_DATA], [GEOGRAPHIC_DATA]" at bounding box center [612, 355] width 308 height 40
click at [540, 585] on h2 "Your declaration" at bounding box center [451, 618] width 629 height 75
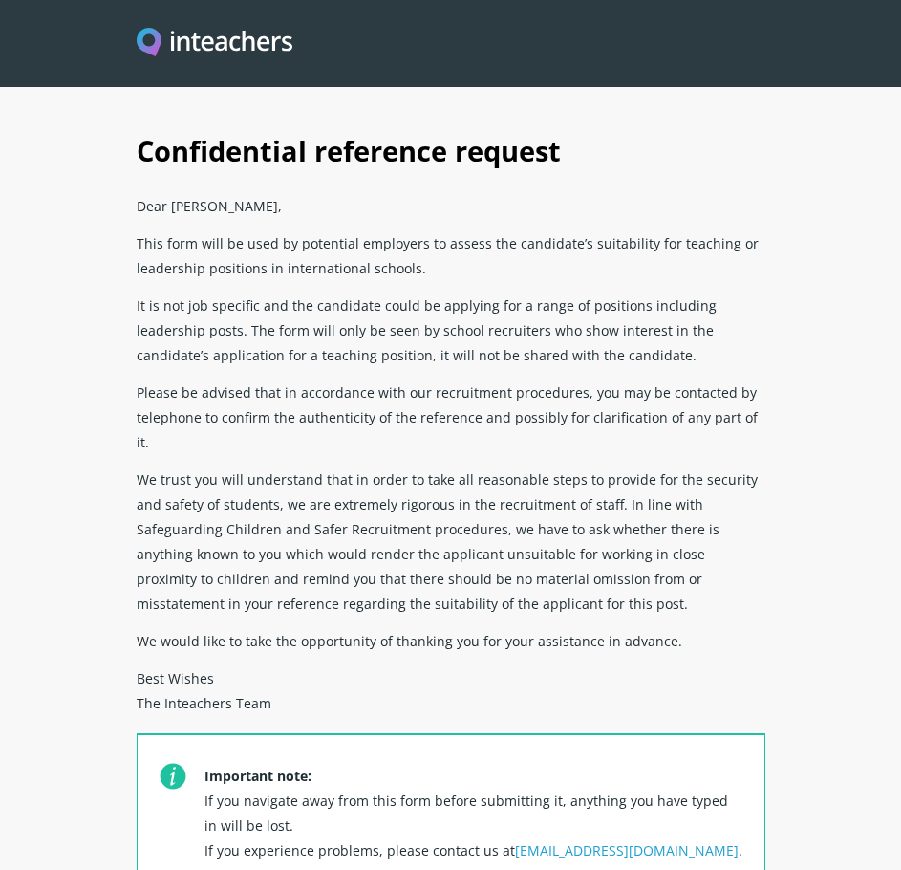
scroll to position [96, 0]
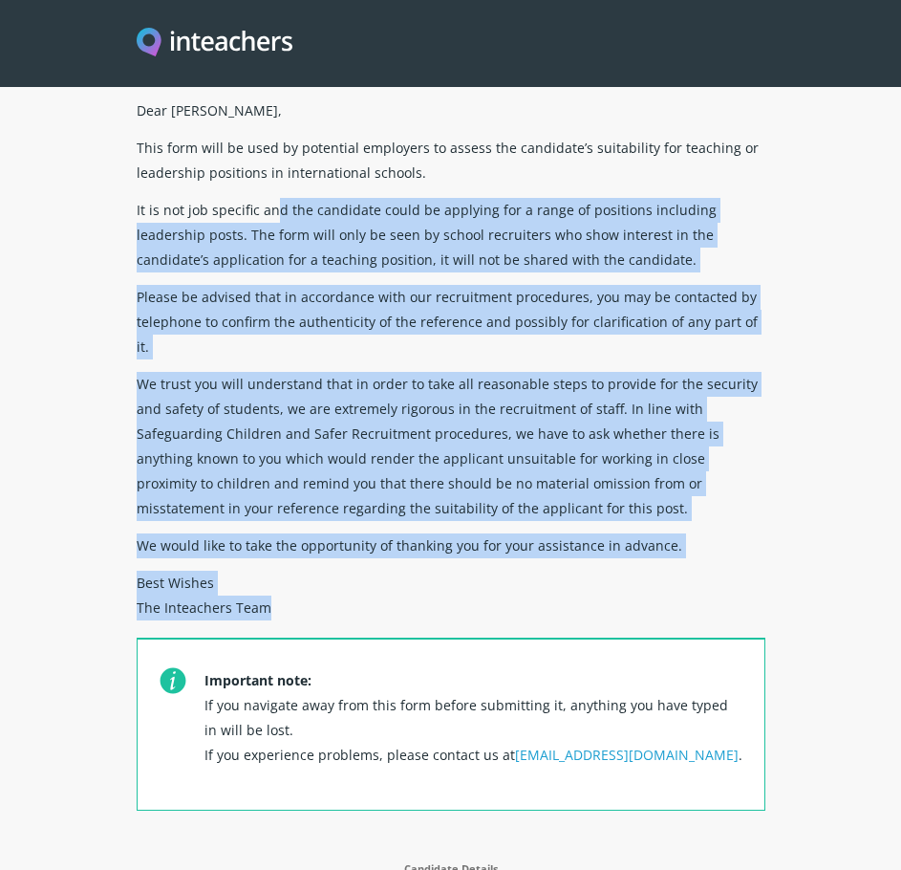
drag, startPoint x: 274, startPoint y: 212, endPoint x: 322, endPoint y: 593, distance: 383.4
click at [322, 593] on div "Dear [PERSON_NAME], This form will be used by potential employers to assess the…" at bounding box center [451, 472] width 629 height 763
click at [329, 563] on p "Best Wishes The Inteachers Team" at bounding box center [451, 600] width 629 height 75
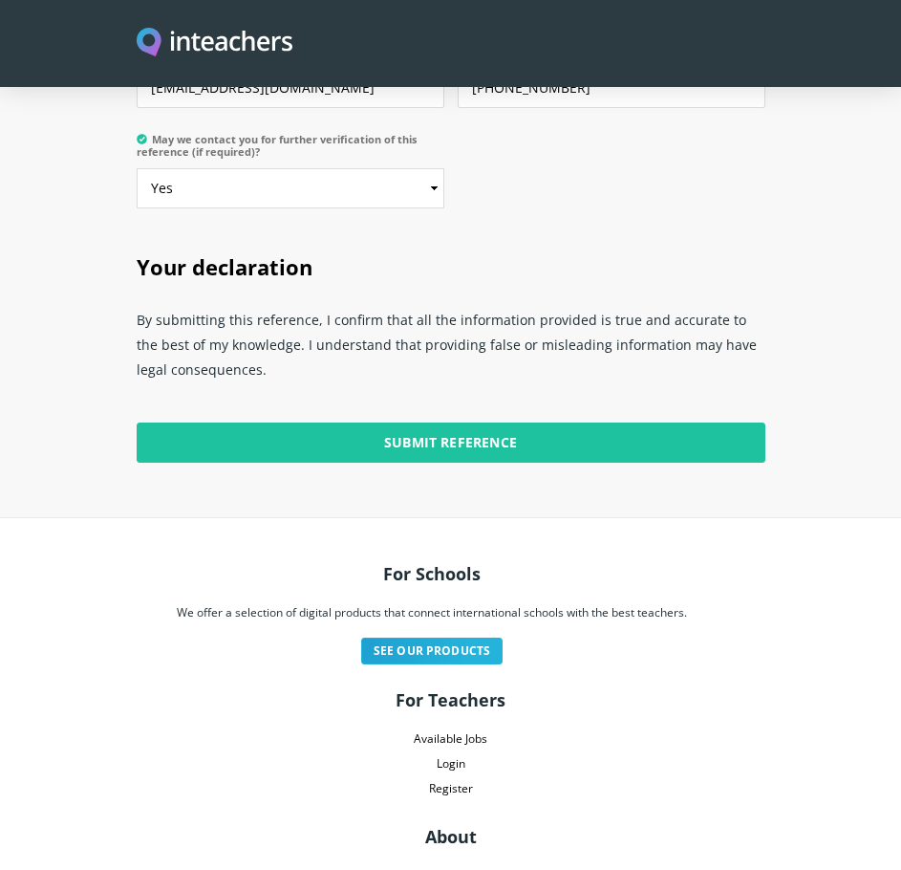
scroll to position [5130, 0]
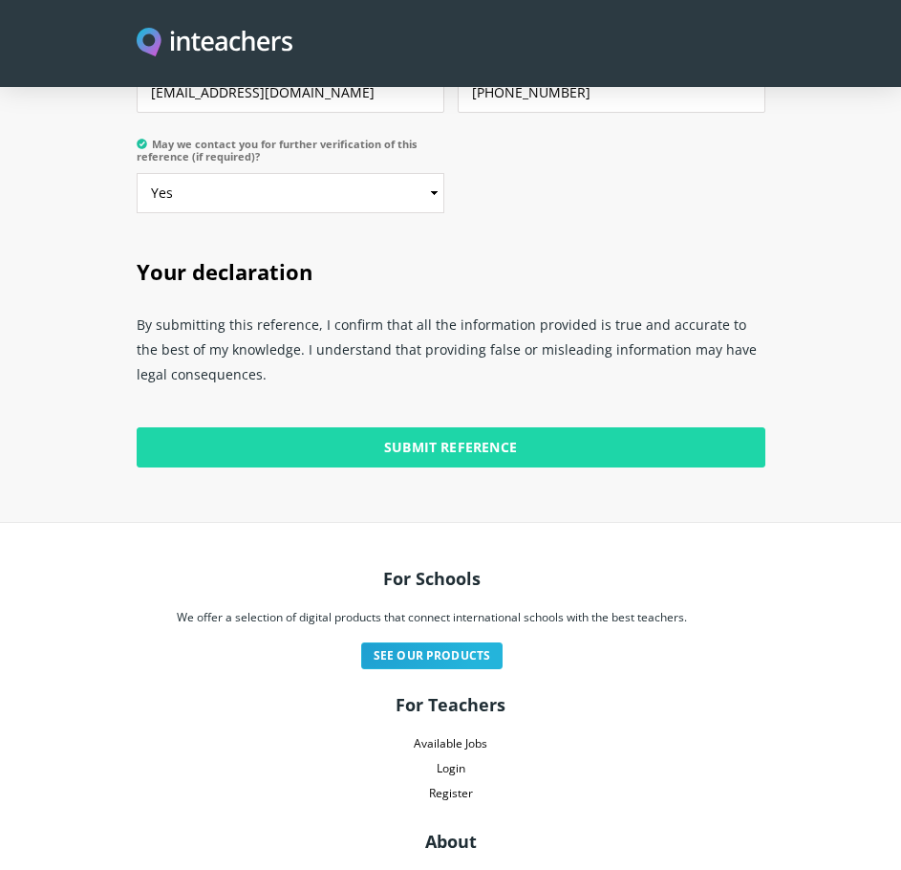
click at [566, 443] on input "Submit Reference" at bounding box center [451, 447] width 629 height 40
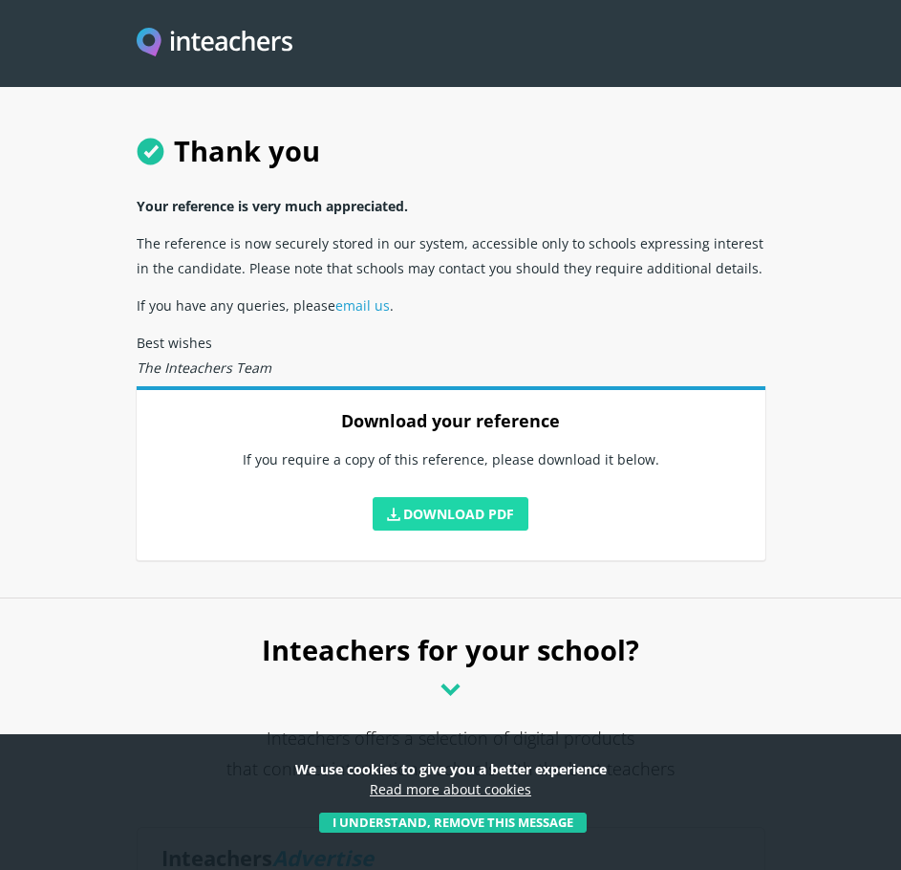
click at [462, 512] on link "Download PDF" at bounding box center [451, 513] width 157 height 33
